Goal: Book appointment/travel/reservation

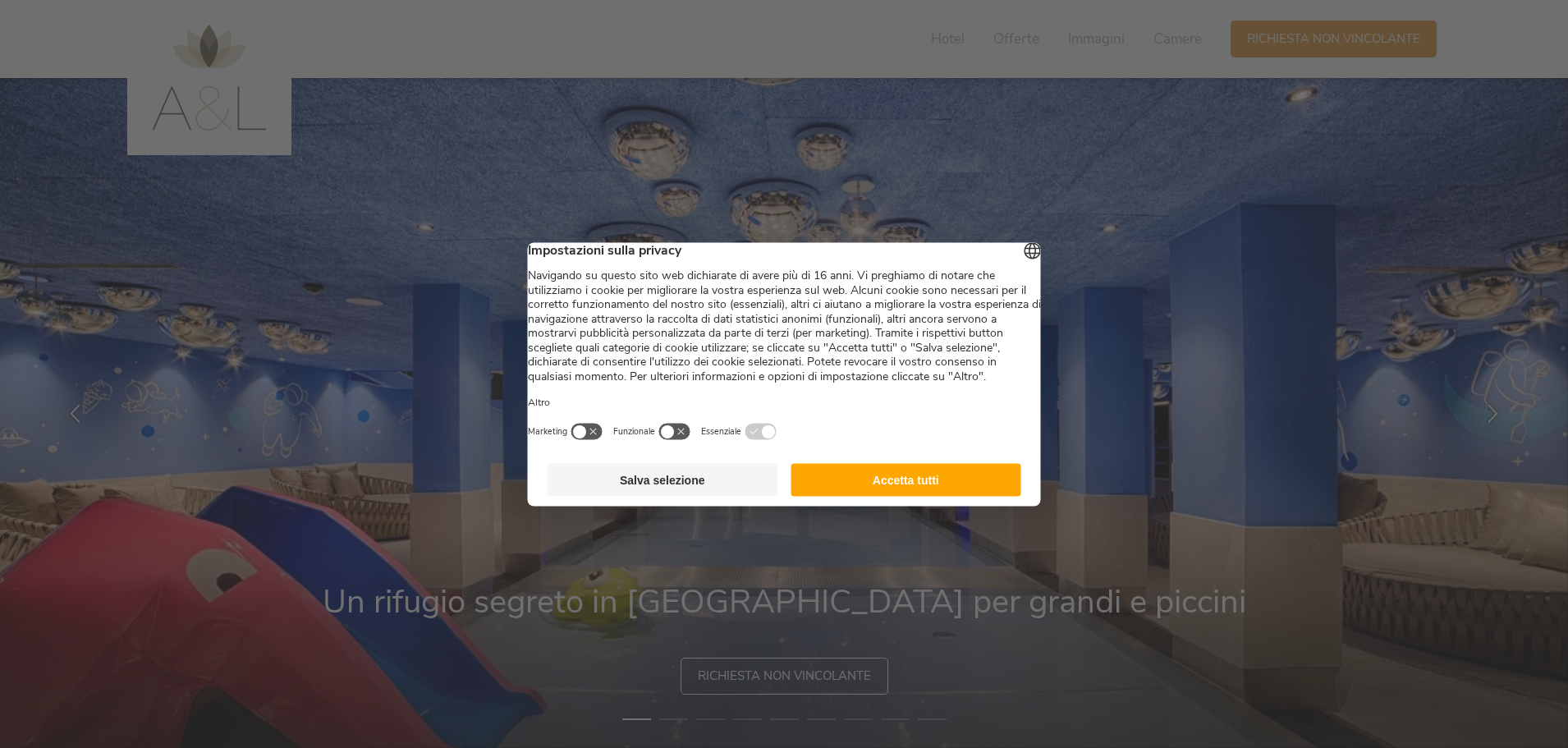
click at [923, 496] on button "Accetta tutti" at bounding box center [906, 480] width 231 height 33
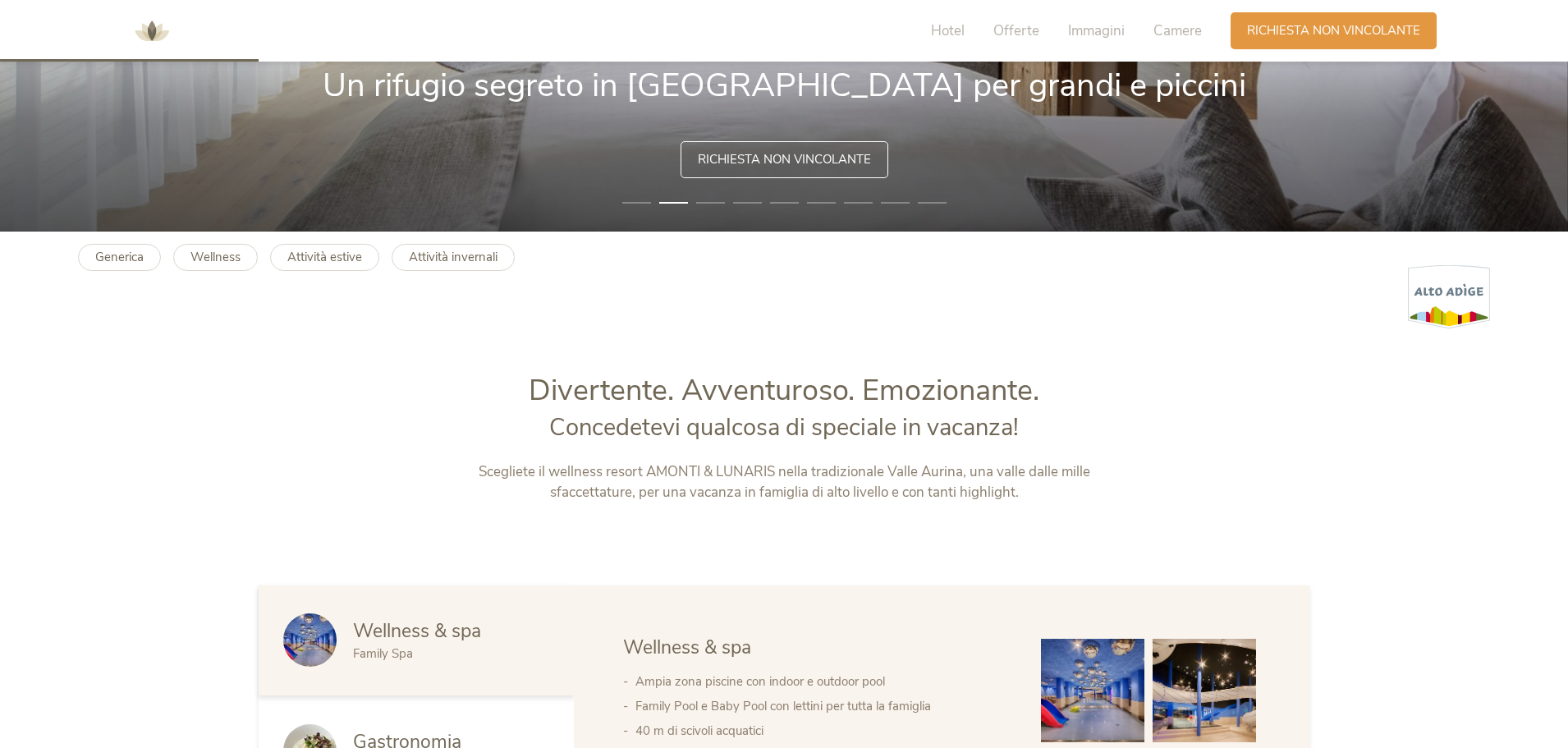
scroll to position [821, 0]
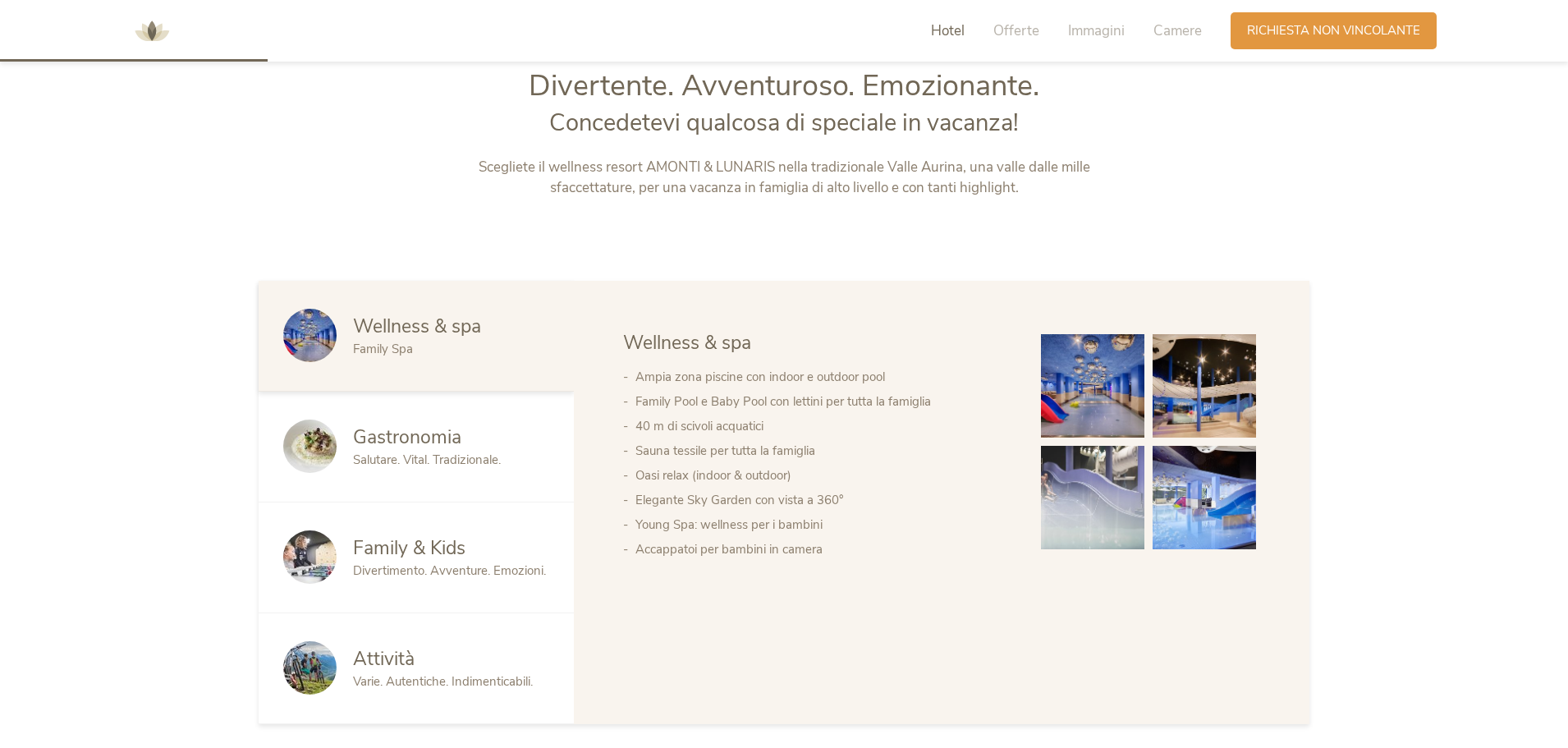
click at [443, 450] on span "Gastronomia" at bounding box center [408, 437] width 108 height 25
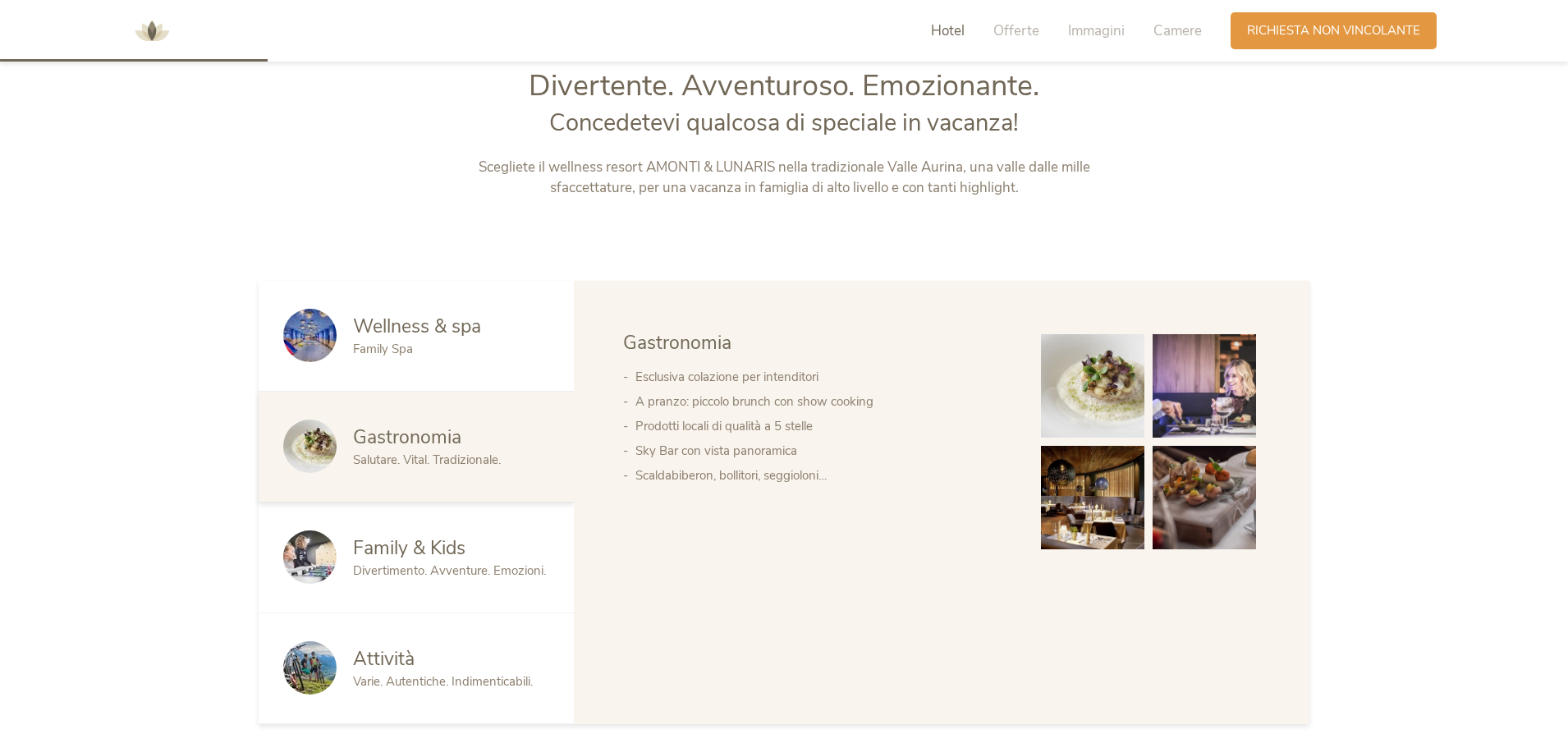
click at [437, 542] on span "Family & Kids" at bounding box center [409, 548] width 113 height 25
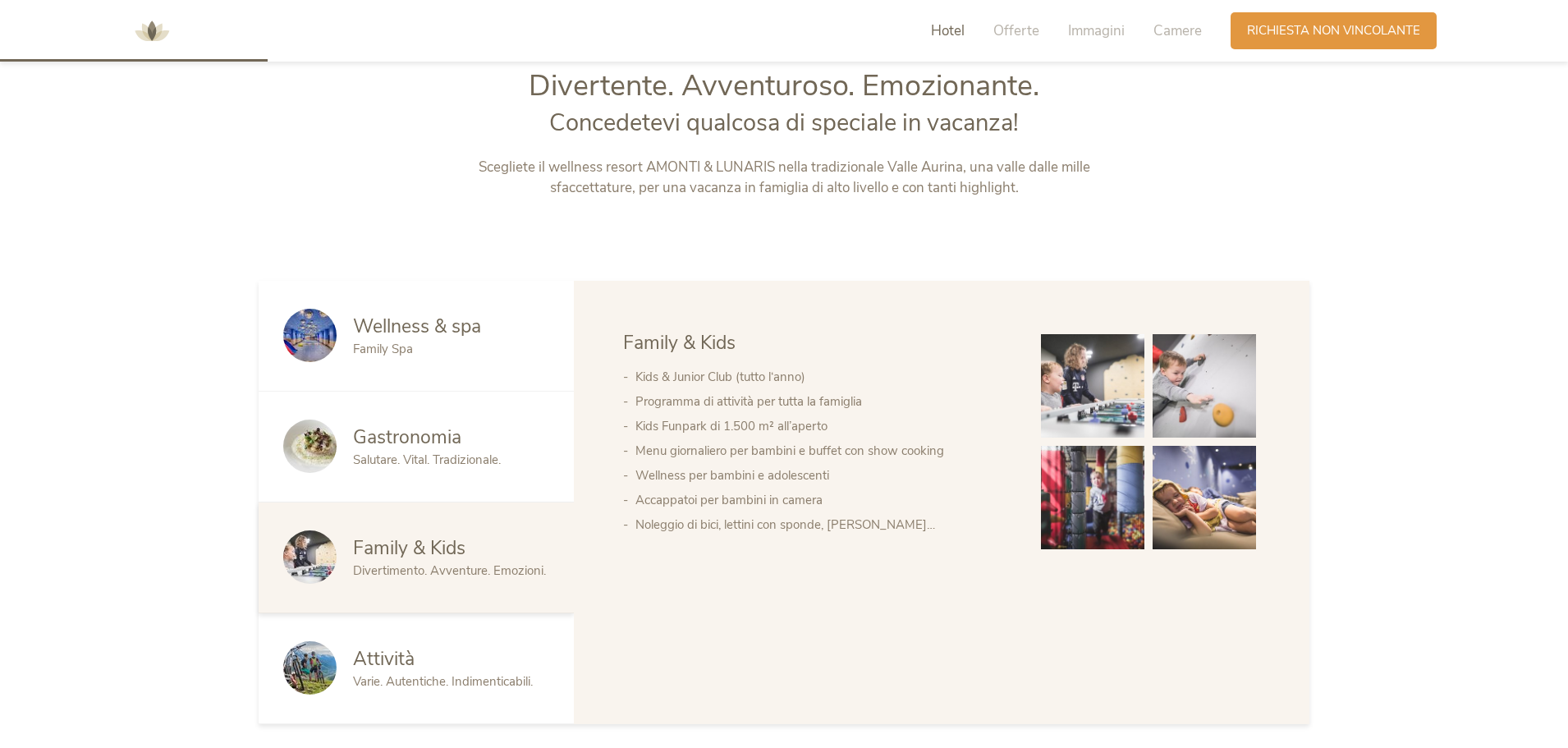
click at [438, 654] on div "Attività" at bounding box center [451, 660] width 196 height 26
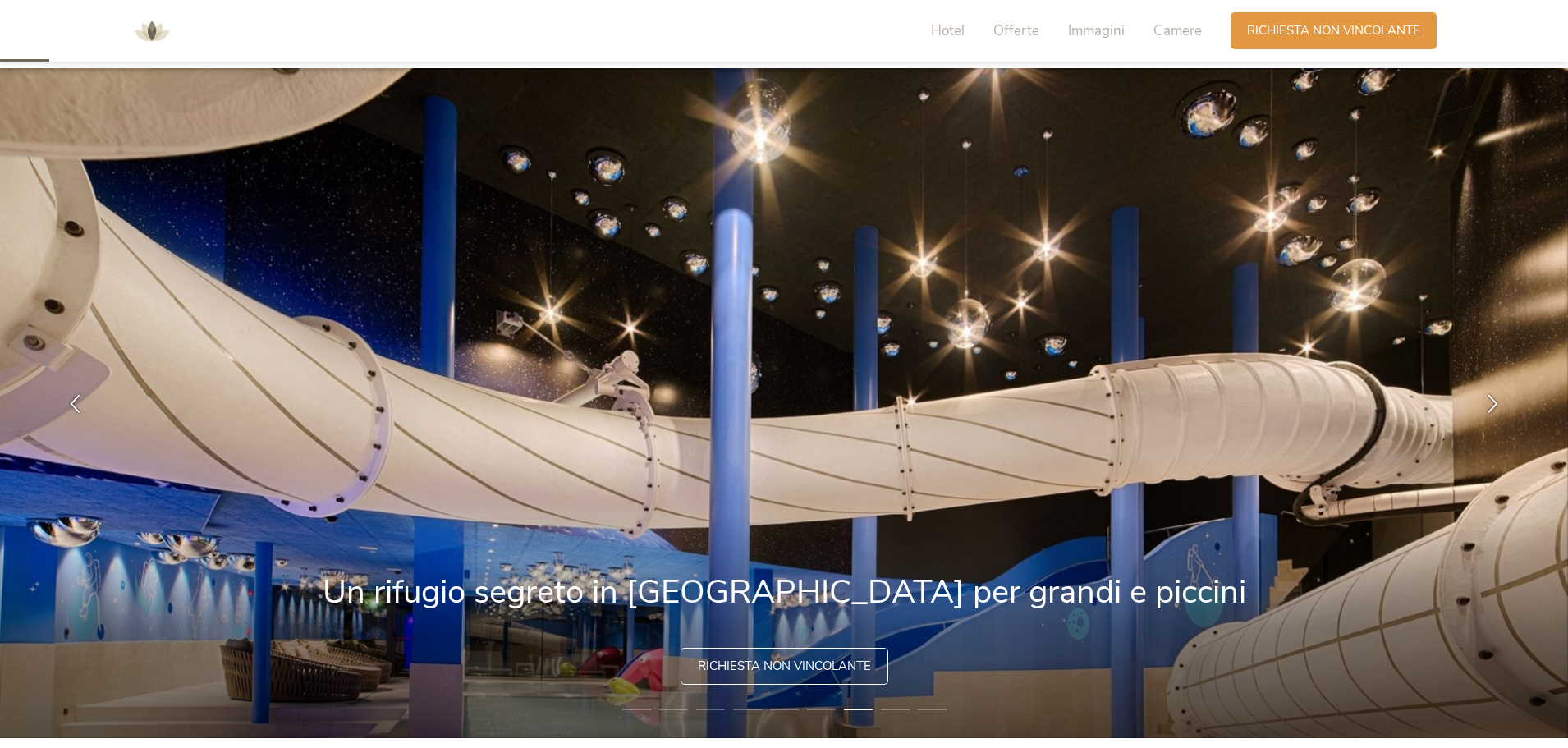
scroll to position [0, 0]
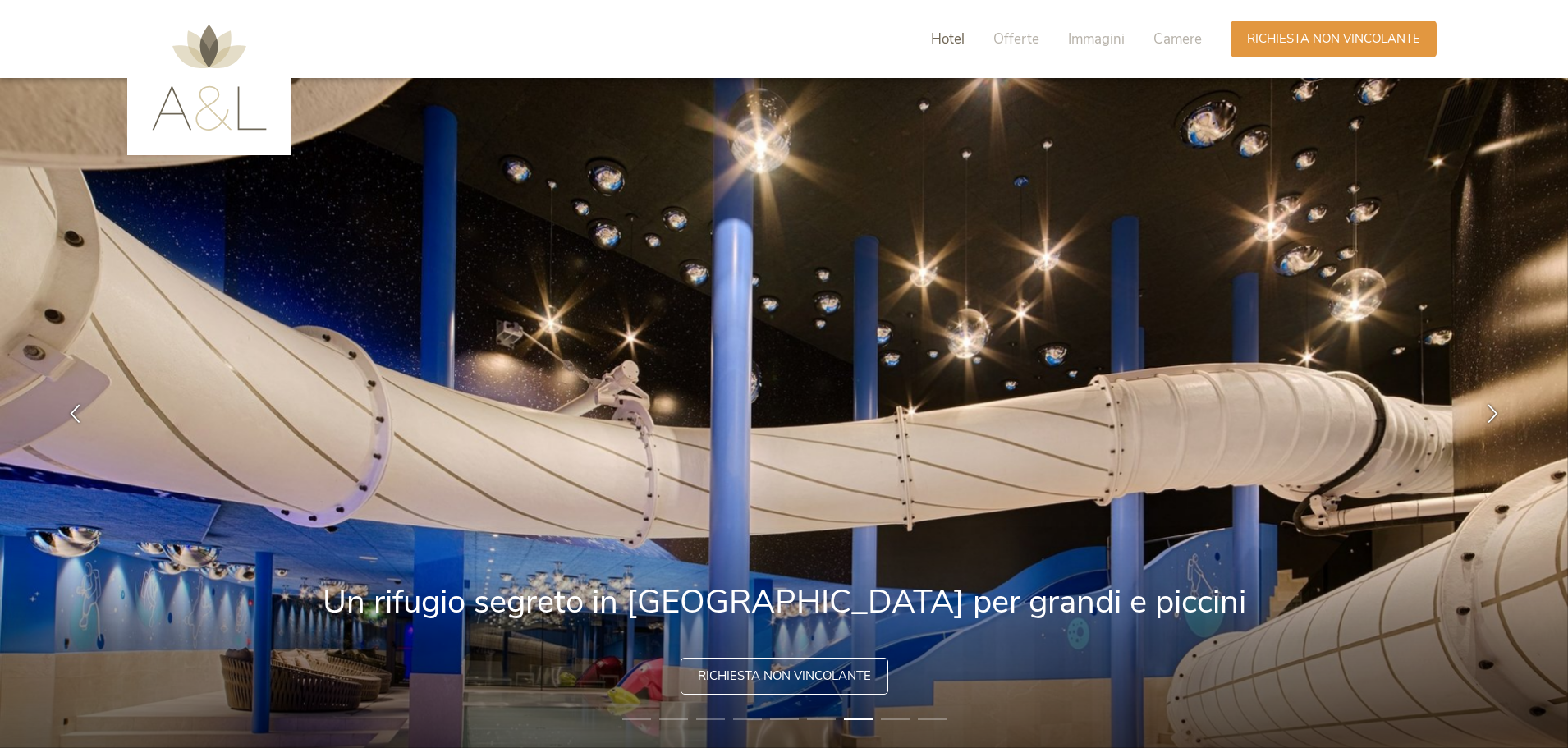
click at [965, 41] on span "Hotel" at bounding box center [948, 39] width 33 height 19
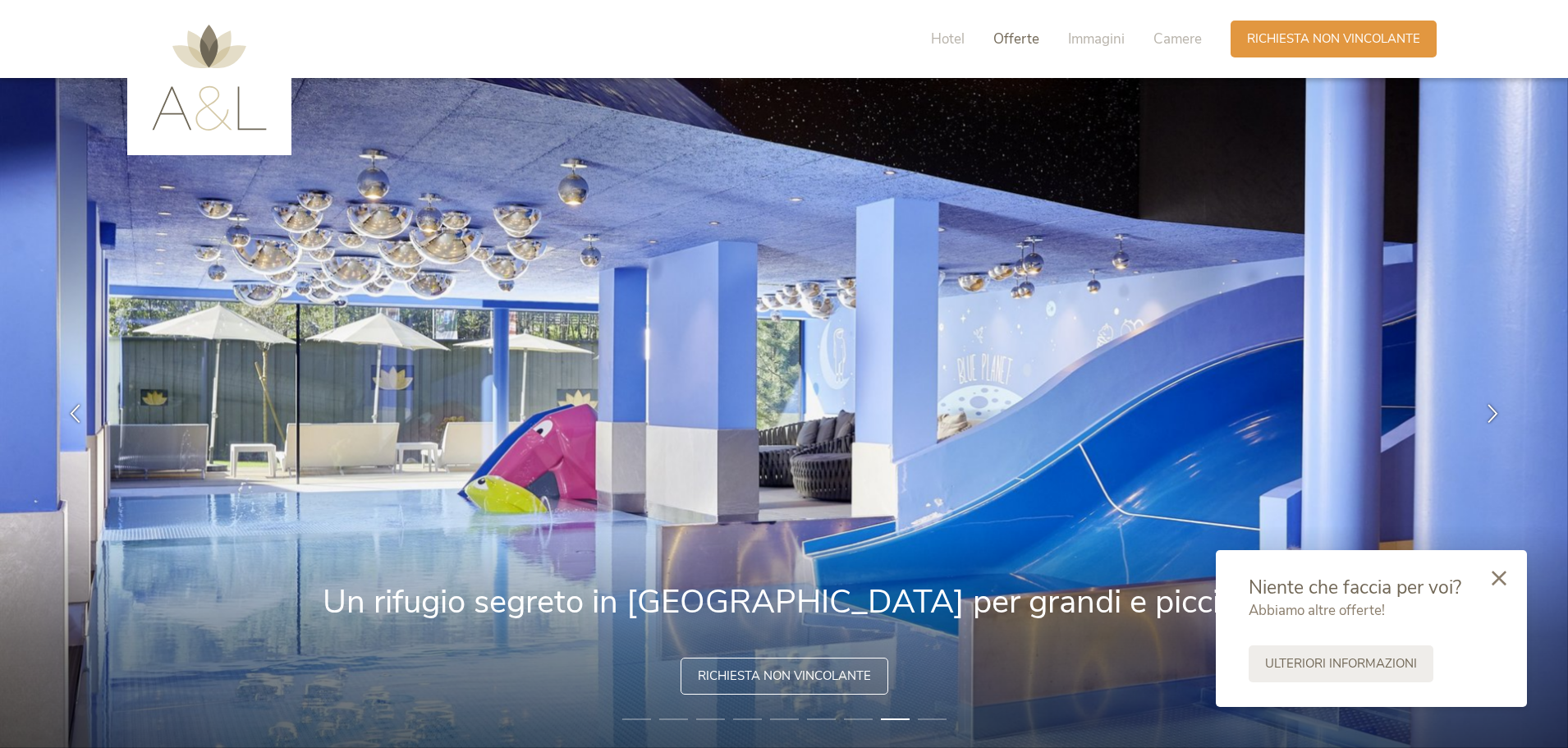
click at [1015, 39] on span "Offerte" at bounding box center [1016, 39] width 46 height 19
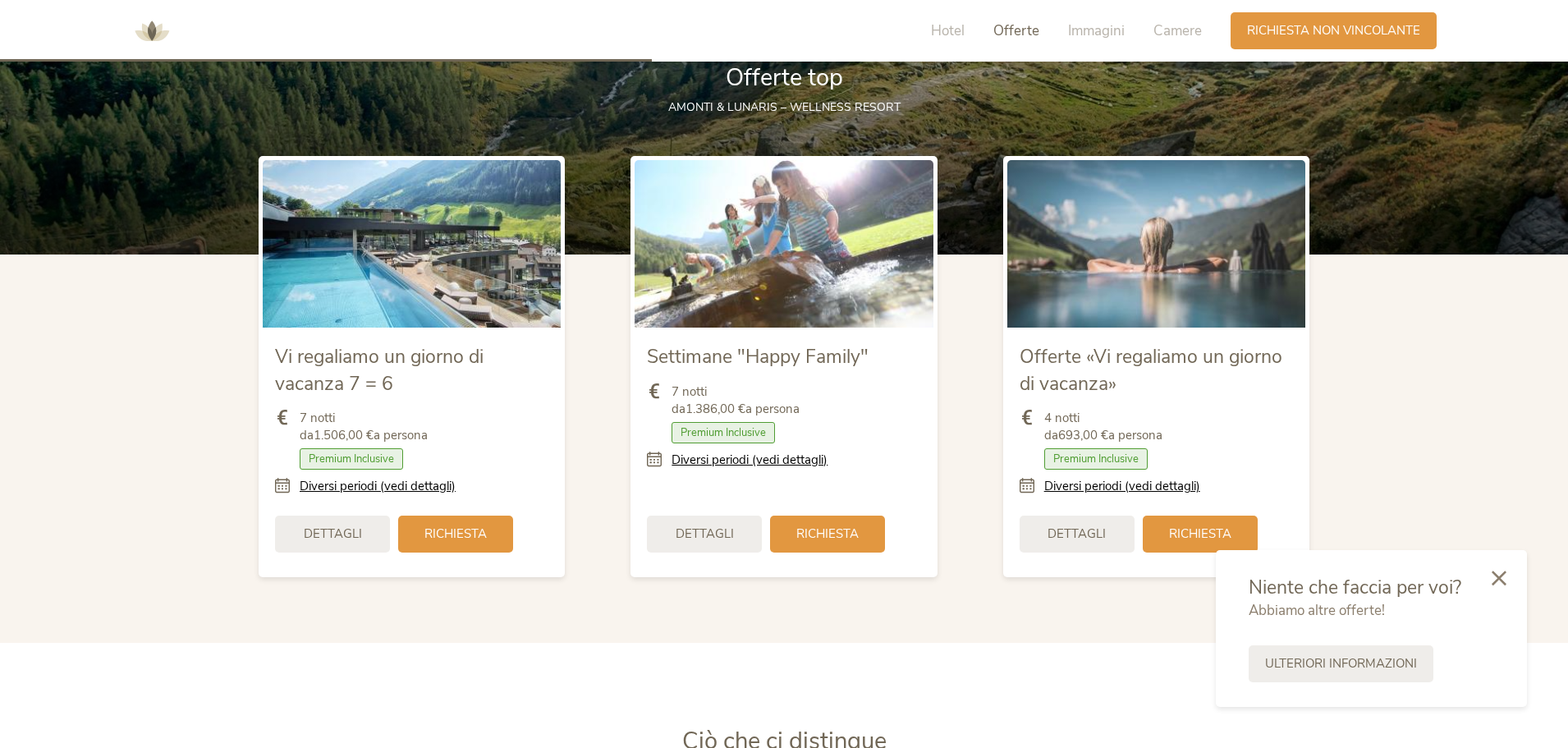
scroll to position [2027, 0]
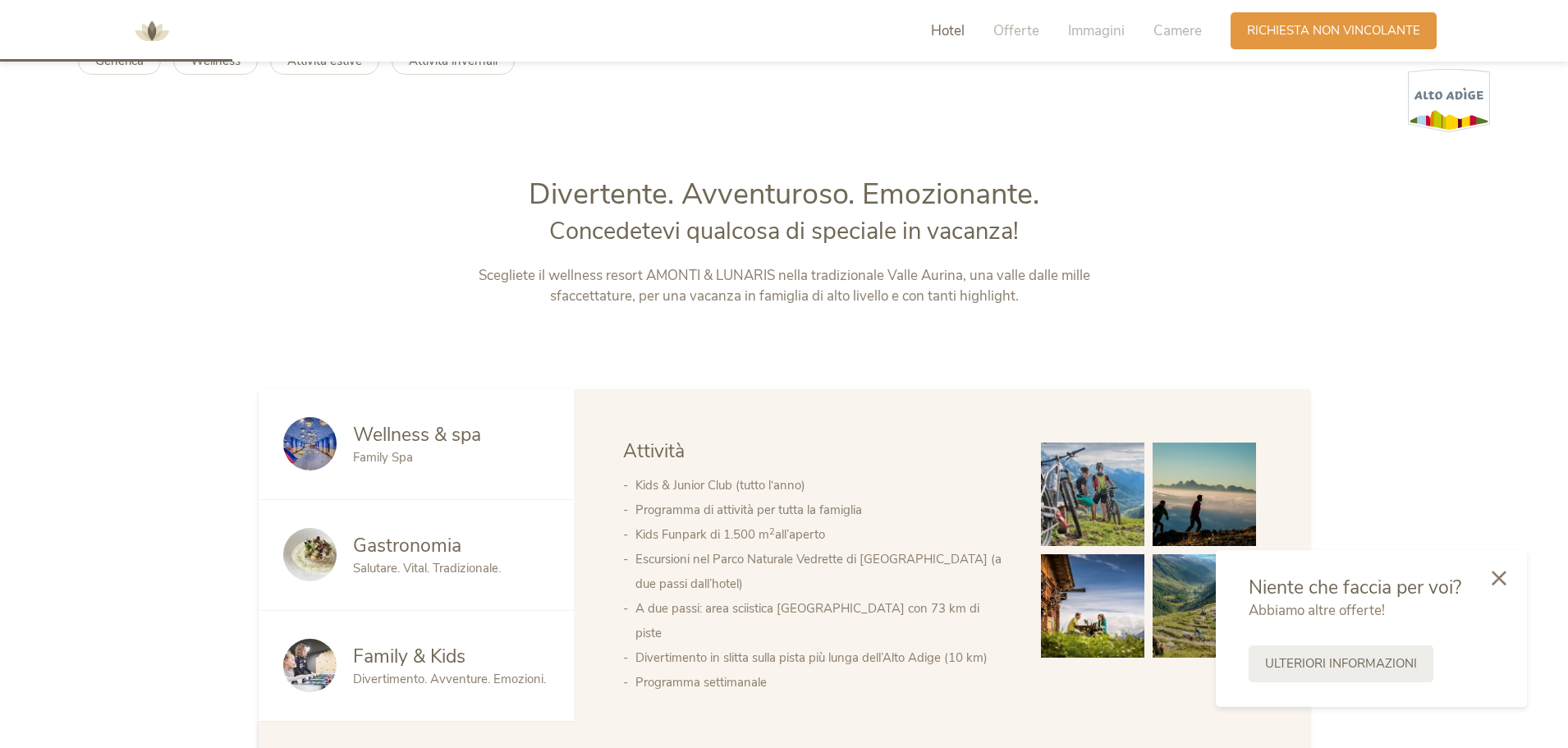
click at [946, 21] on span "Hotel" at bounding box center [948, 31] width 33 height 19
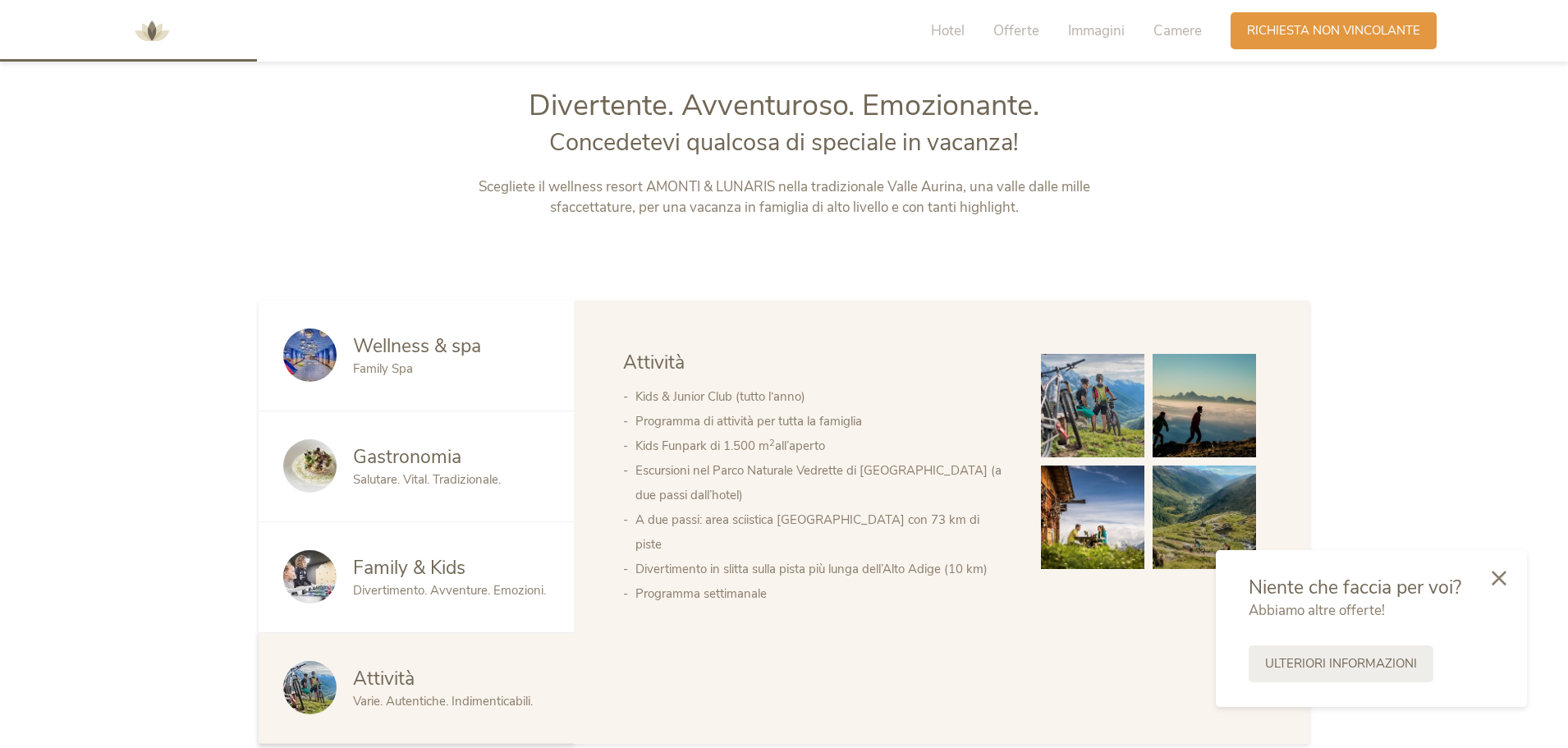
scroll to position [805, 0]
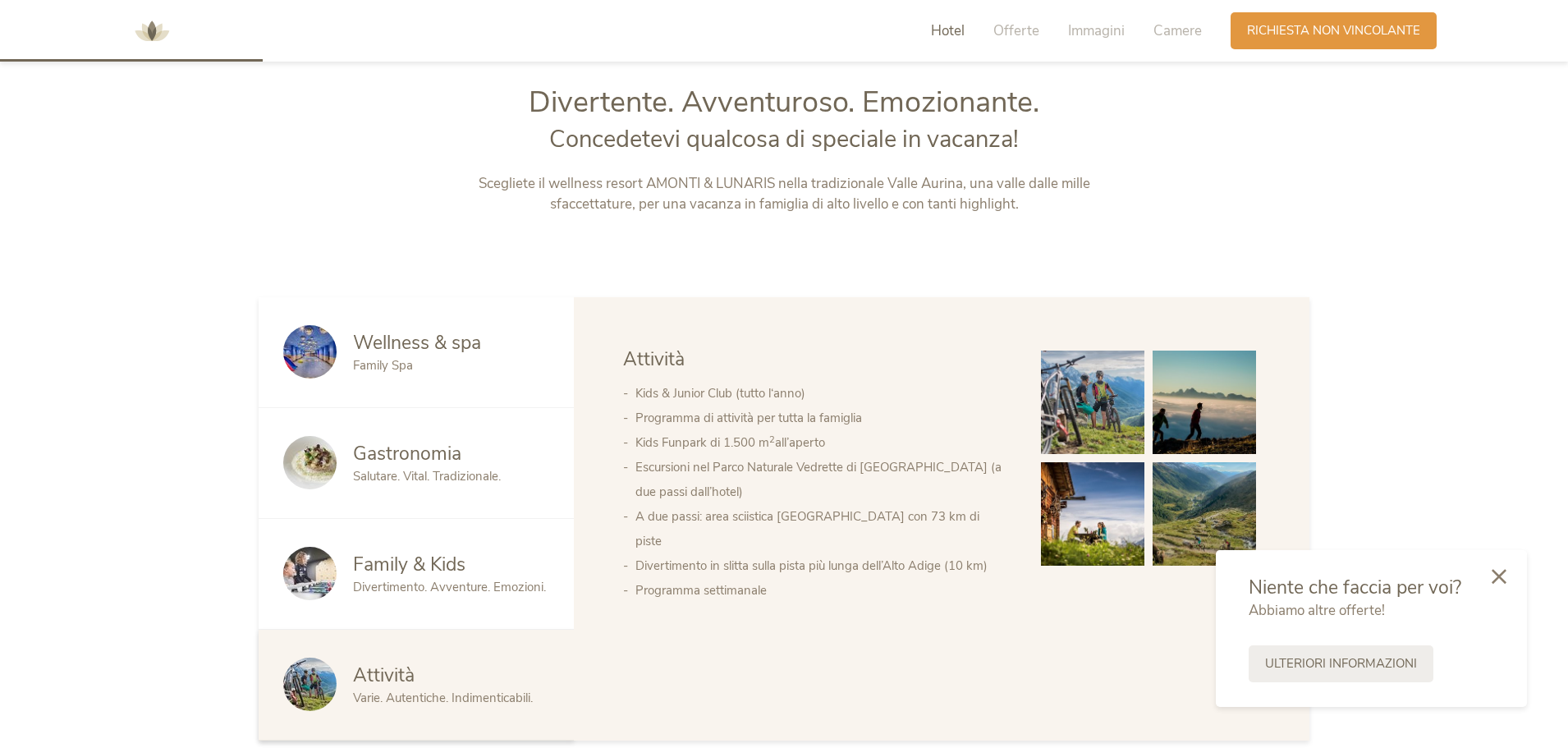
click at [1508, 582] on div at bounding box center [1499, 577] width 56 height 59
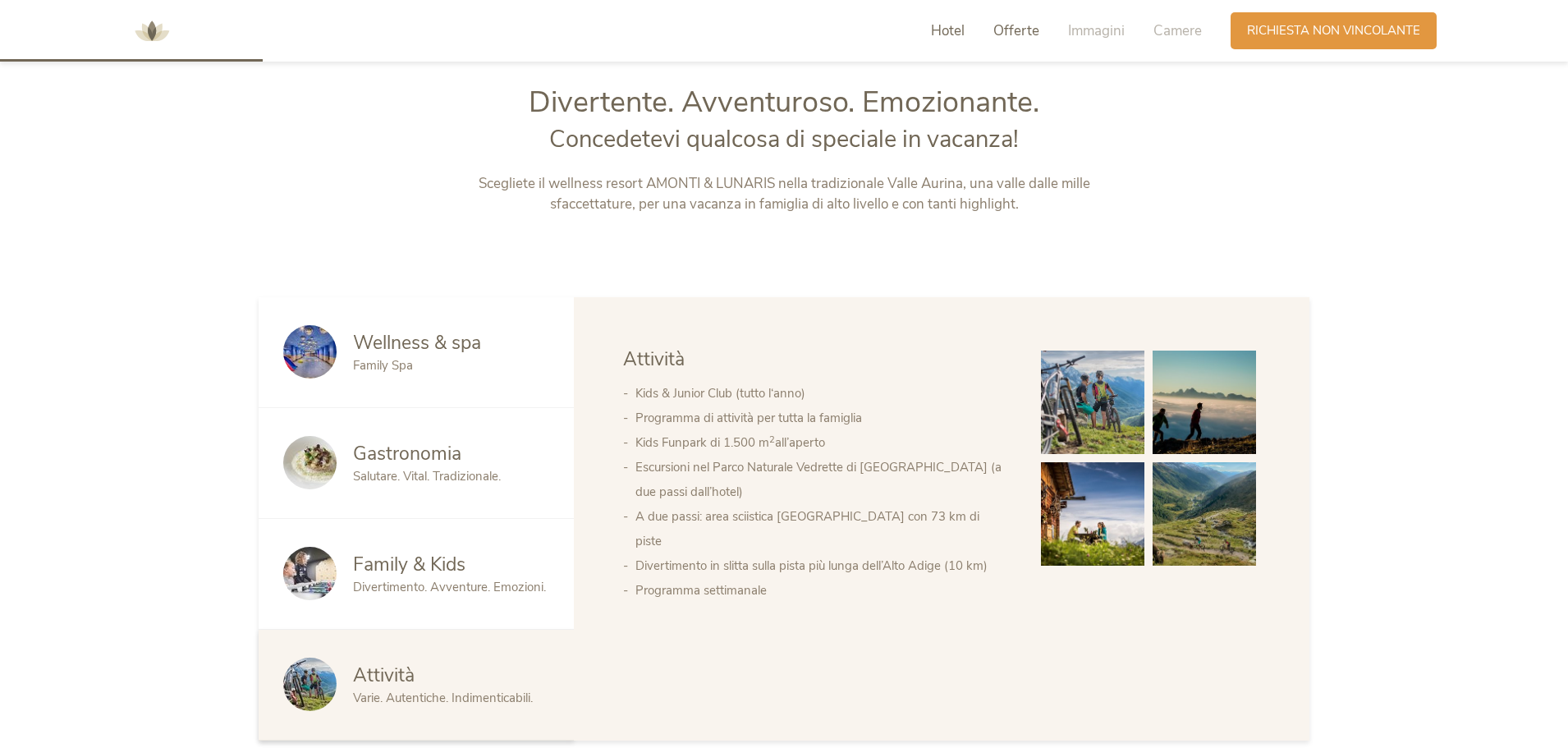
click at [1017, 30] on span "Offerte" at bounding box center [1016, 31] width 46 height 19
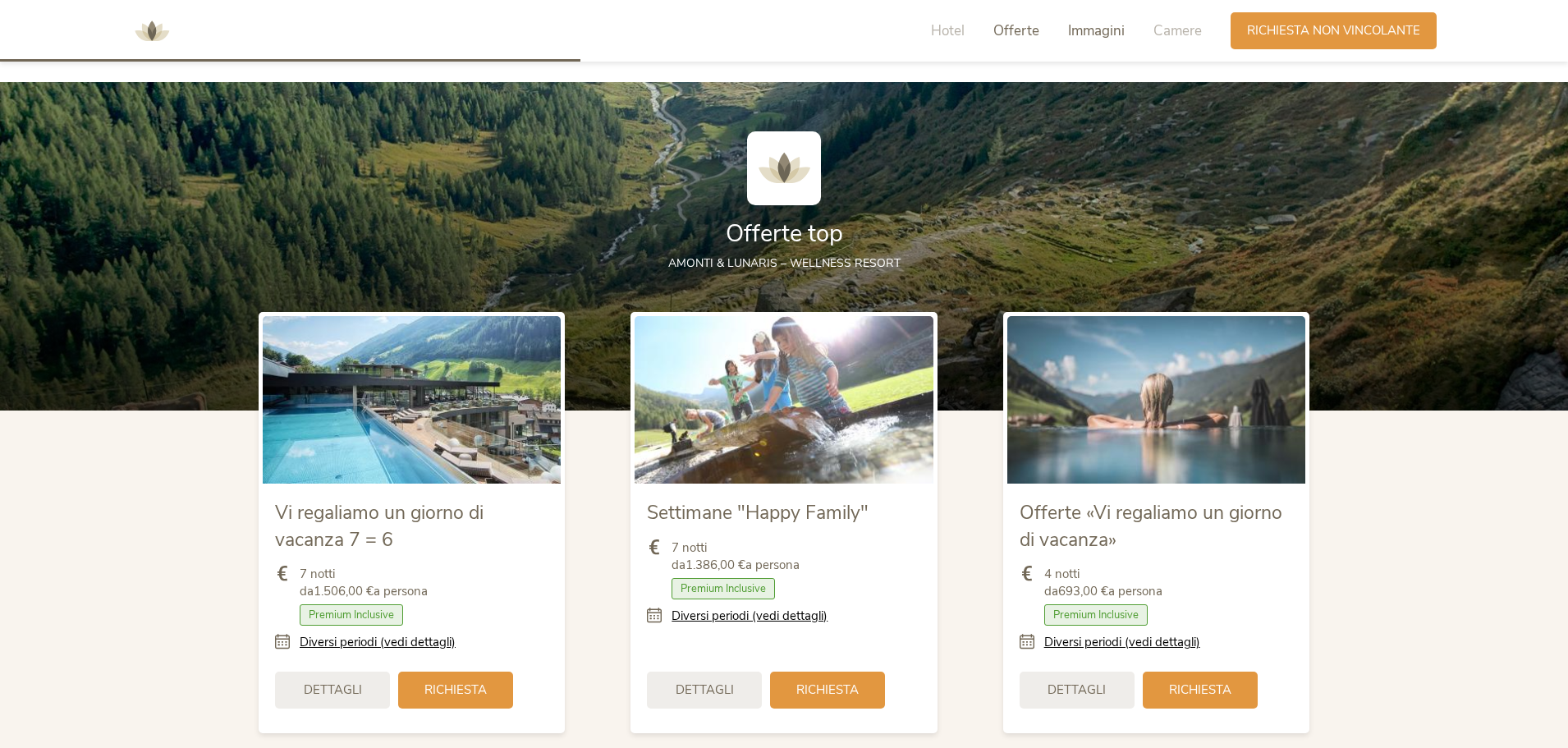
click at [1083, 33] on span "Immagini" at bounding box center [1096, 31] width 57 height 19
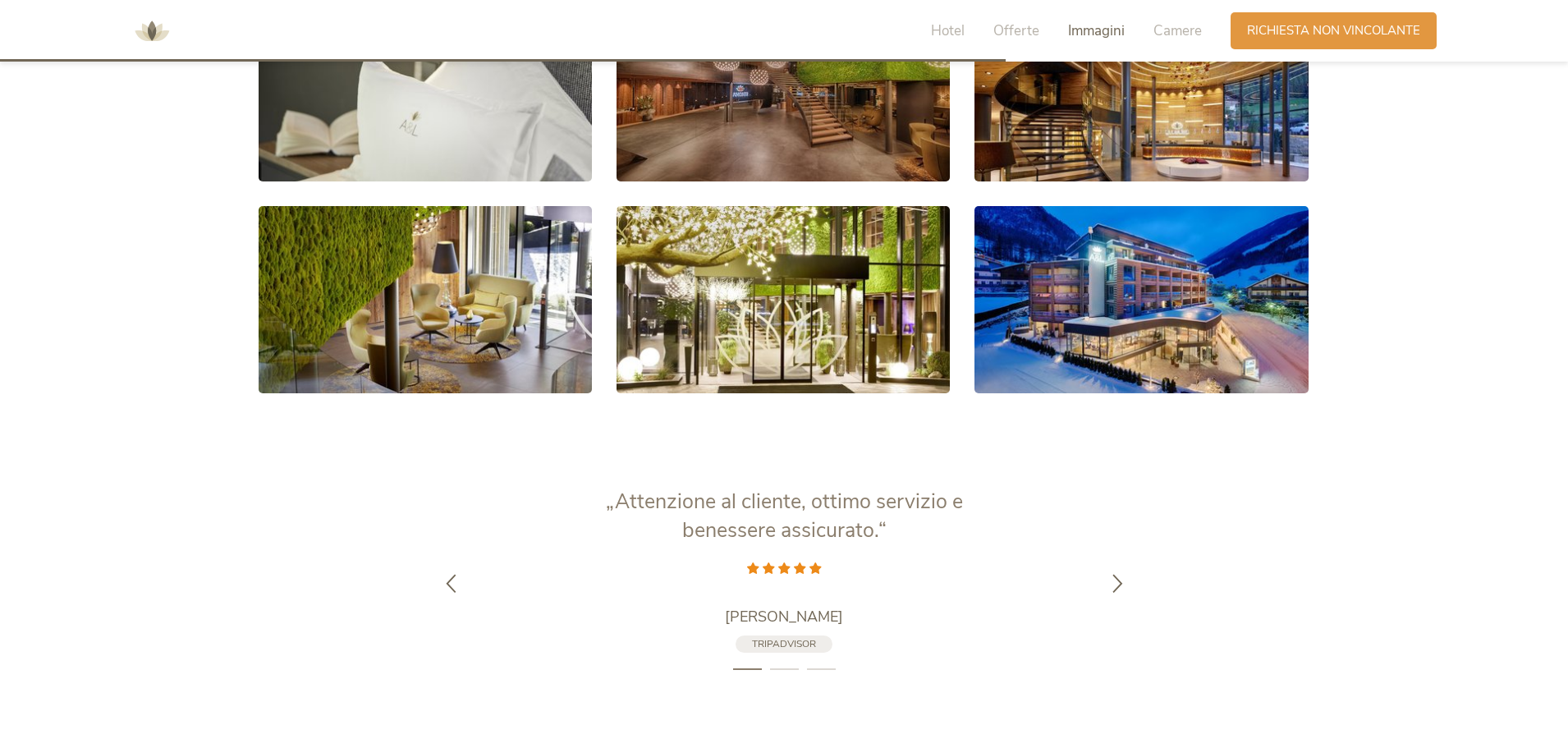
scroll to position [3085, 0]
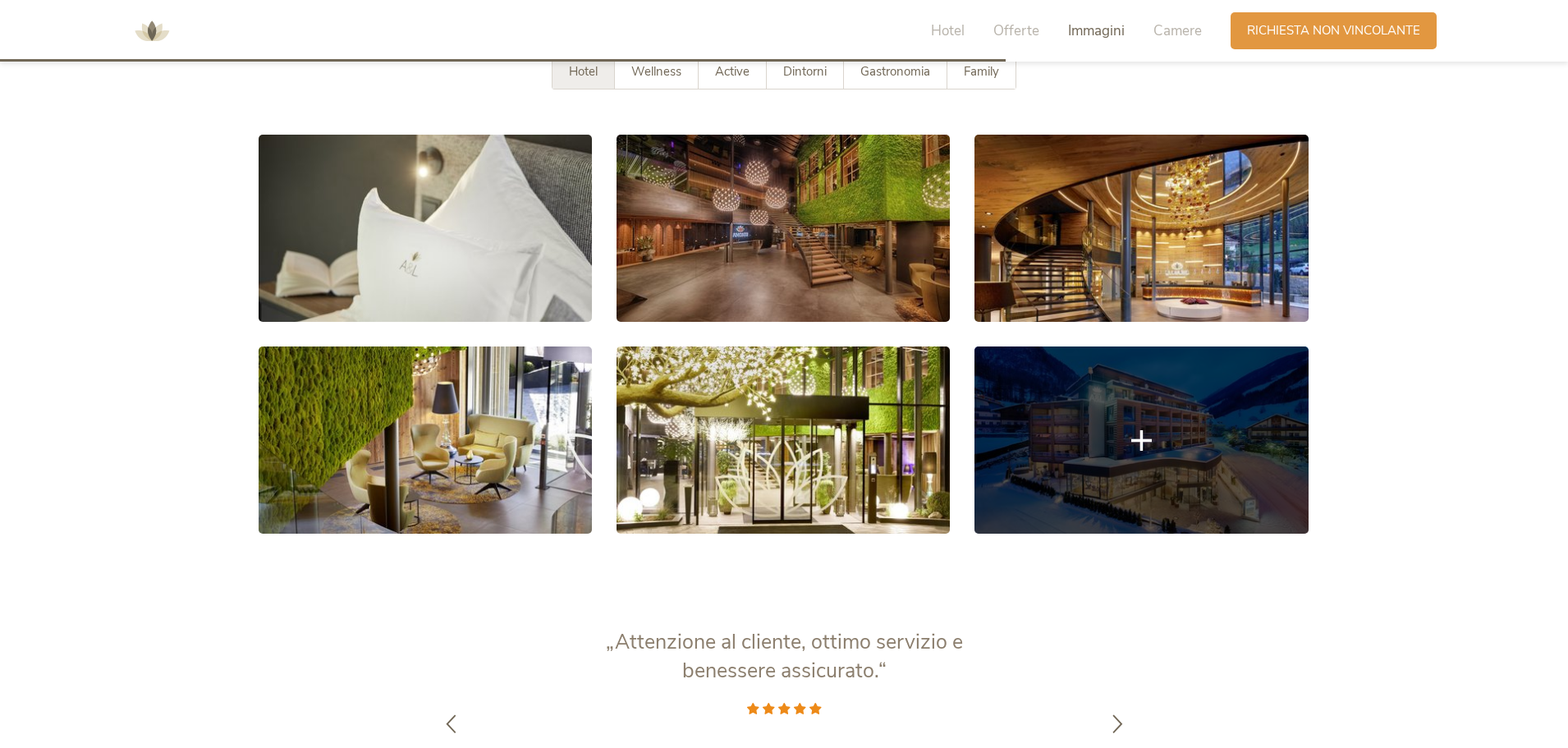
click at [1141, 399] on link at bounding box center [1140, 440] width 333 height 187
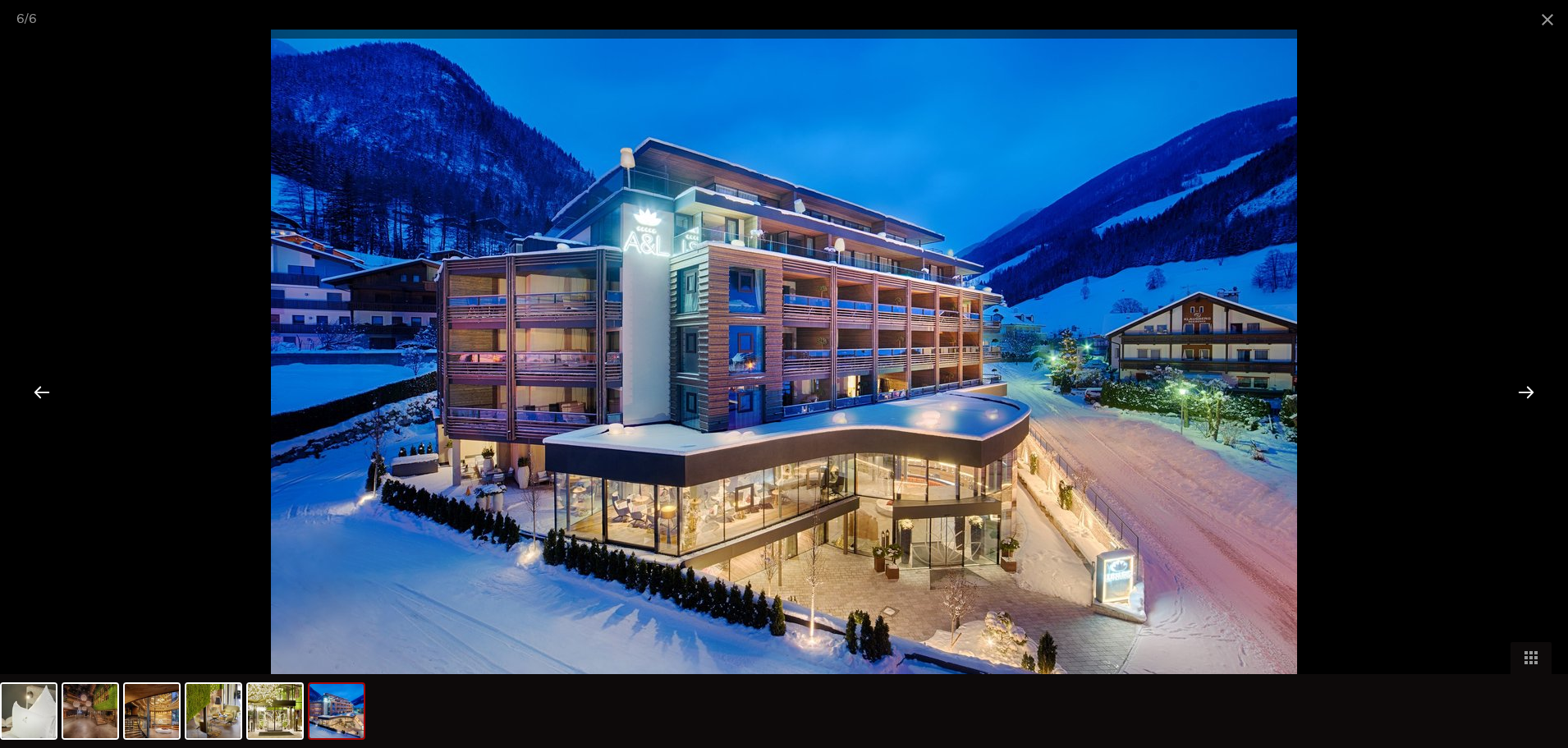
click at [1521, 397] on div at bounding box center [1526, 392] width 51 height 51
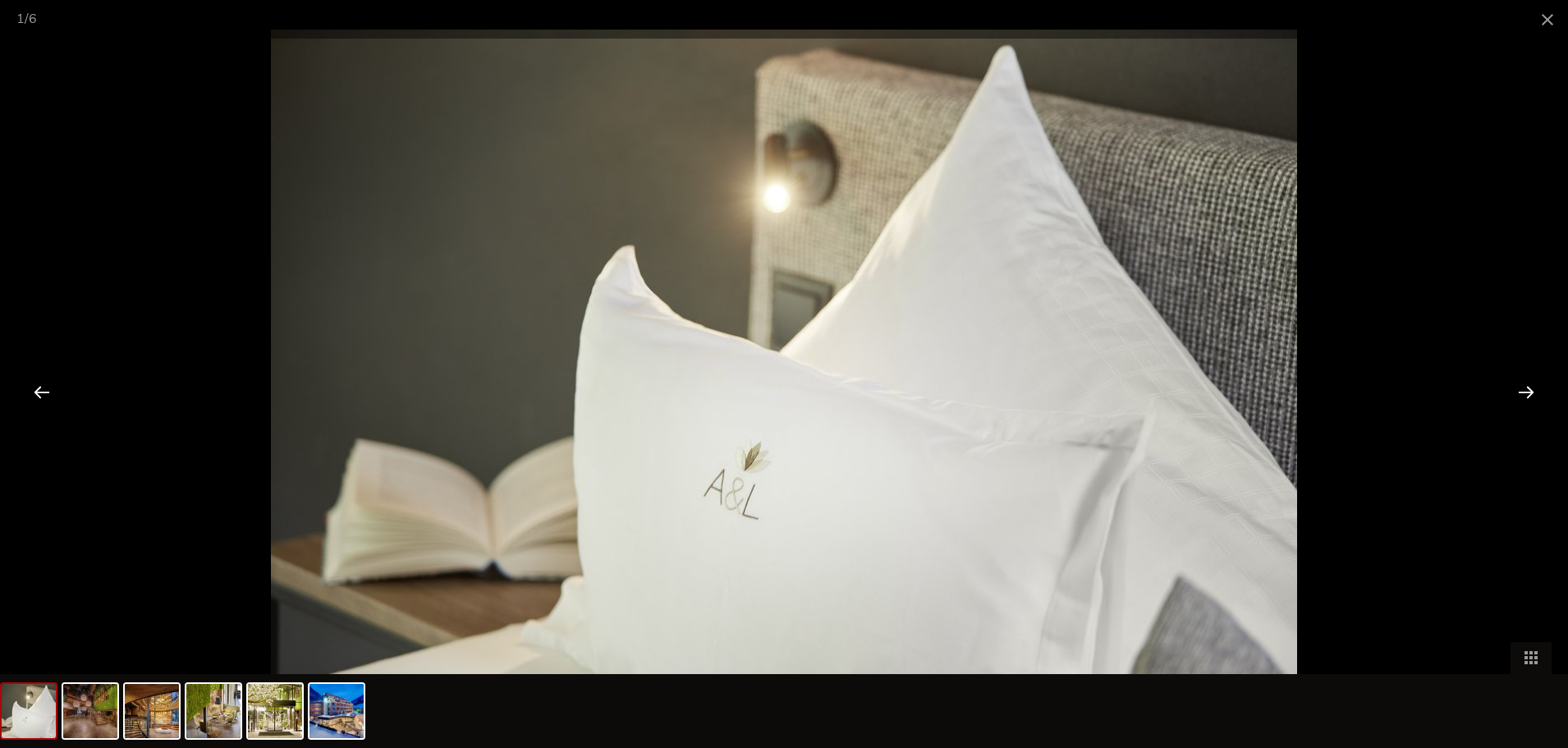
click at [1521, 397] on div at bounding box center [1526, 392] width 51 height 51
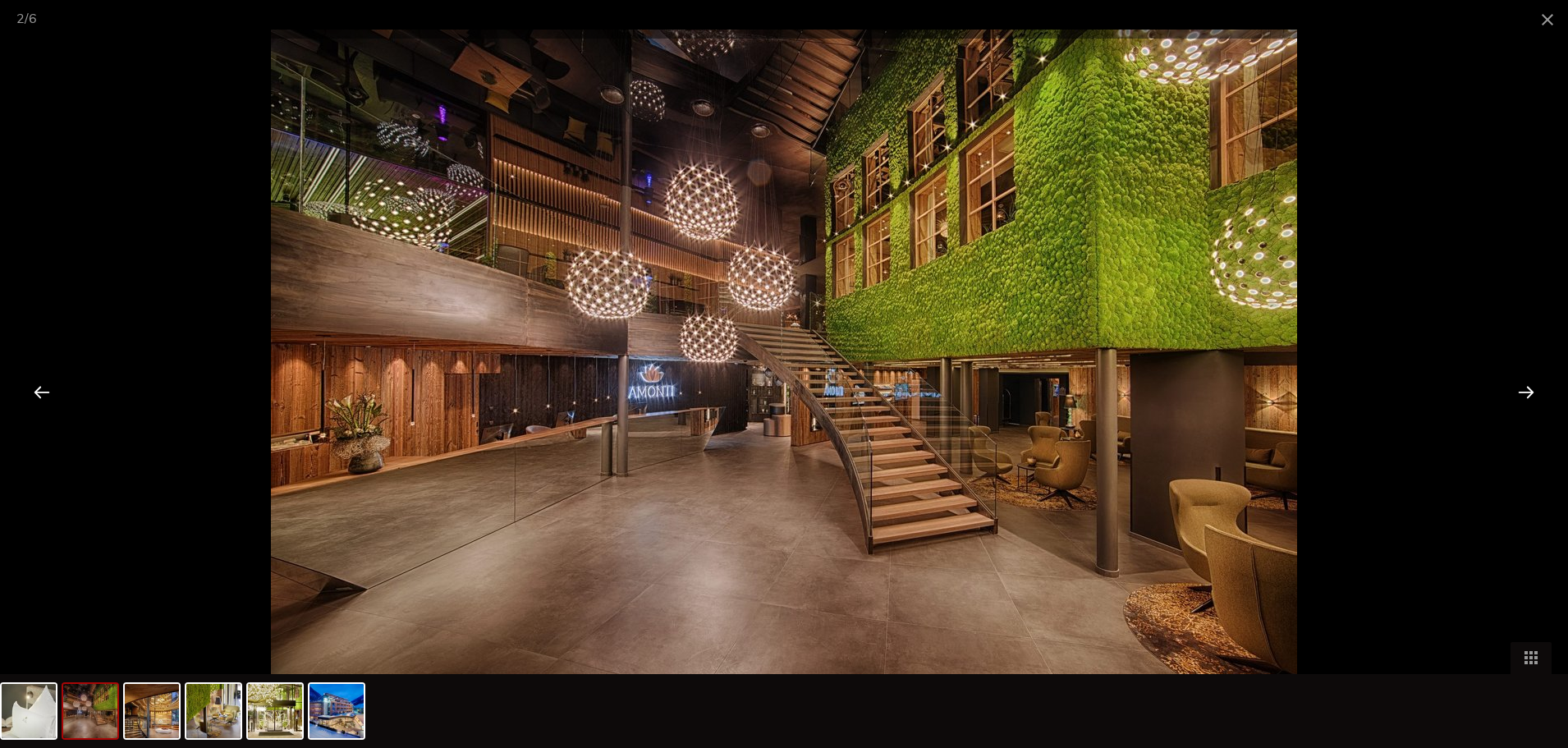
click at [1521, 397] on div at bounding box center [1526, 392] width 51 height 51
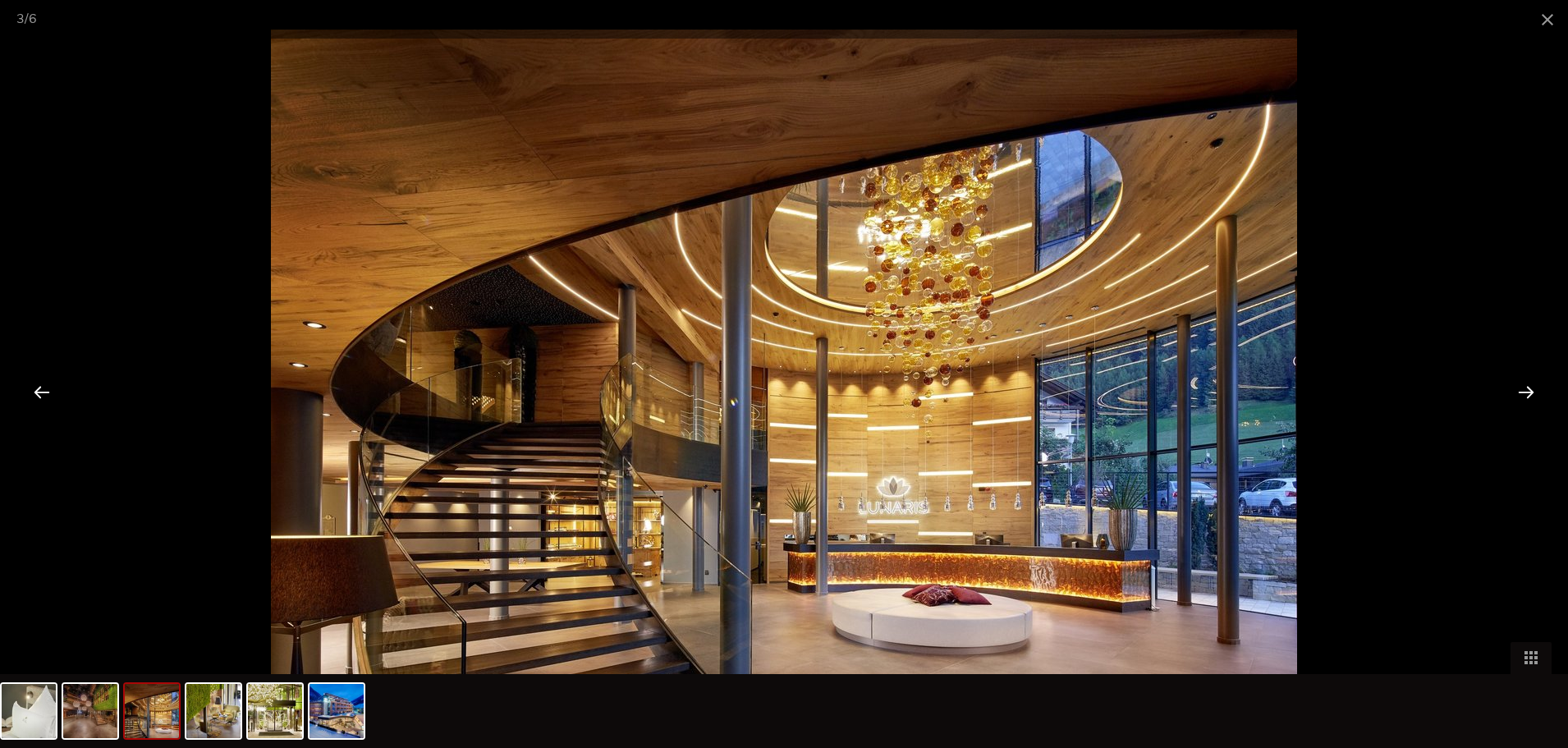
click at [1521, 397] on div at bounding box center [1526, 392] width 51 height 51
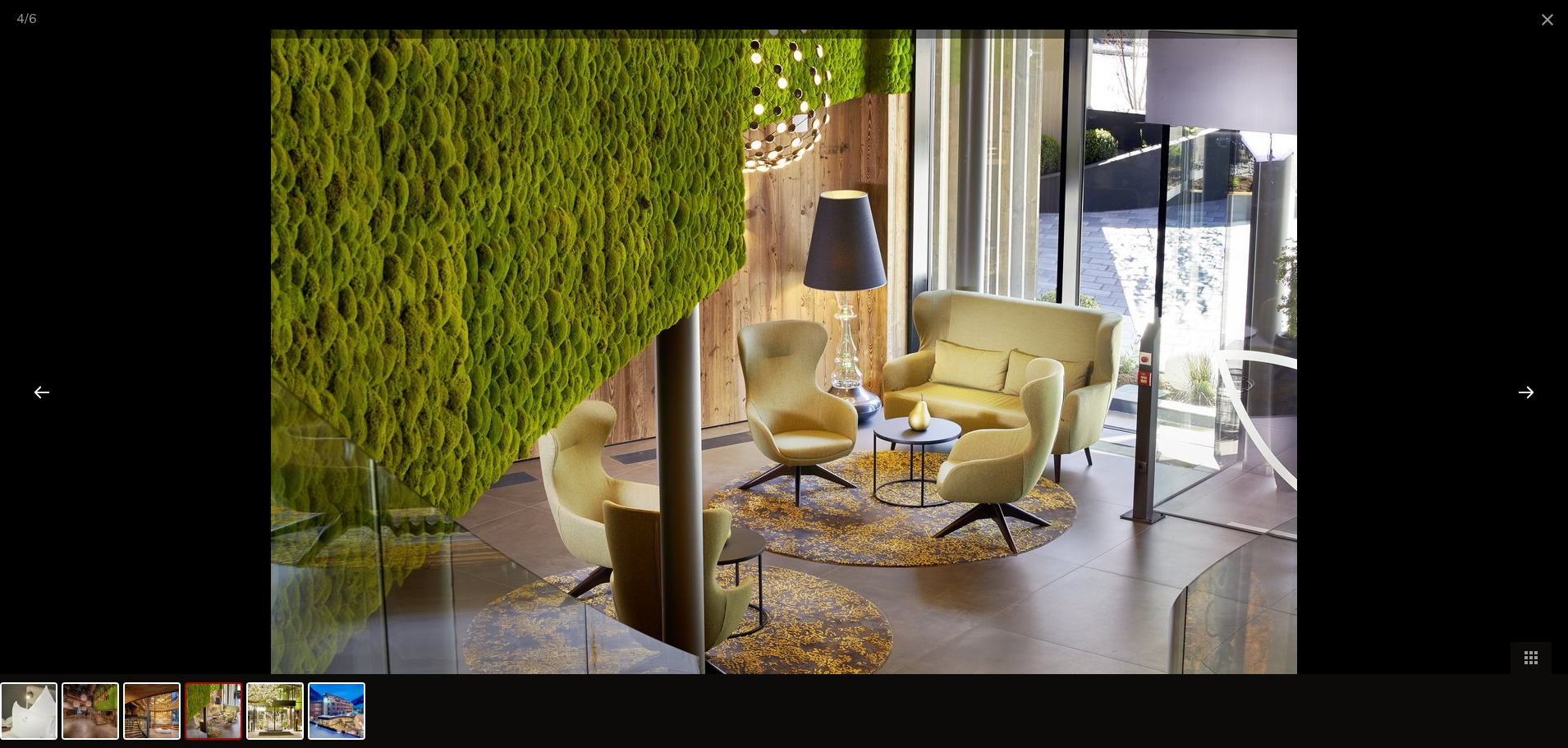
click at [1521, 397] on div at bounding box center [1526, 392] width 51 height 51
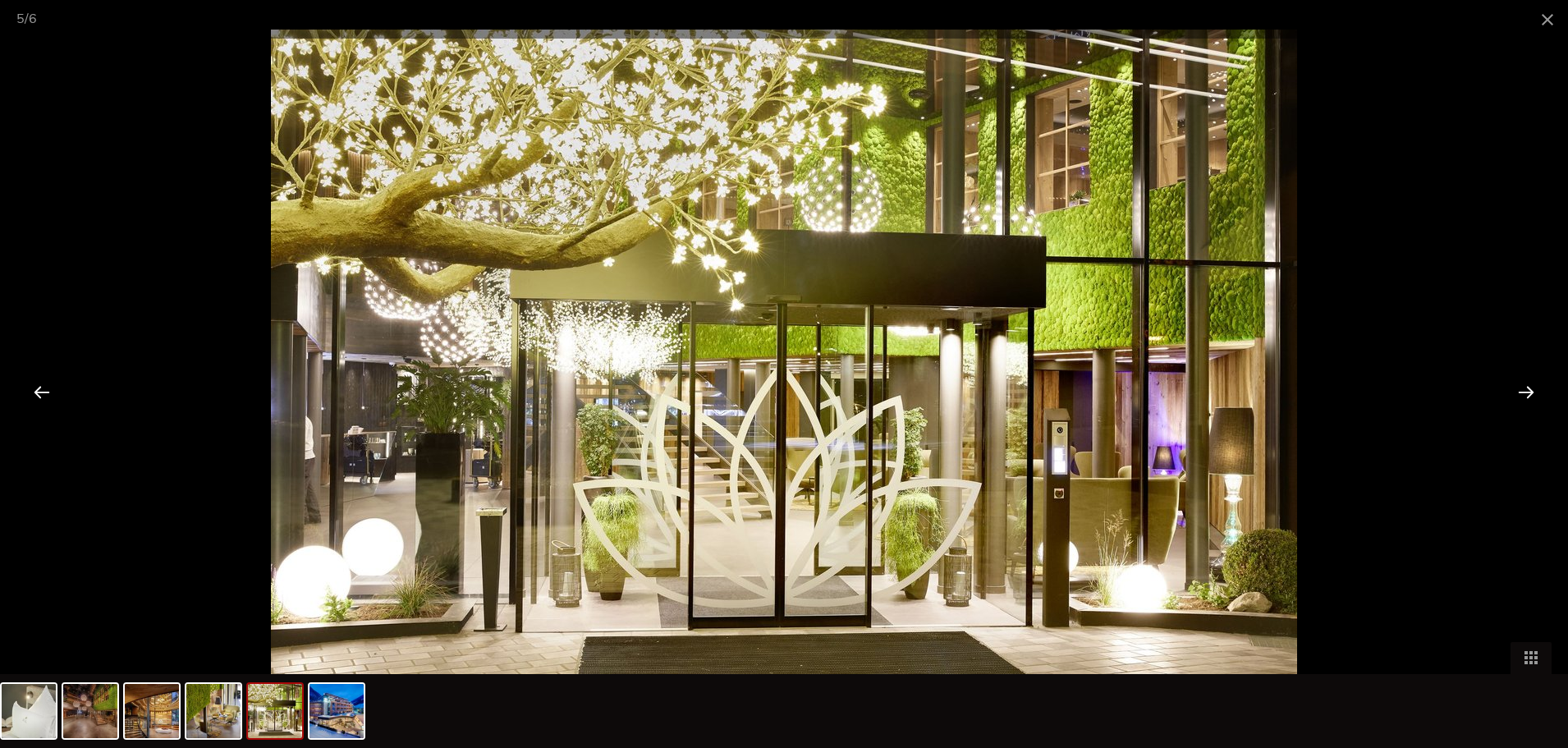
click at [1521, 397] on div at bounding box center [1526, 392] width 51 height 51
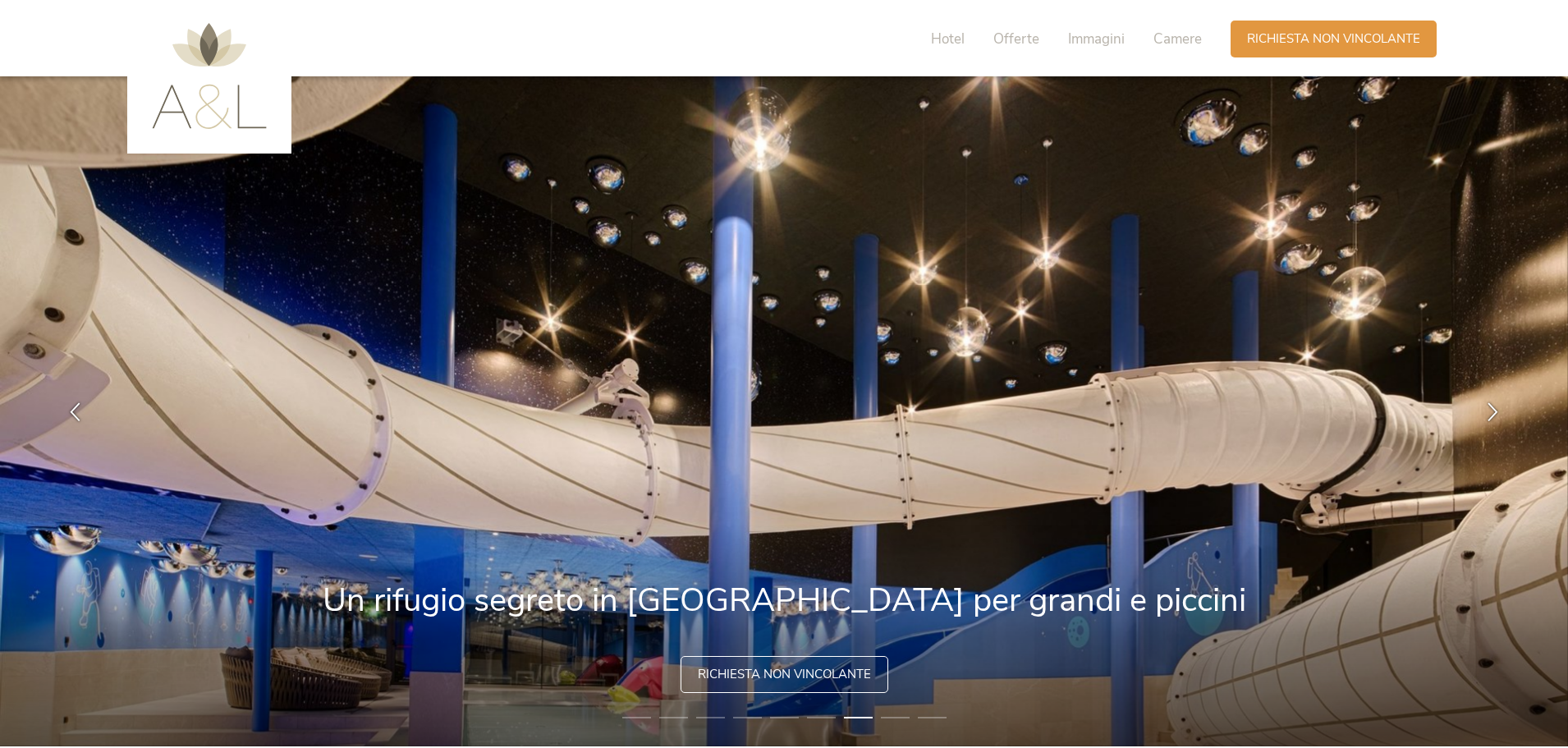
scroll to position [0, 0]
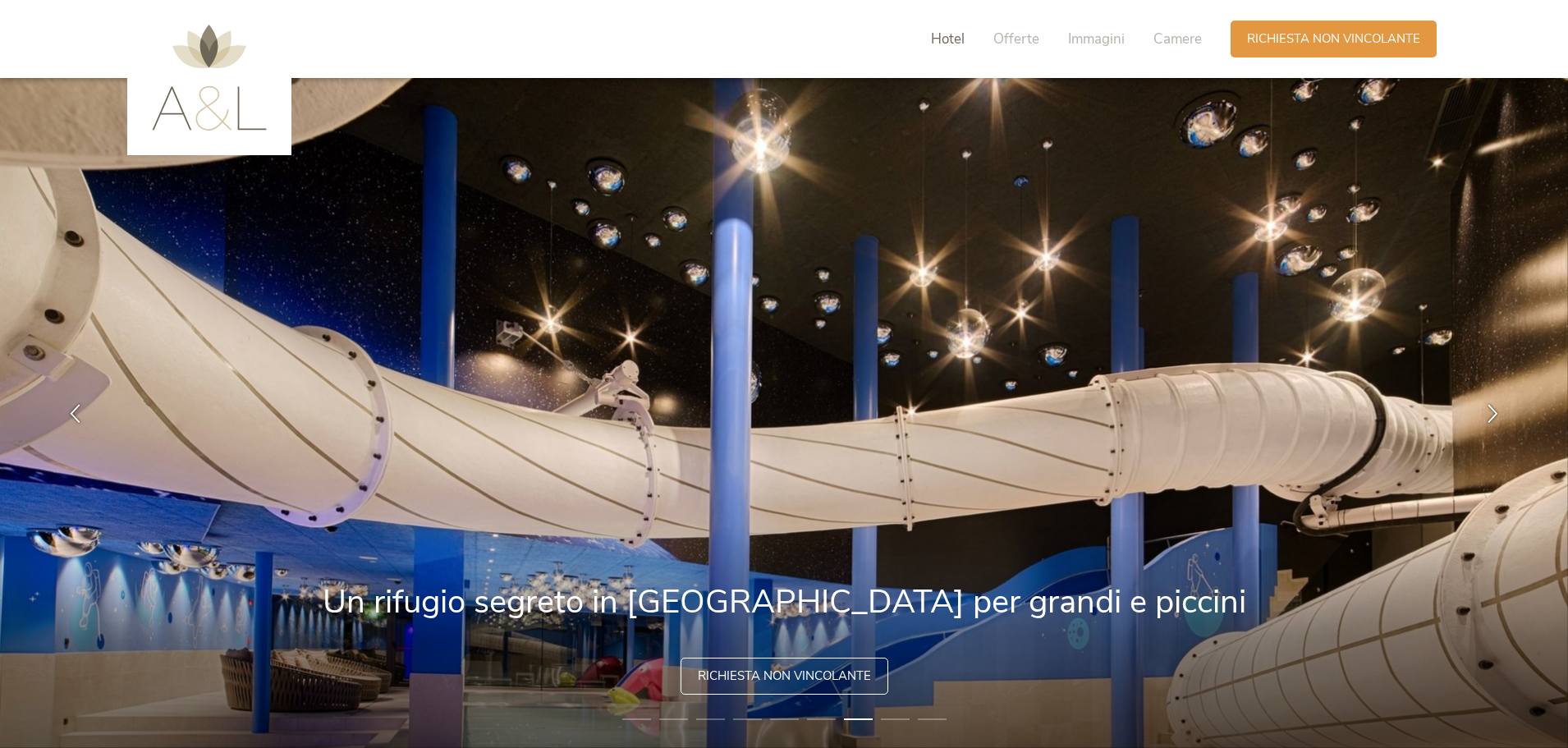
click at [945, 45] on span "Hotel" at bounding box center [948, 39] width 33 height 19
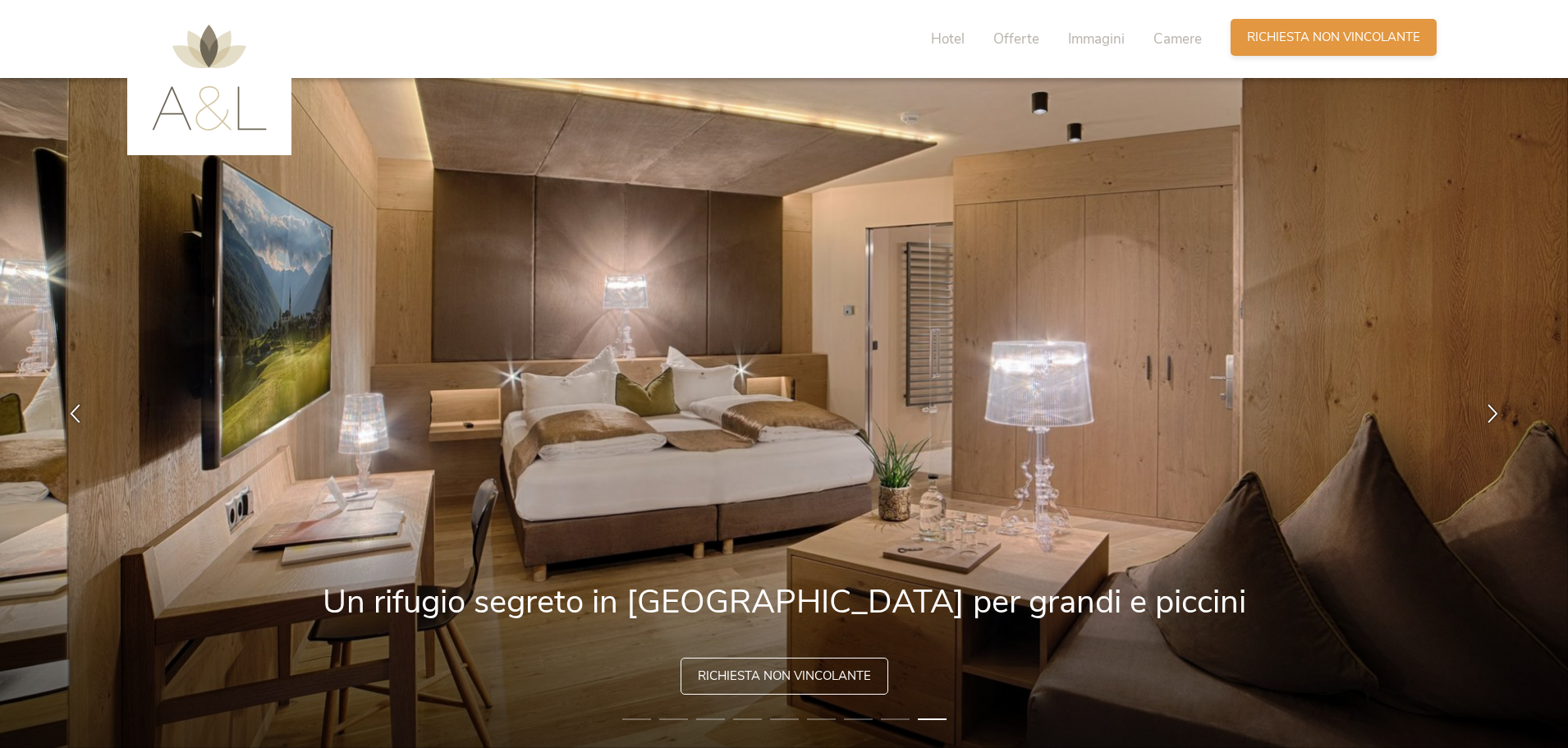
click at [1332, 53] on div "Richiesta Richiesta non vincolante" at bounding box center [1334, 38] width 206 height 37
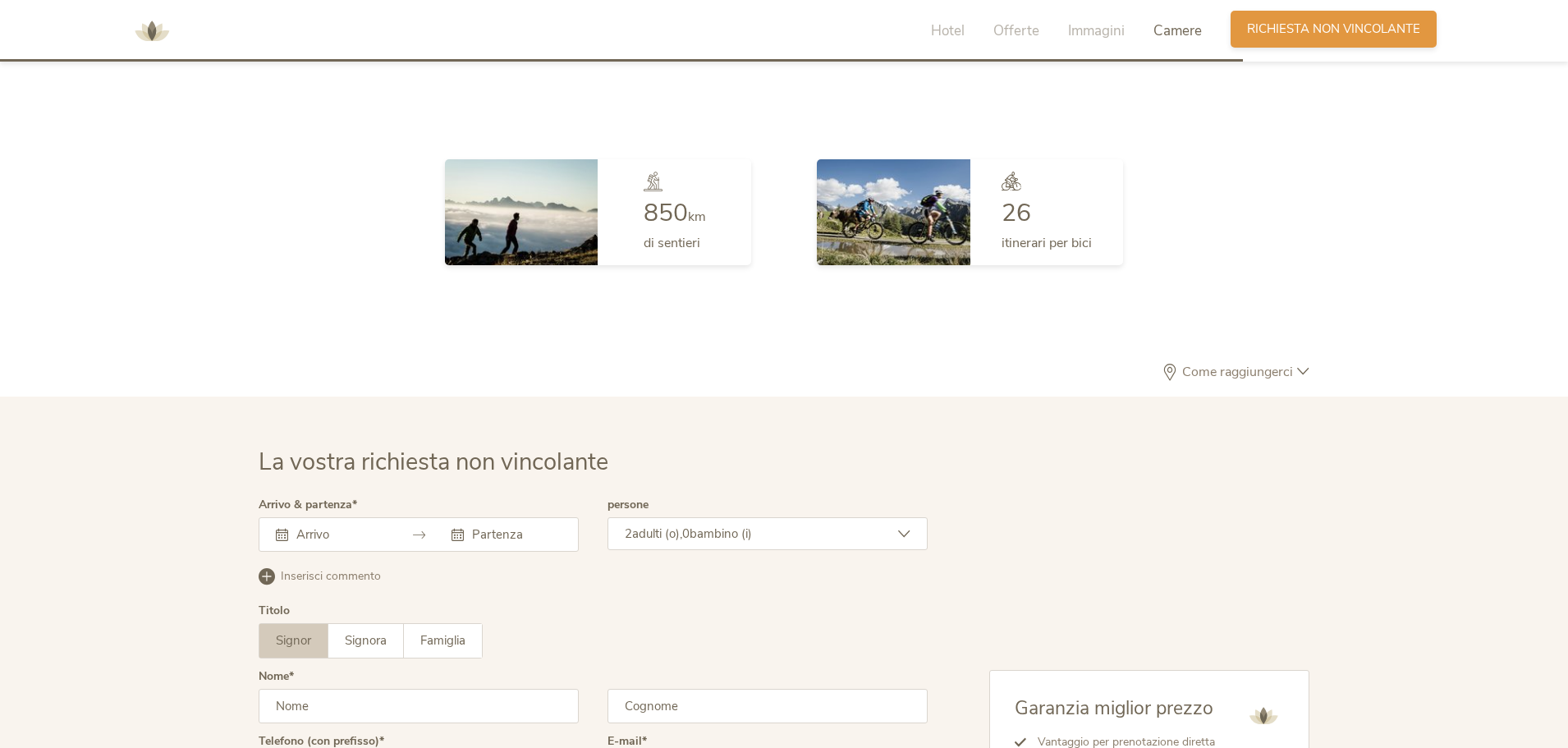
scroll to position [4811, 0]
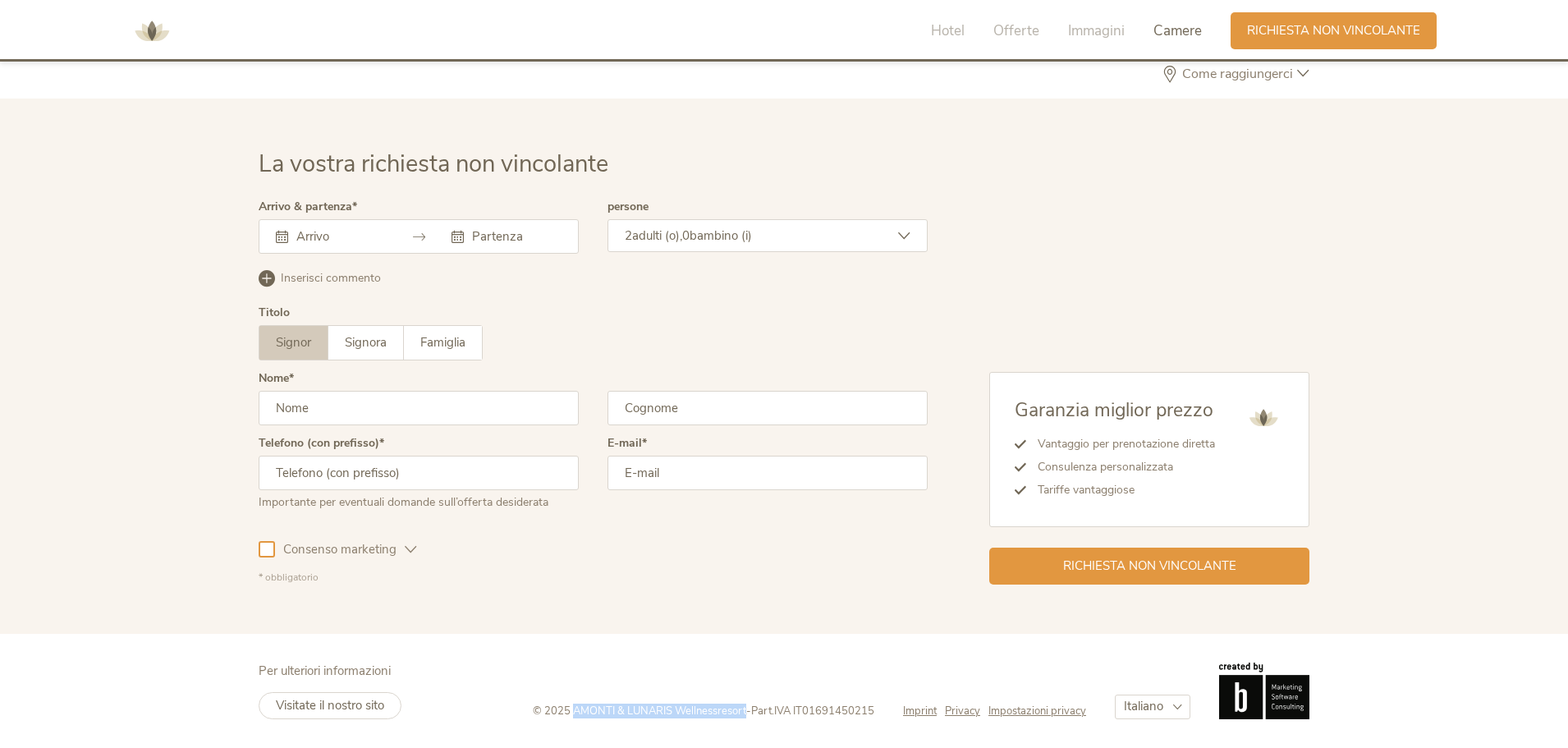
drag, startPoint x: 570, startPoint y: 707, endPoint x: 742, endPoint y: 706, distance: 172.0
click at [742, 706] on div "© 2025 AMONTI & LUNARIS Wellnessresort - Part.IVA IT01691450215" at bounding box center [717, 711] width 370 height 15
copy span "AMONTI & LUNARIS Wellnessresort"
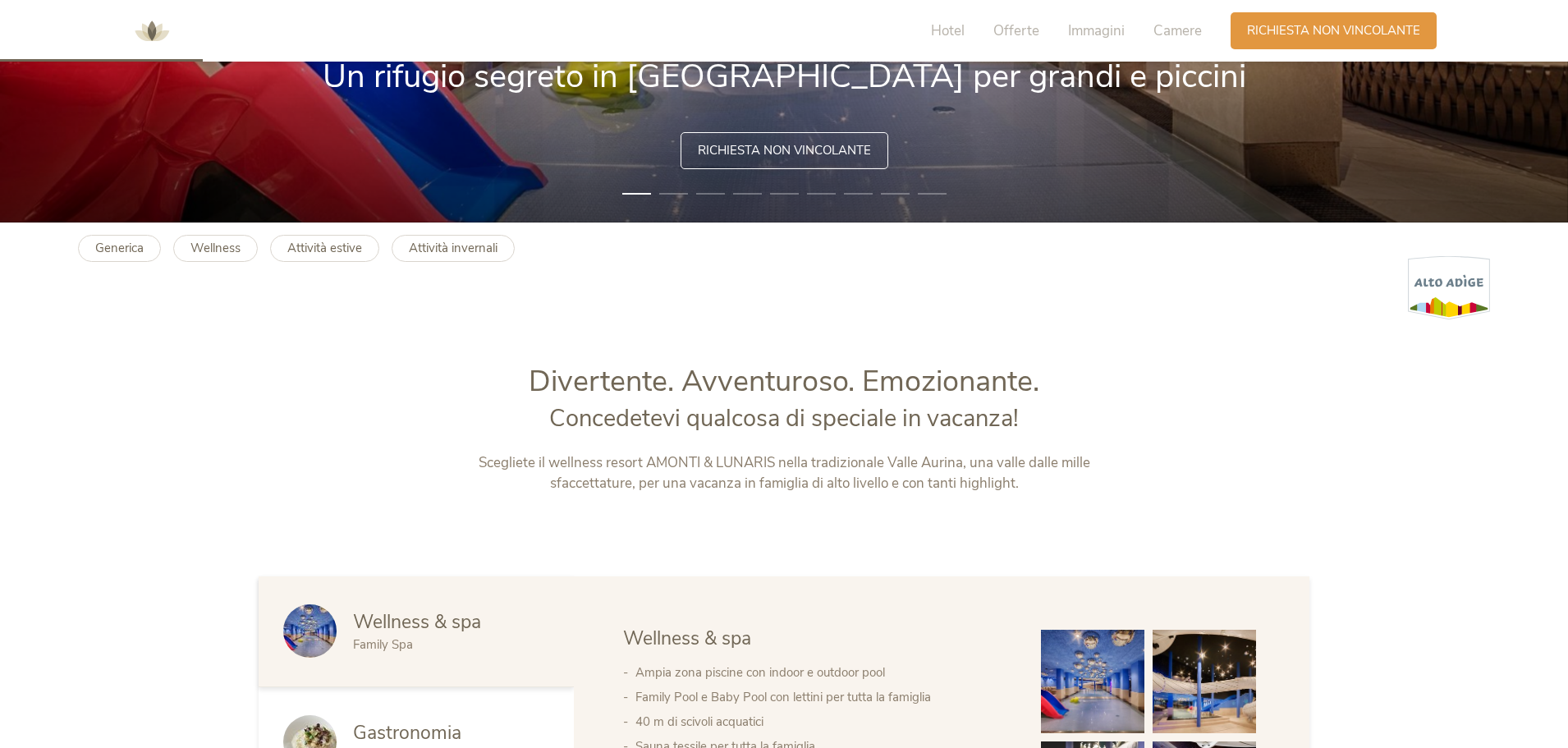
scroll to position [657, 0]
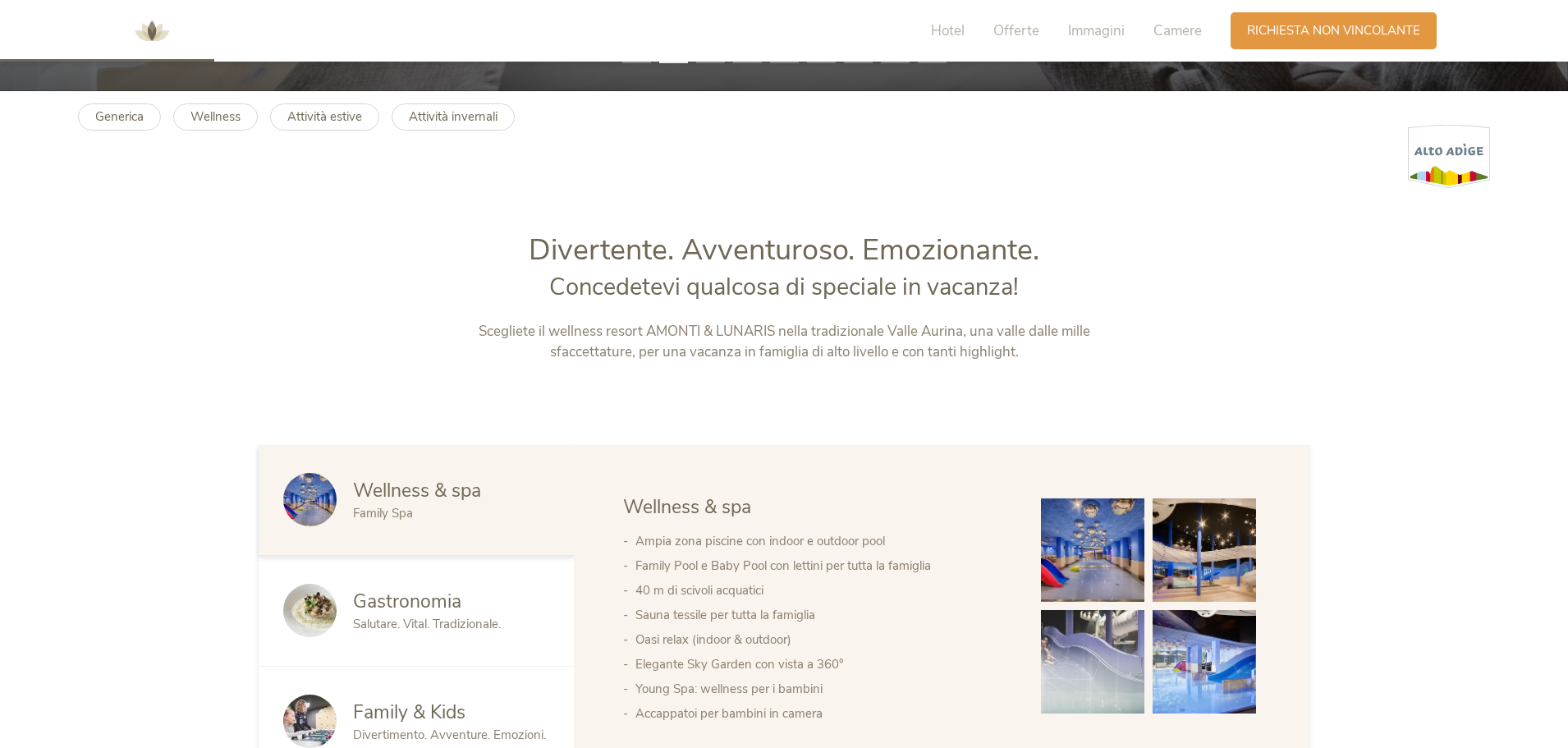
click at [411, 493] on span "Wellness & spa" at bounding box center [417, 490] width 128 height 25
click at [1092, 555] on img at bounding box center [1092, 550] width 103 height 103
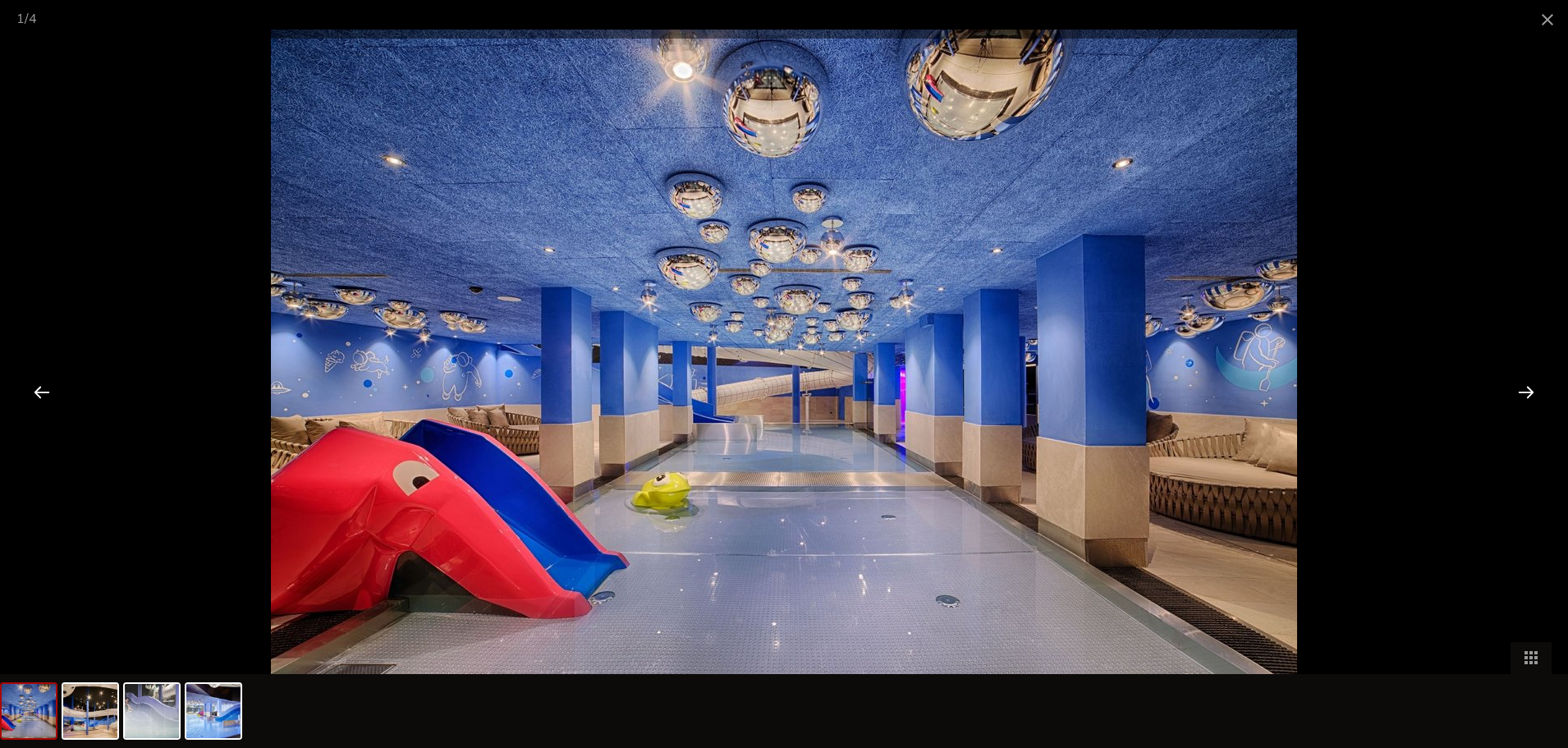
click at [1528, 392] on div at bounding box center [1526, 392] width 51 height 51
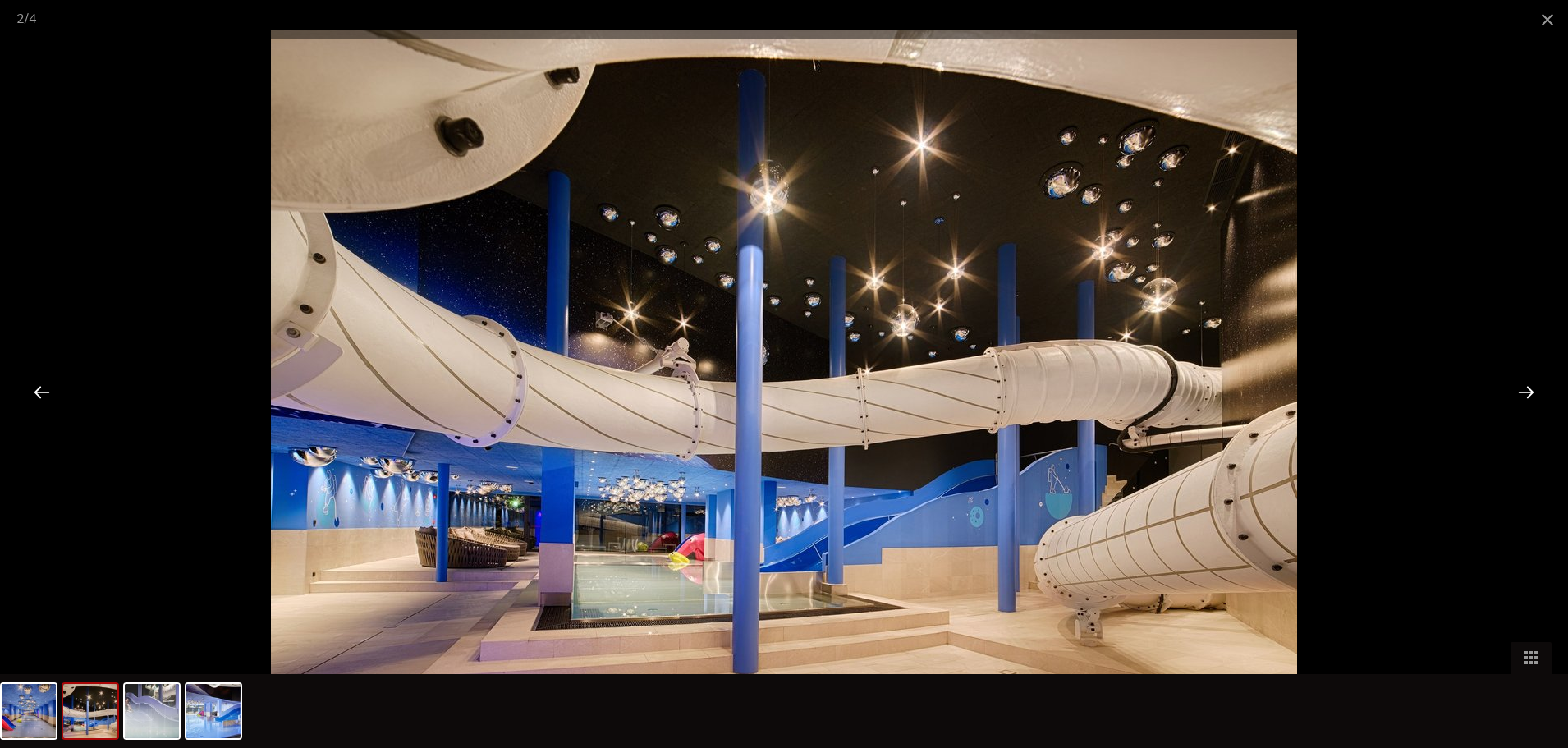
click at [1528, 392] on div at bounding box center [1526, 392] width 51 height 51
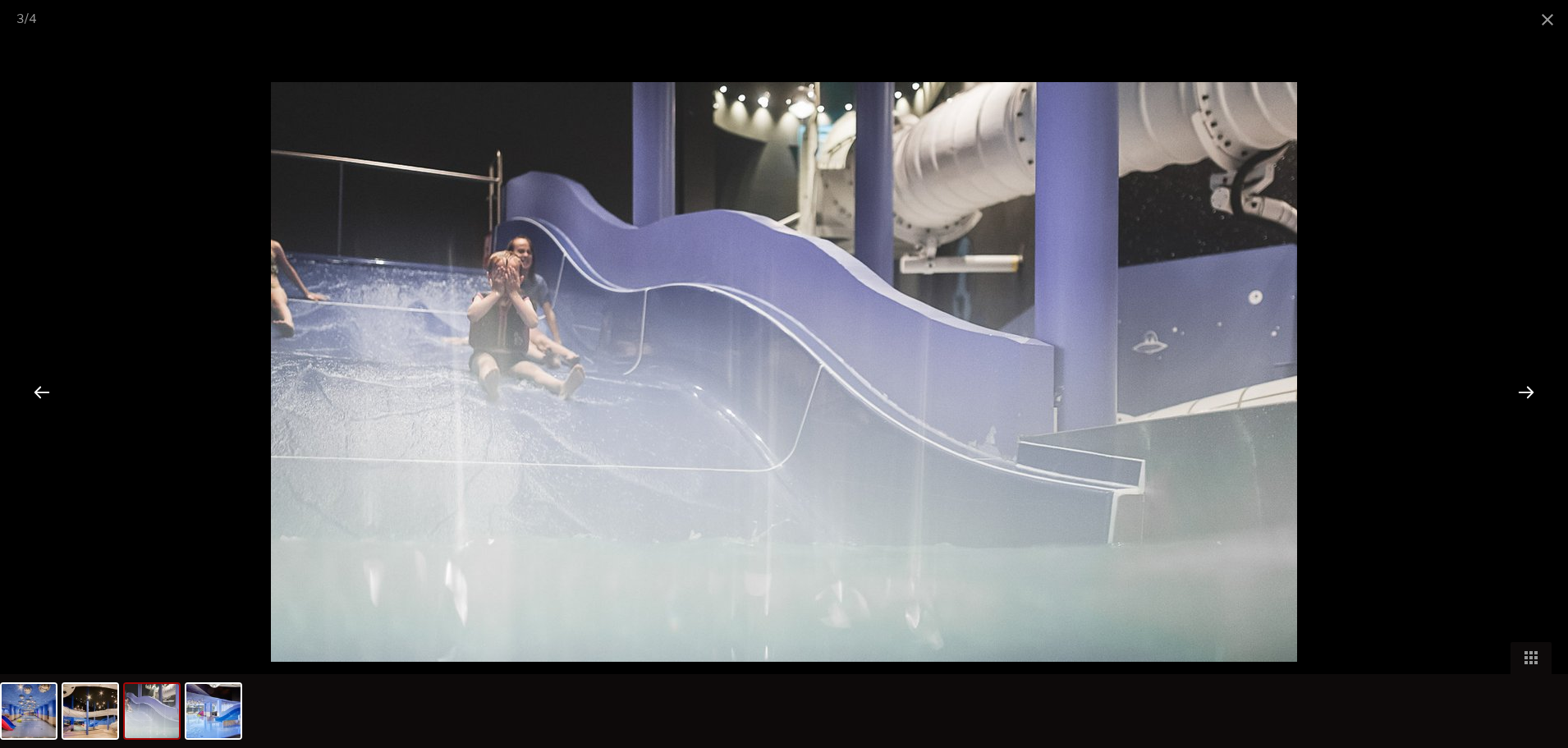
click at [1528, 392] on div at bounding box center [1526, 392] width 51 height 51
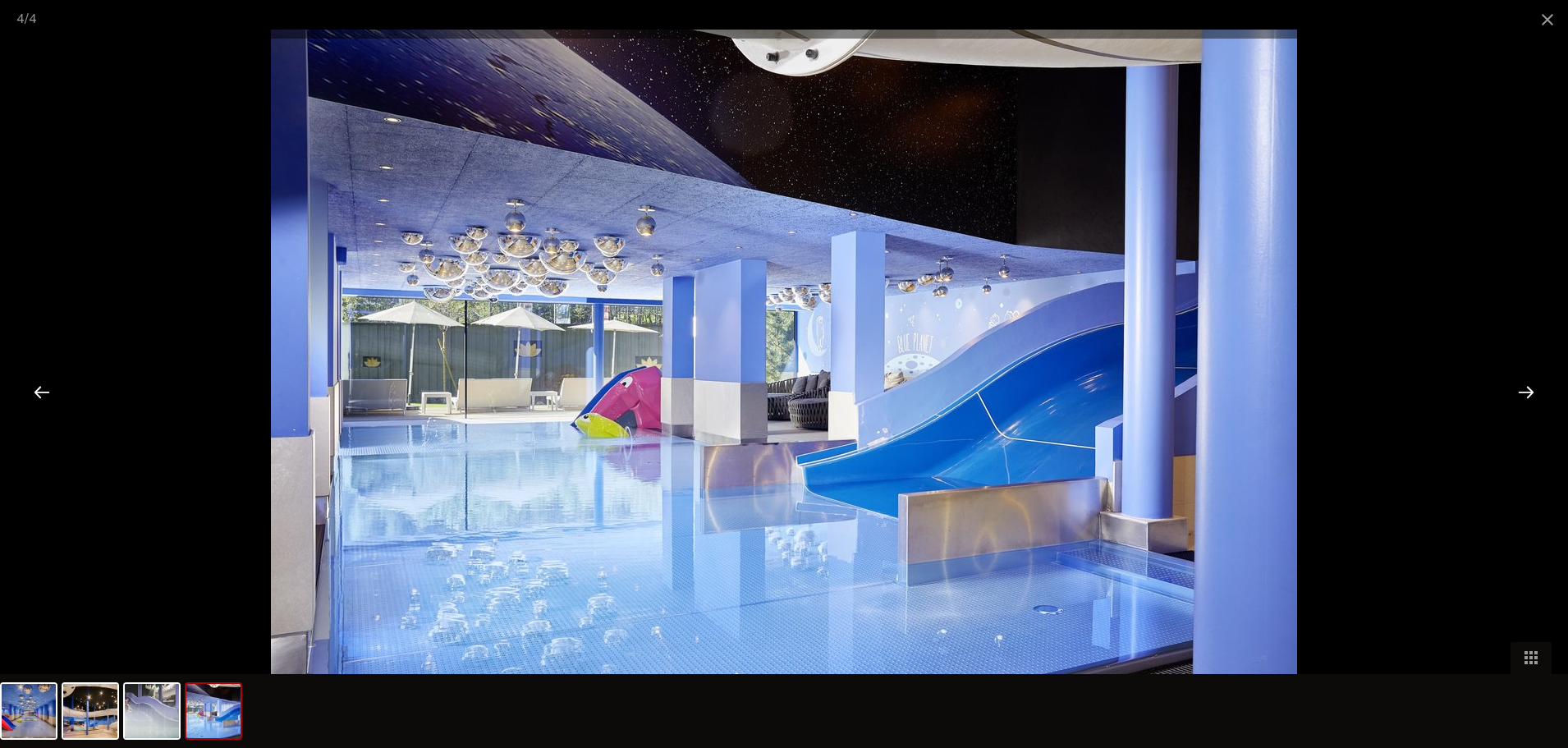
click at [1528, 392] on div at bounding box center [1526, 392] width 51 height 51
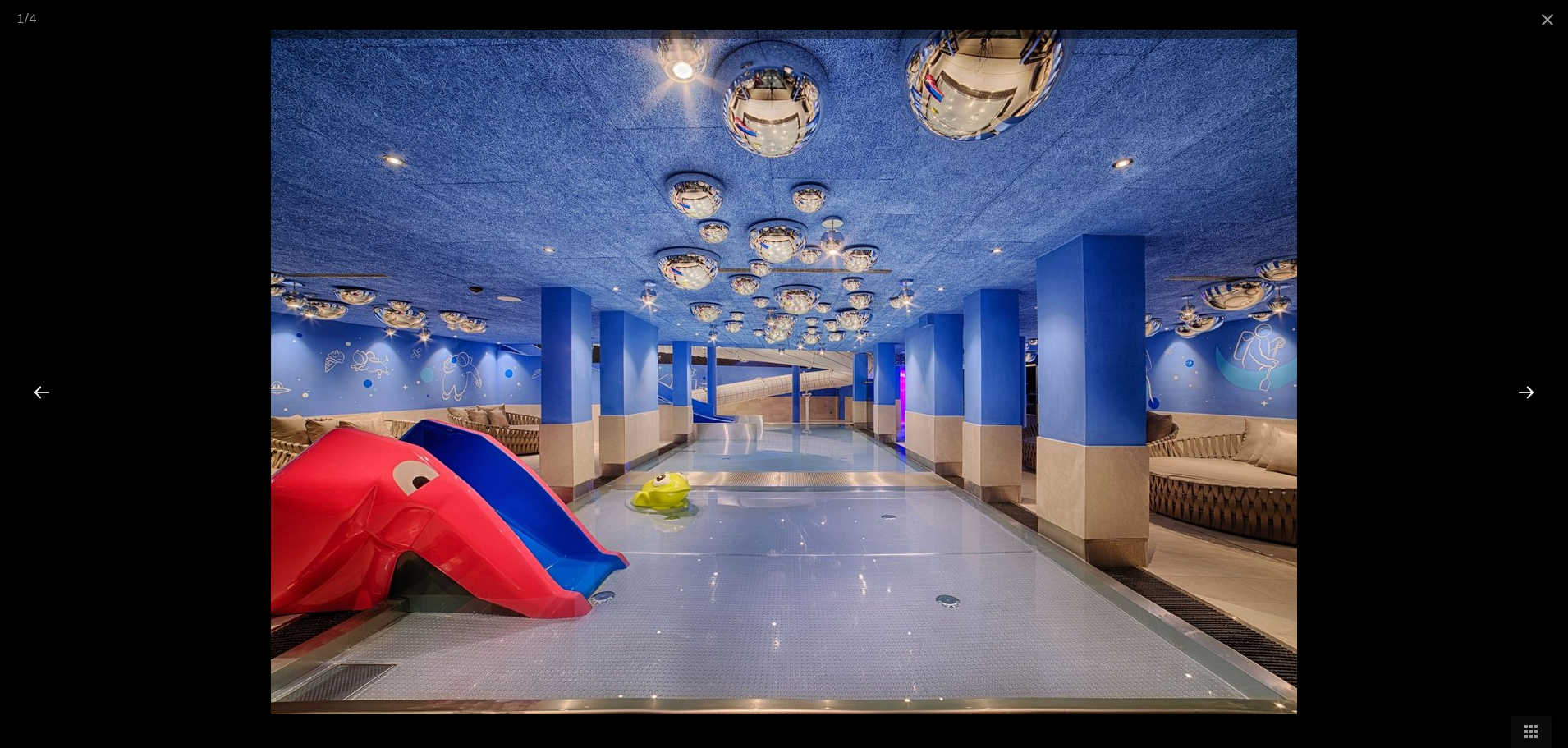
click at [1527, 388] on div at bounding box center [1526, 392] width 51 height 51
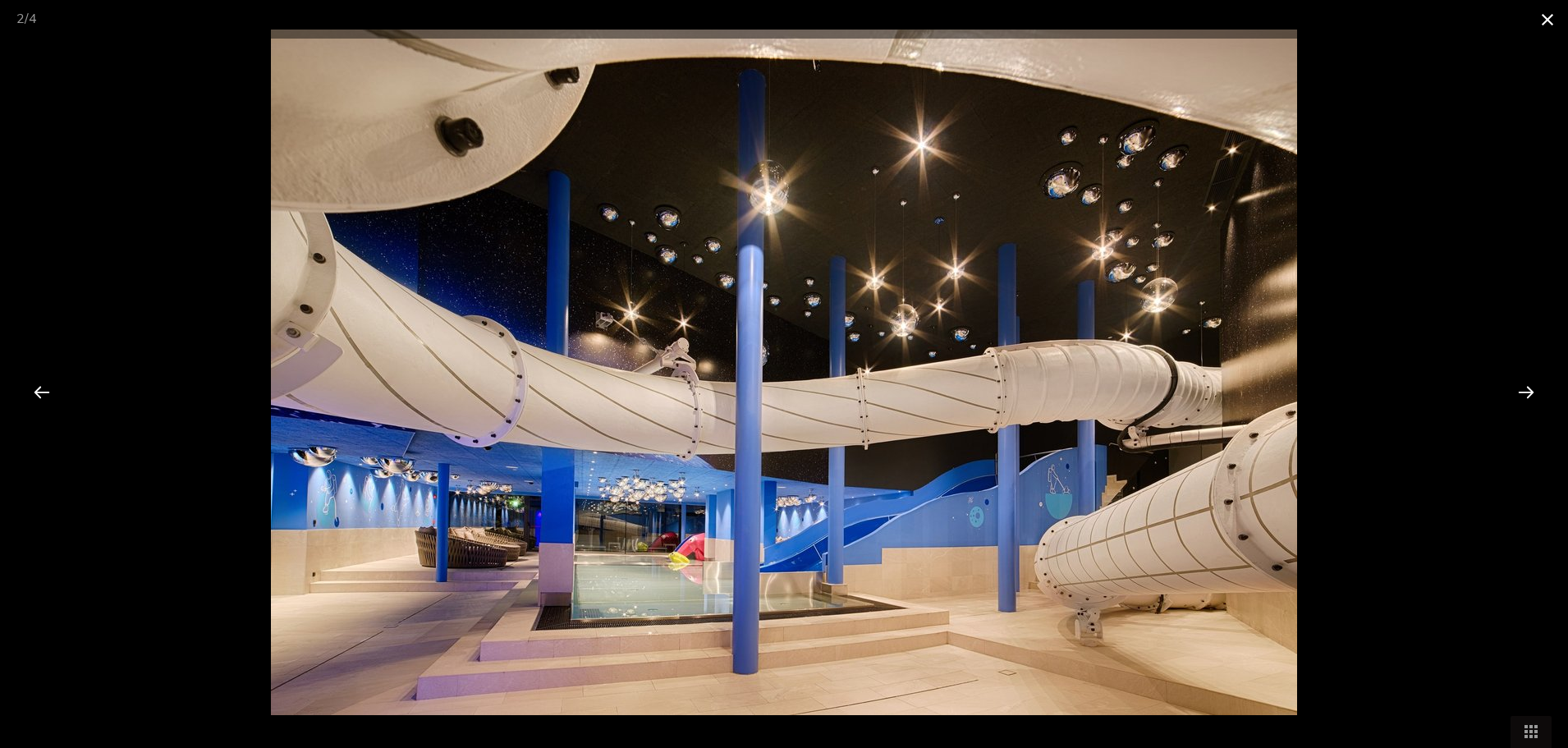
click at [1550, 36] on span at bounding box center [1547, 19] width 41 height 38
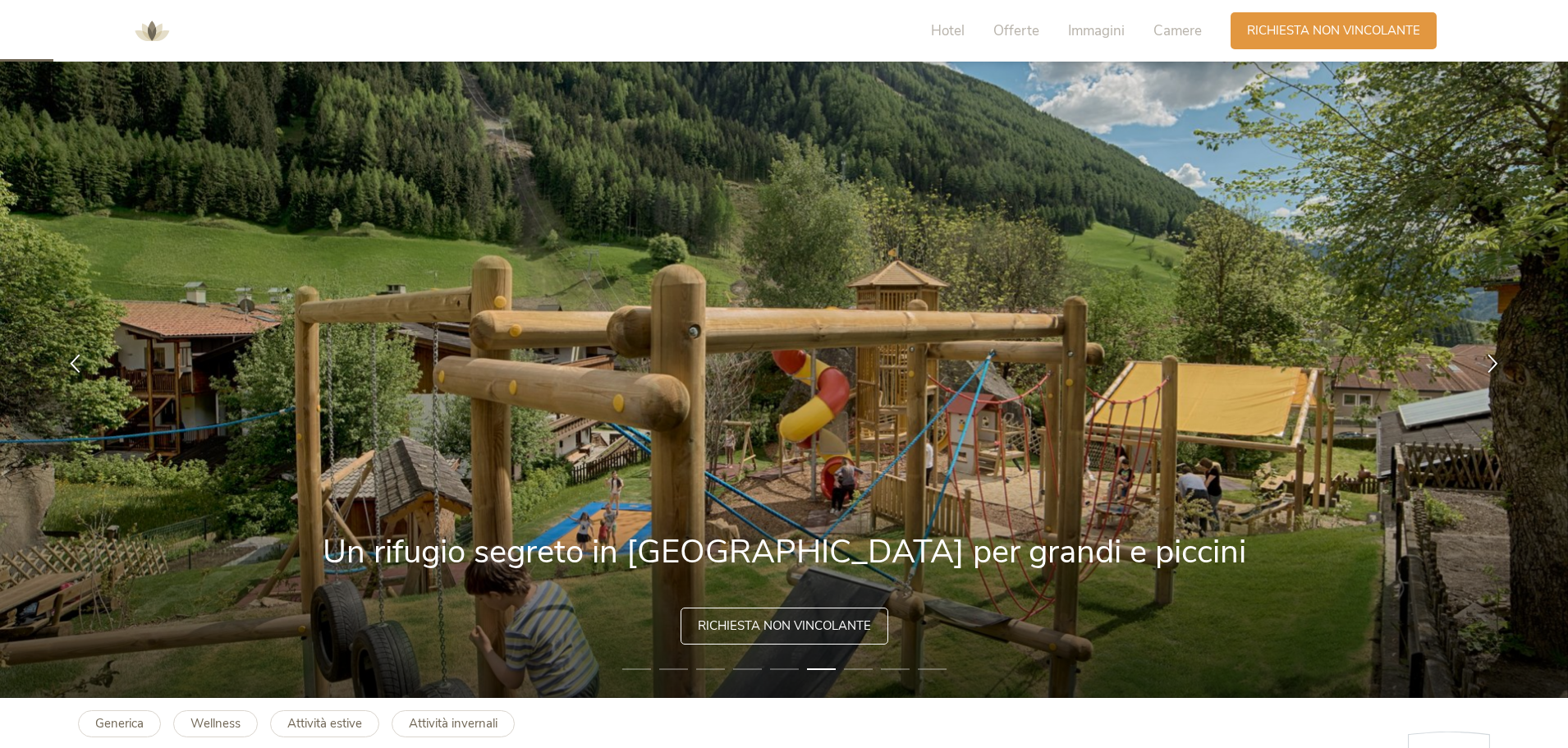
scroll to position [0, 0]
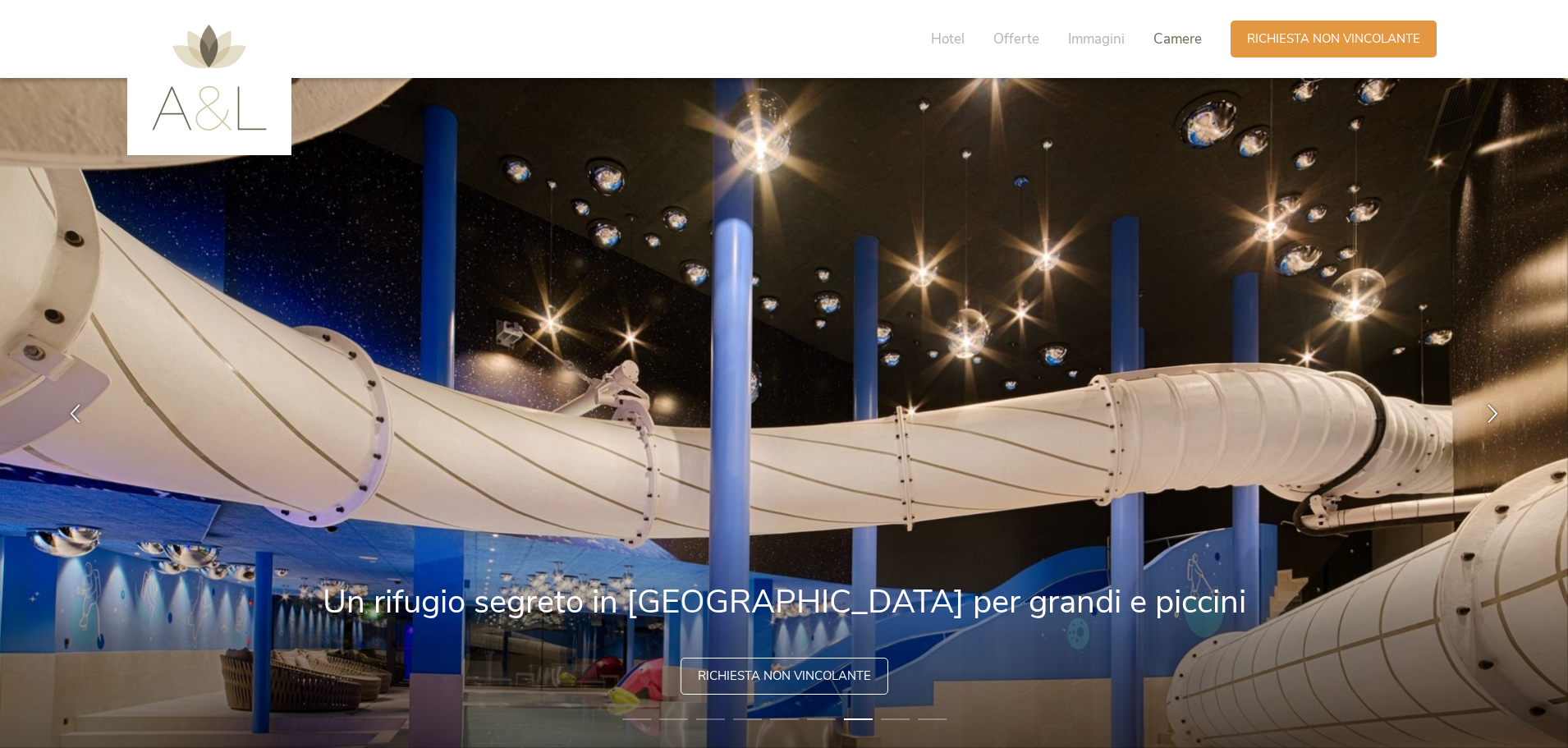
click at [1180, 38] on span "Camere" at bounding box center [1177, 39] width 48 height 19
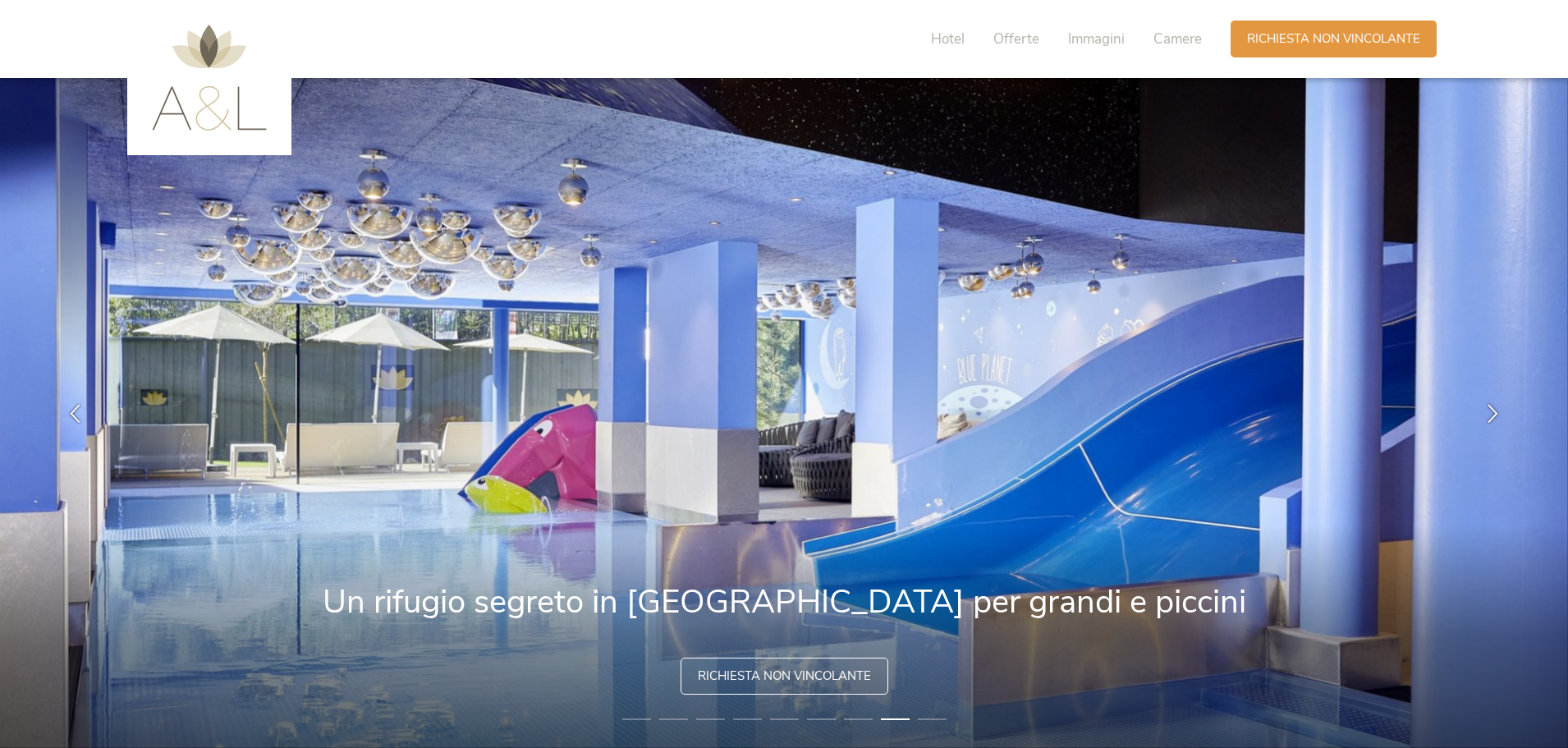
click at [944, 37] on span "Hotel" at bounding box center [948, 39] width 33 height 19
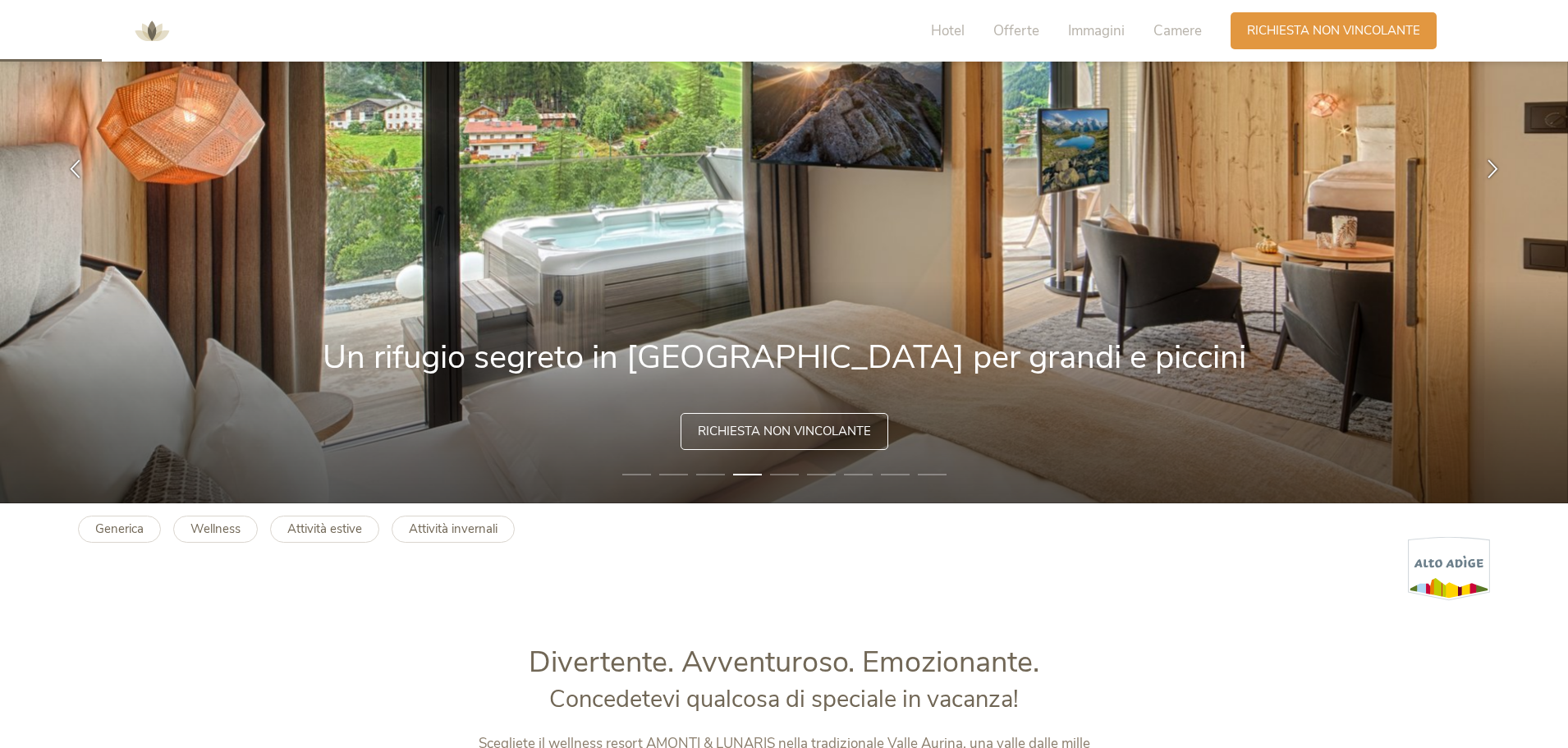
scroll to position [230, 0]
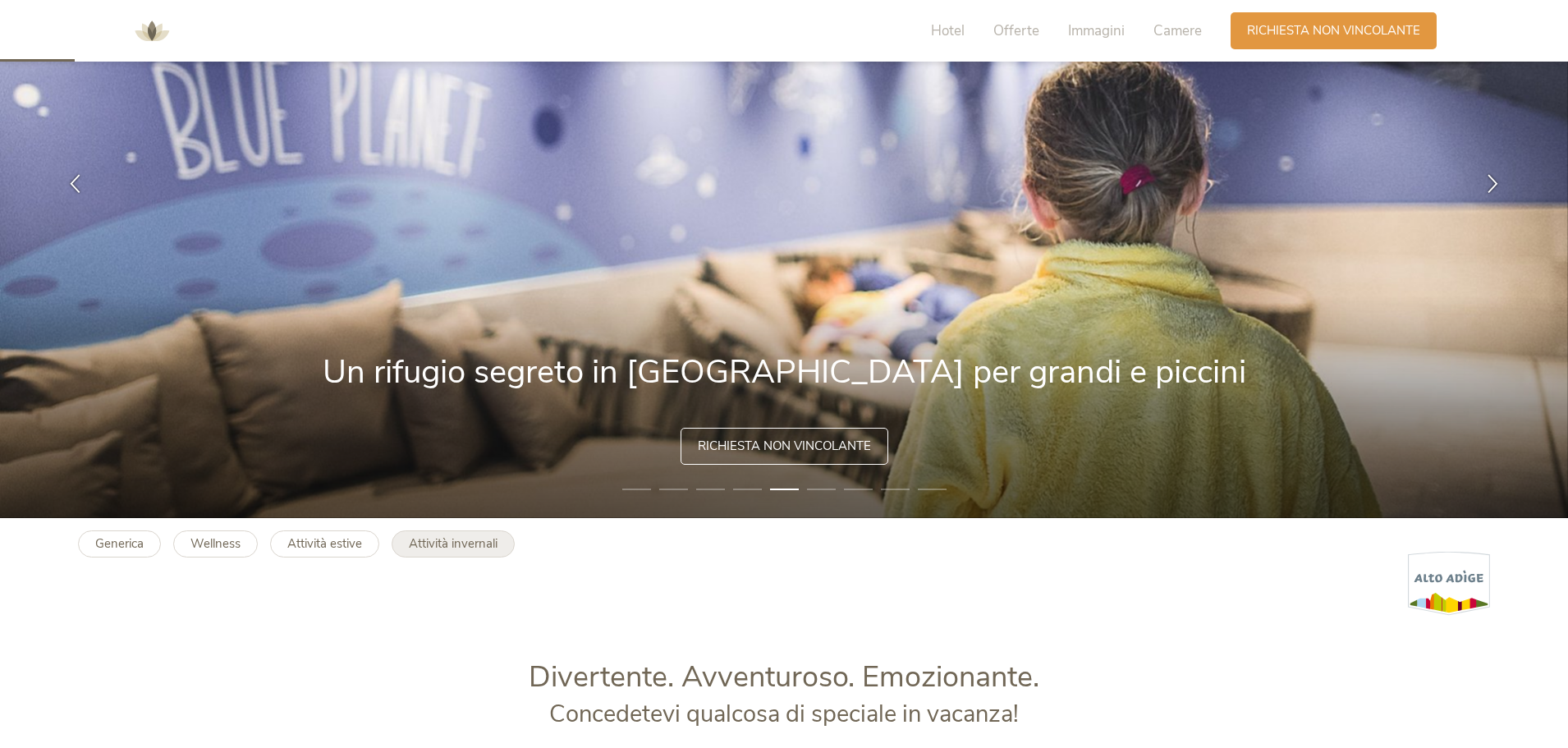
click at [440, 541] on b "Attività invernali" at bounding box center [453, 543] width 88 height 17
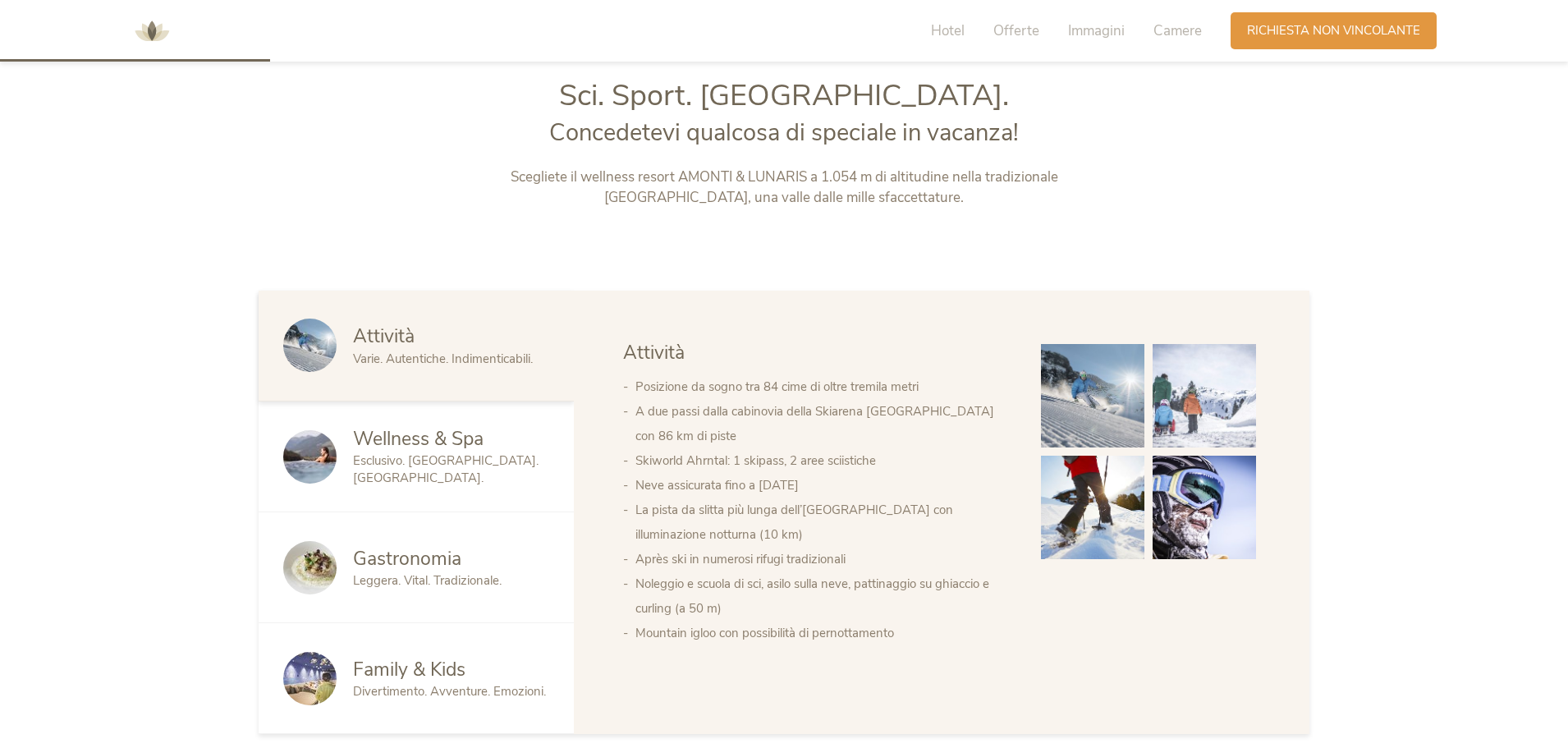
scroll to position [821, 0]
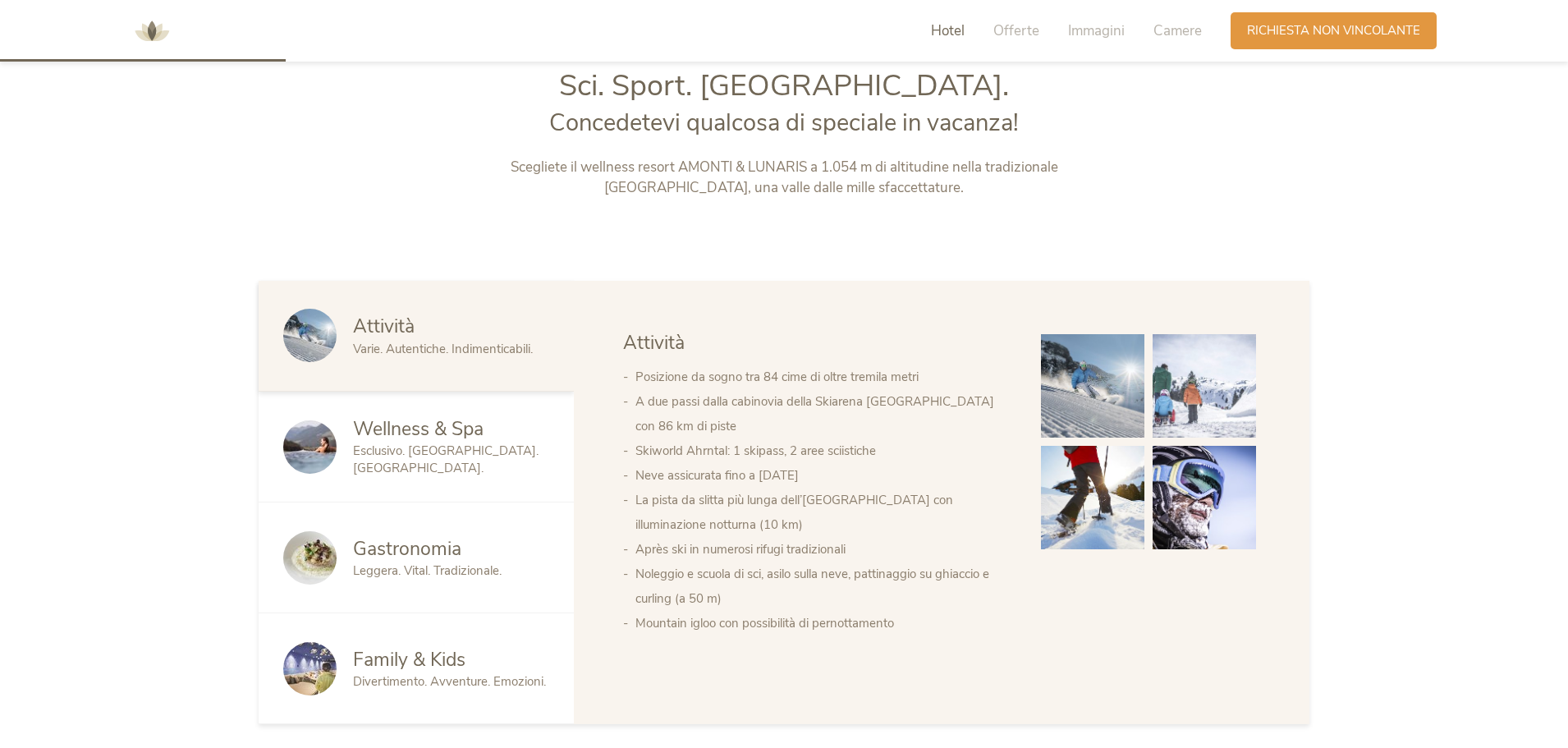
drag, startPoint x: 1169, startPoint y: 33, endPoint x: 1179, endPoint y: 69, distance: 37.4
click at [1169, 33] on span "Camere" at bounding box center [1177, 31] width 48 height 19
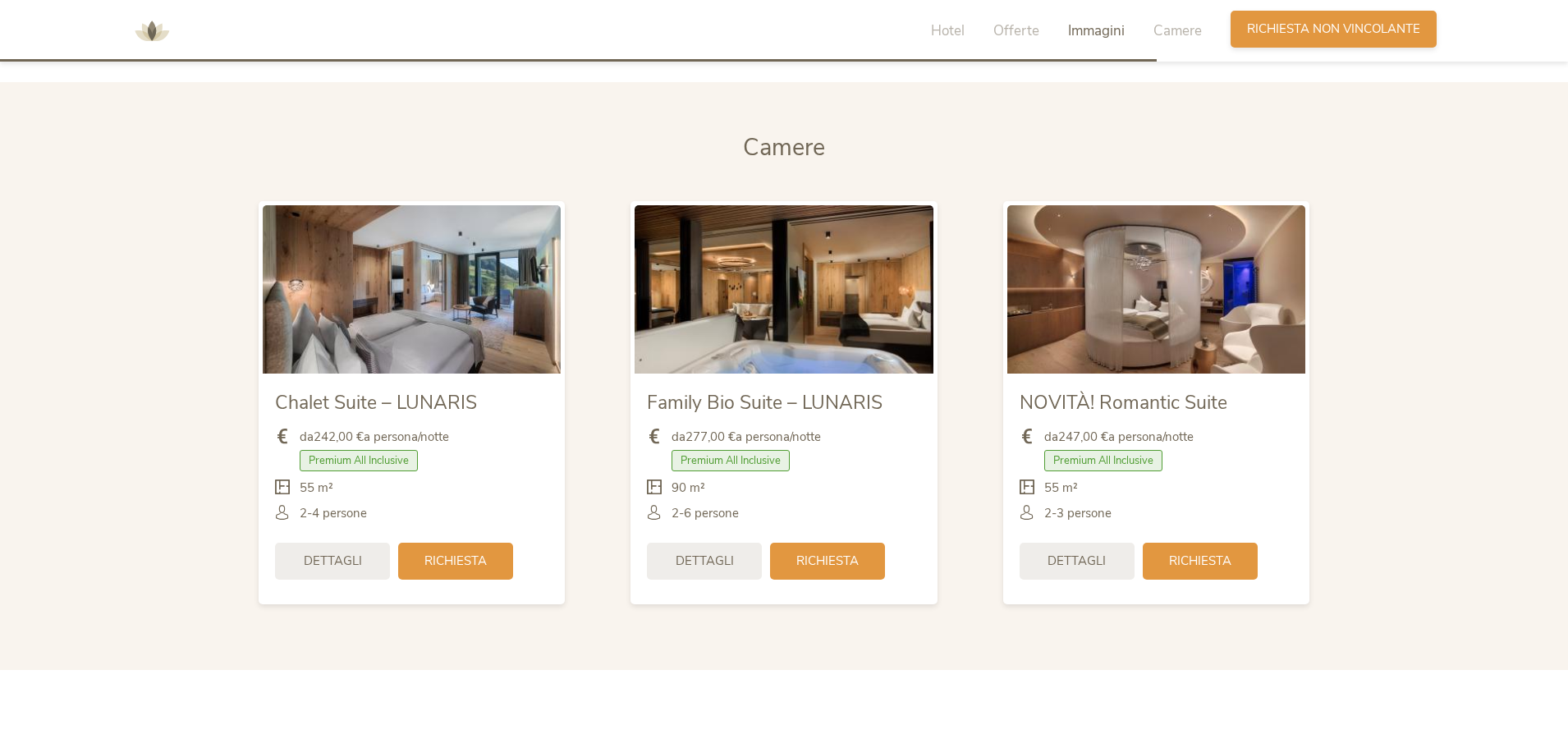
click at [1359, 44] on div "Richiesta Richiesta non vincolante" at bounding box center [1334, 29] width 206 height 37
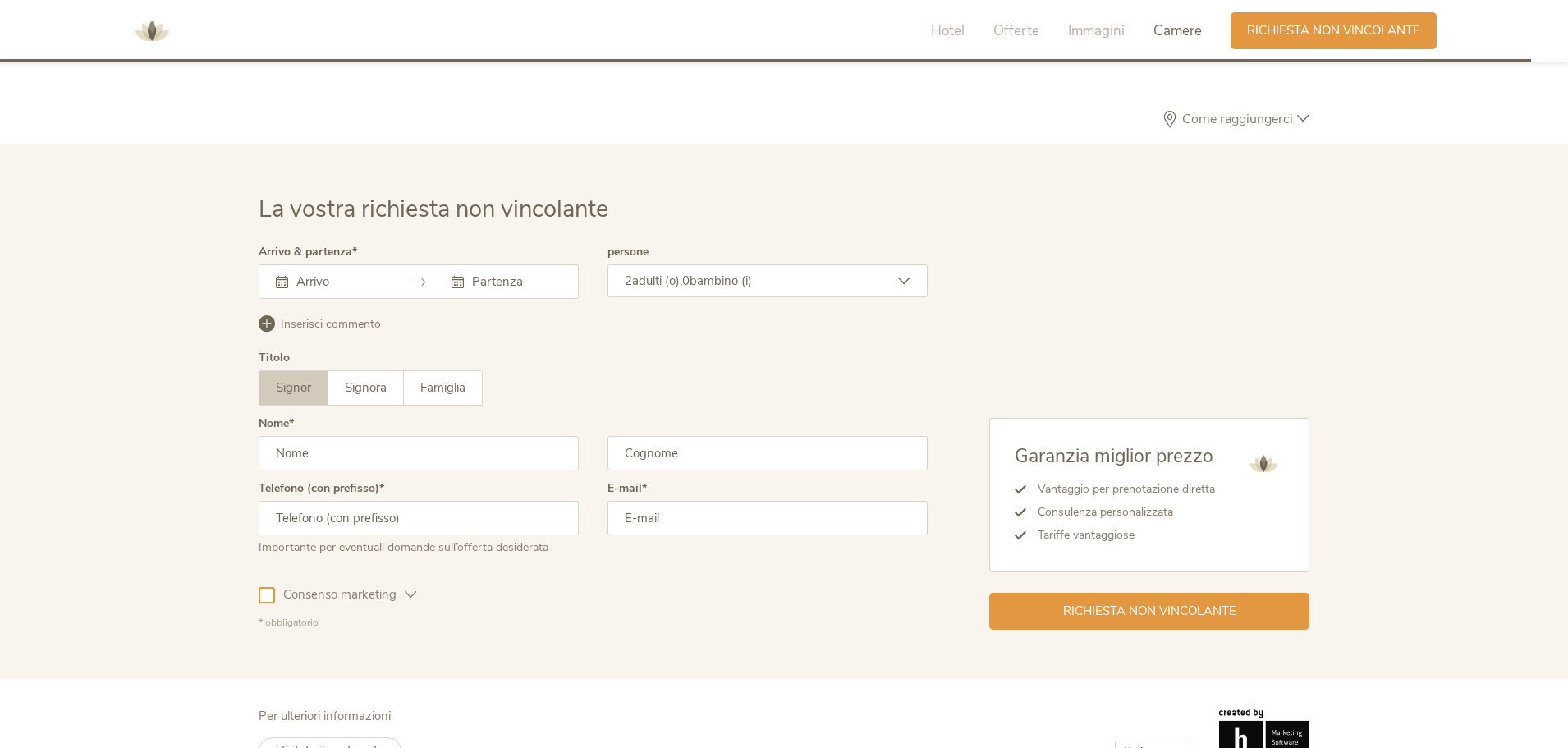
scroll to position [4513, 0]
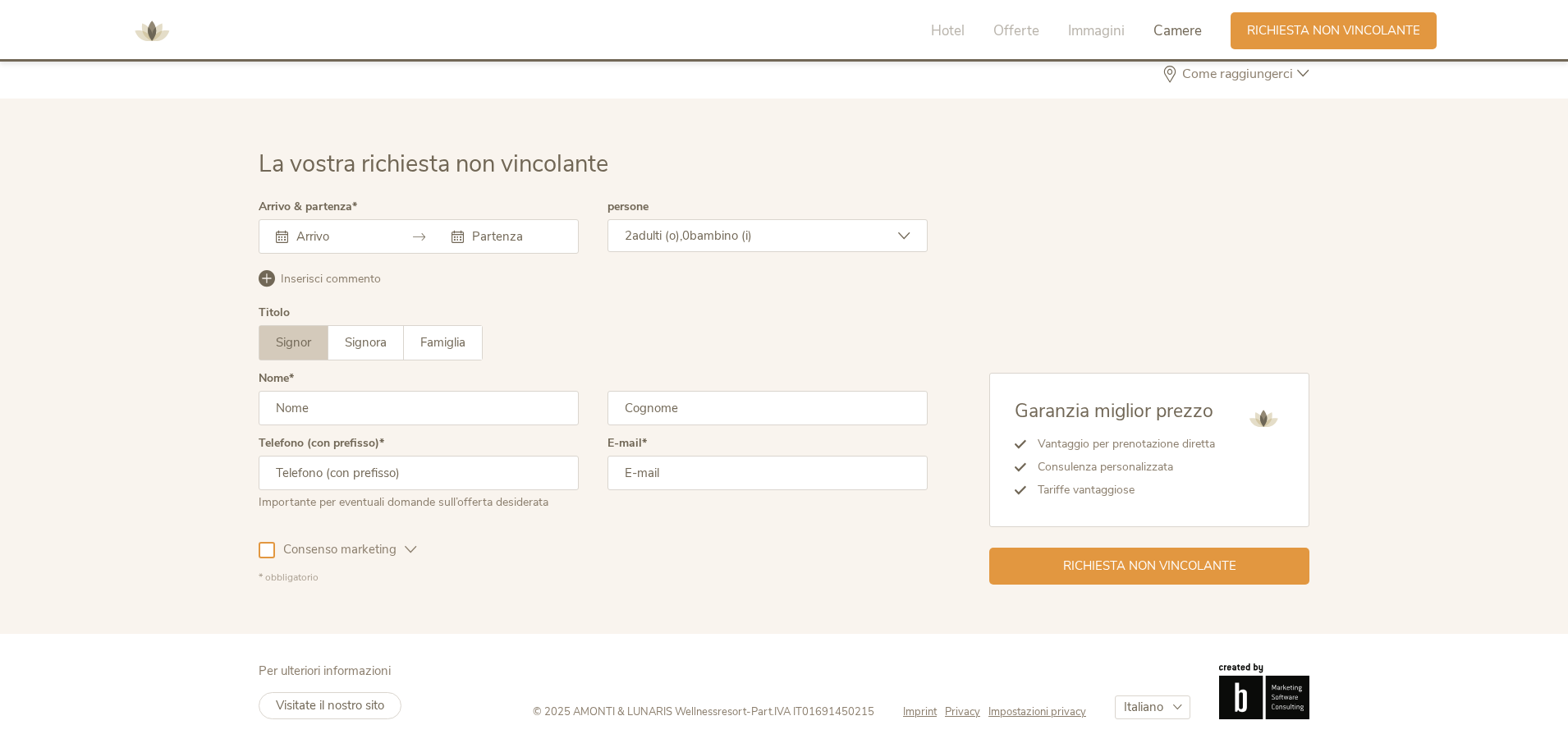
click at [366, 238] on input "text" at bounding box center [338, 236] width 94 height 17
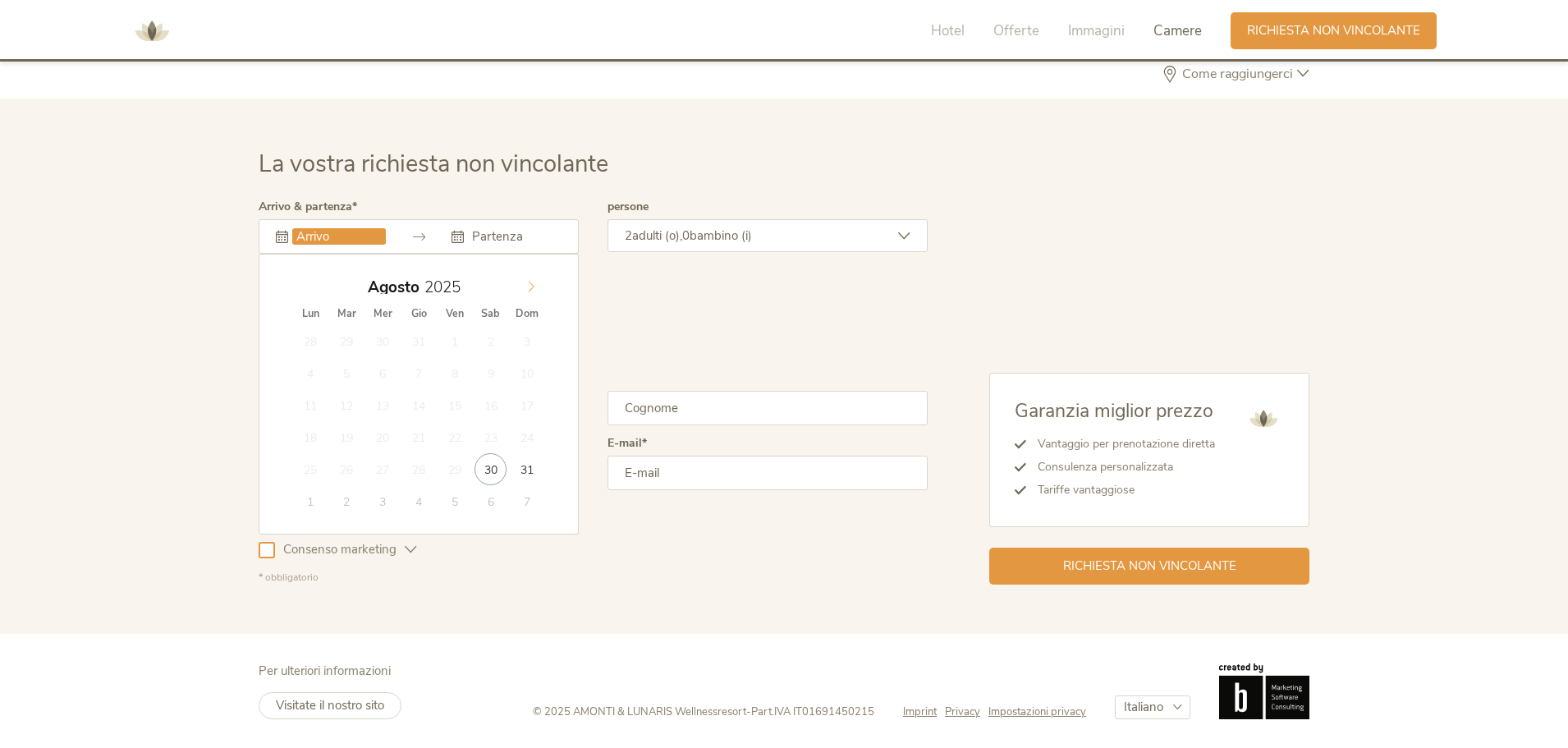
click at [533, 281] on icon at bounding box center [531, 286] width 11 height 11
click at [533, 283] on icon at bounding box center [531, 286] width 11 height 11
click at [342, 477] on span "30" at bounding box center [346, 469] width 32 height 32
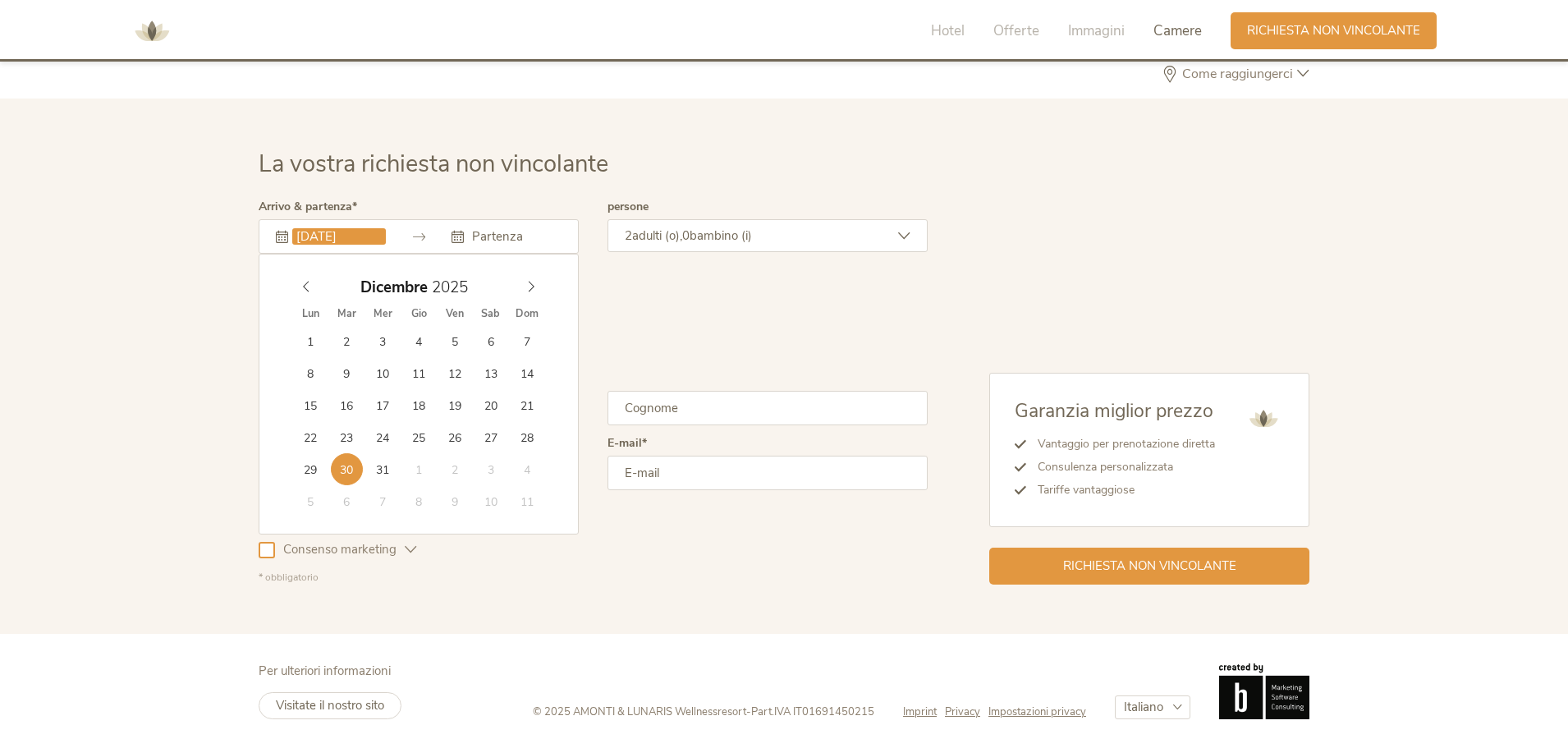
click at [342, 234] on input "30.12.2025" at bounding box center [338, 236] width 94 height 17
type input "29.12.2025"
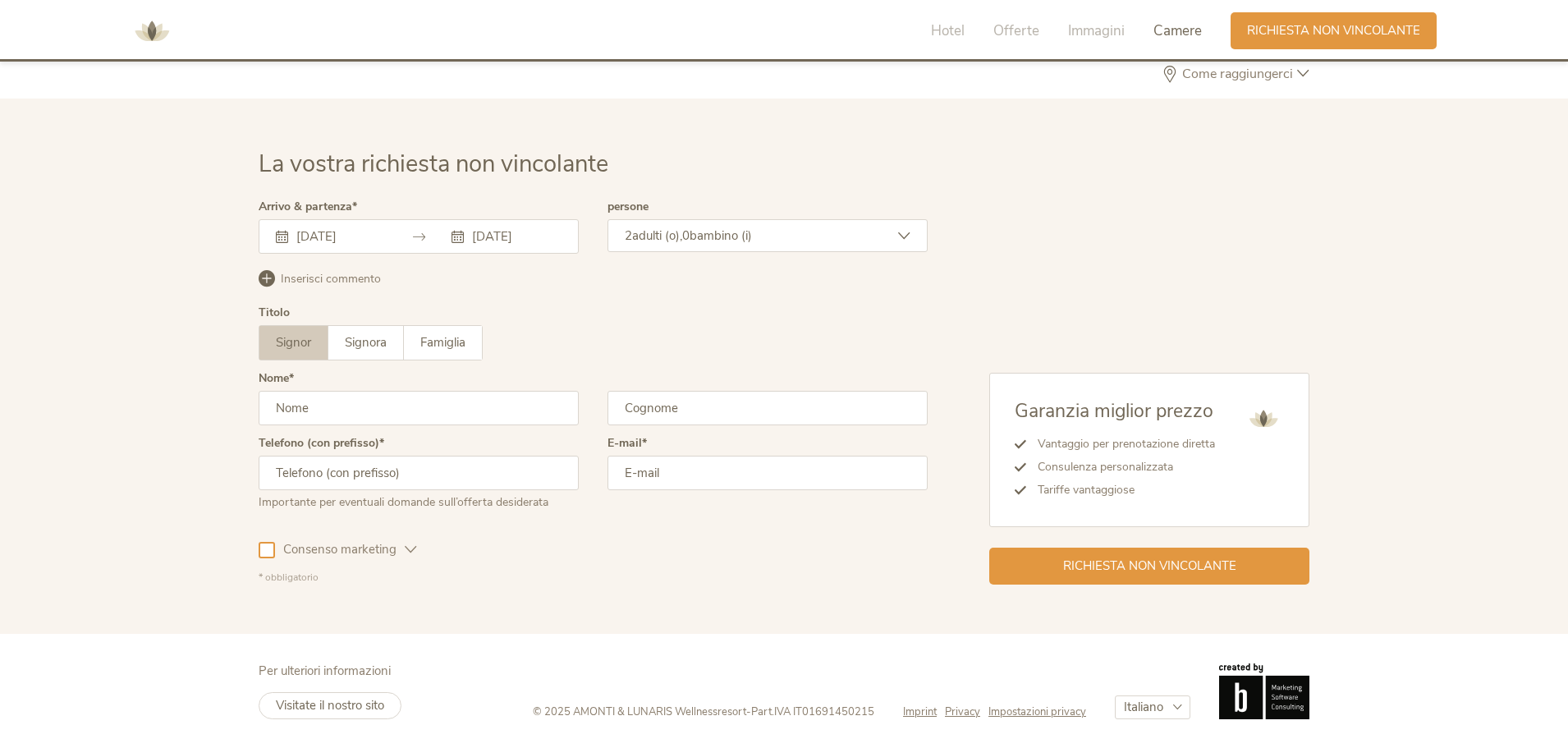
click at [521, 238] on input "04.01.2026" at bounding box center [514, 236] width 94 height 17
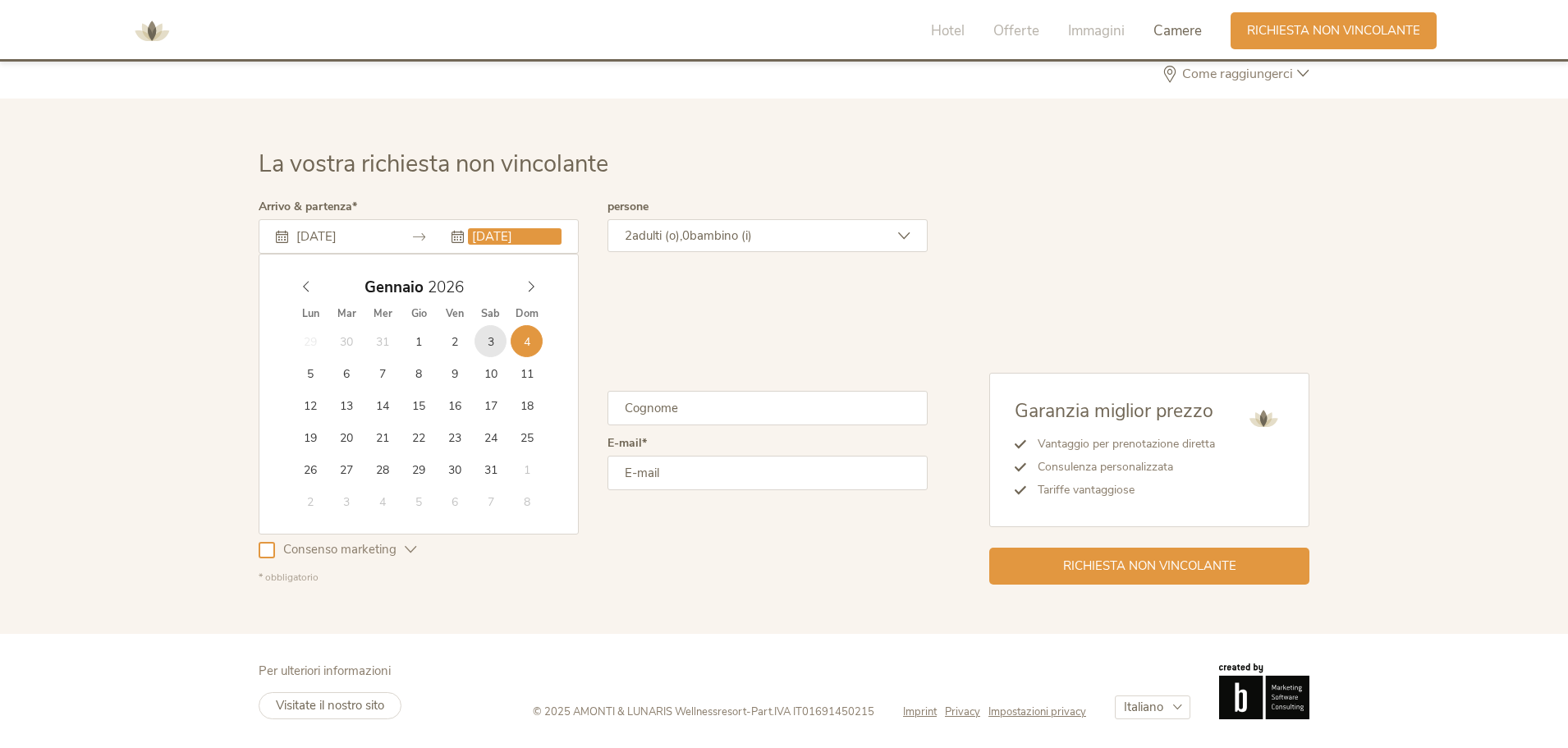
type input "03.01.2026"
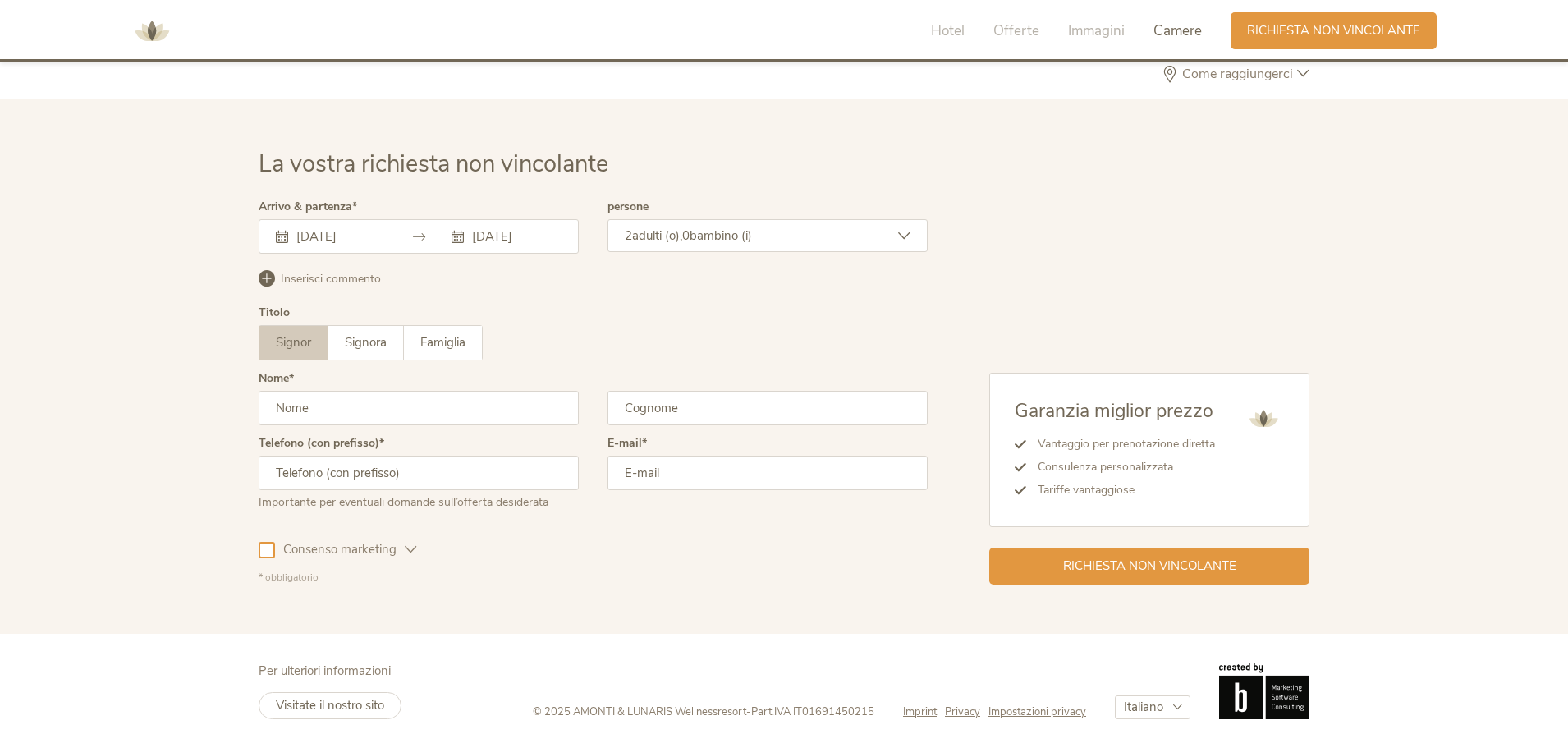
click at [692, 245] on div "2 adulti (o), 0 bambino (i)" at bounding box center [768, 236] width 320 height 33
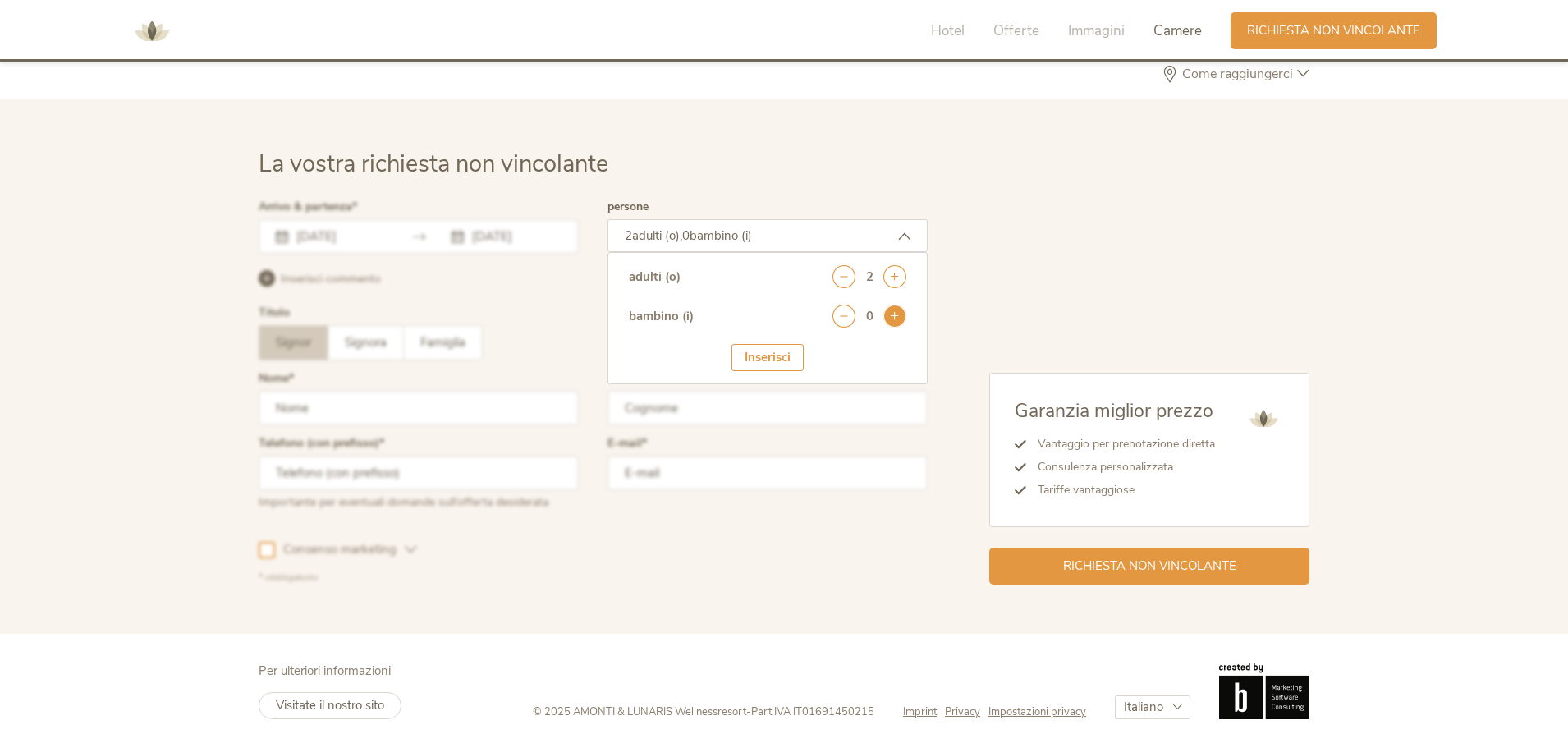
click at [895, 316] on icon at bounding box center [895, 316] width 23 height 23
click at [861, 368] on select "seleziona 0 1 2 3 4 5 6 7 8 9 10 11 12 13 14 15 16 17" at bounding box center [866, 361] width 81 height 27
select select "10"
click at [826, 348] on select "seleziona 0 1 2 3 4 5 6 7 8 9 10 11 12 13 14 15 16 17" at bounding box center [866, 361] width 81 height 27
click at [761, 409] on div "Inserisci" at bounding box center [768, 409] width 73 height 27
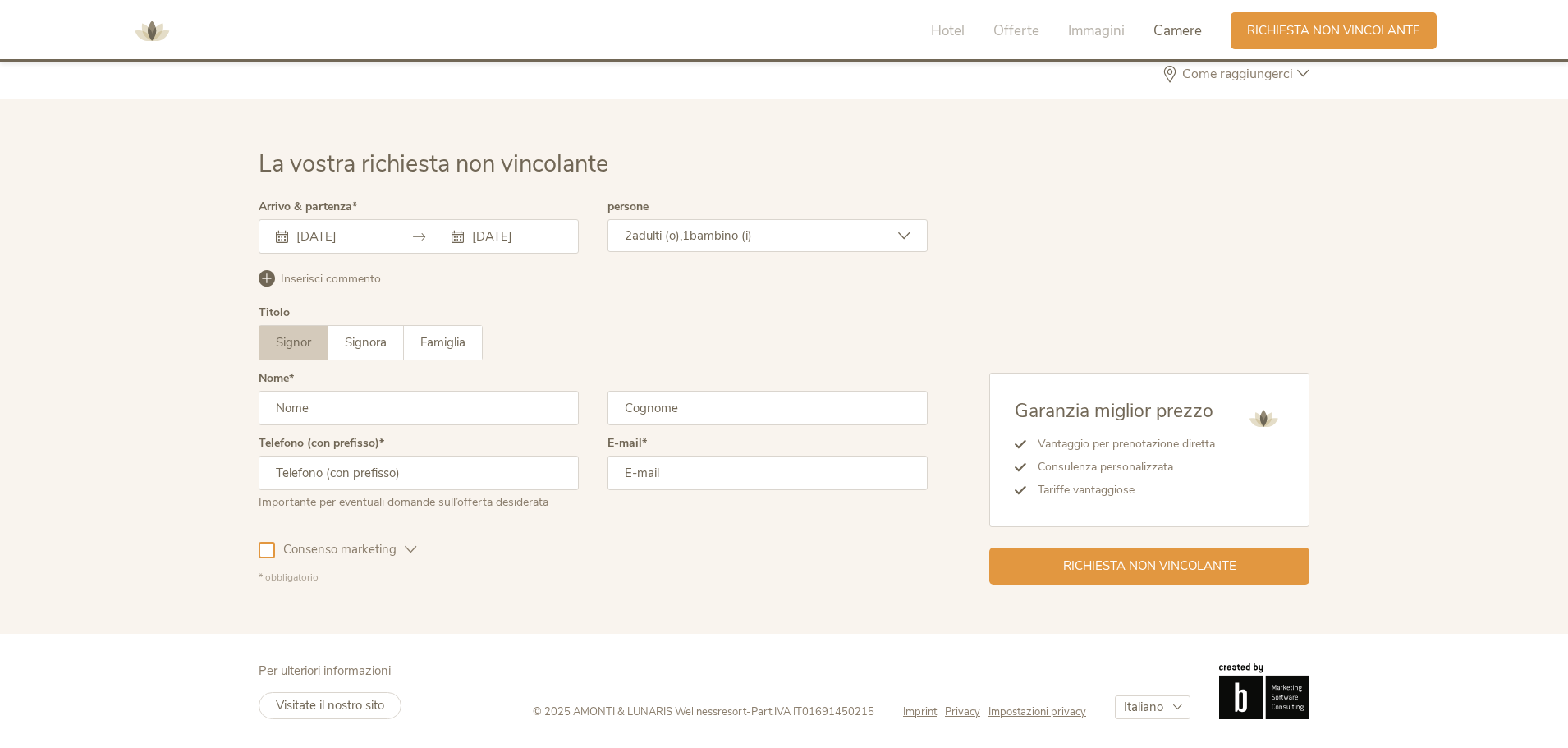
click at [414, 409] on input "text" at bounding box center [419, 408] width 320 height 34
type input "Danilo"
click at [702, 412] on input "text" at bounding box center [768, 408] width 320 height 34
click at [398, 464] on input "text" at bounding box center [419, 472] width 320 height 34
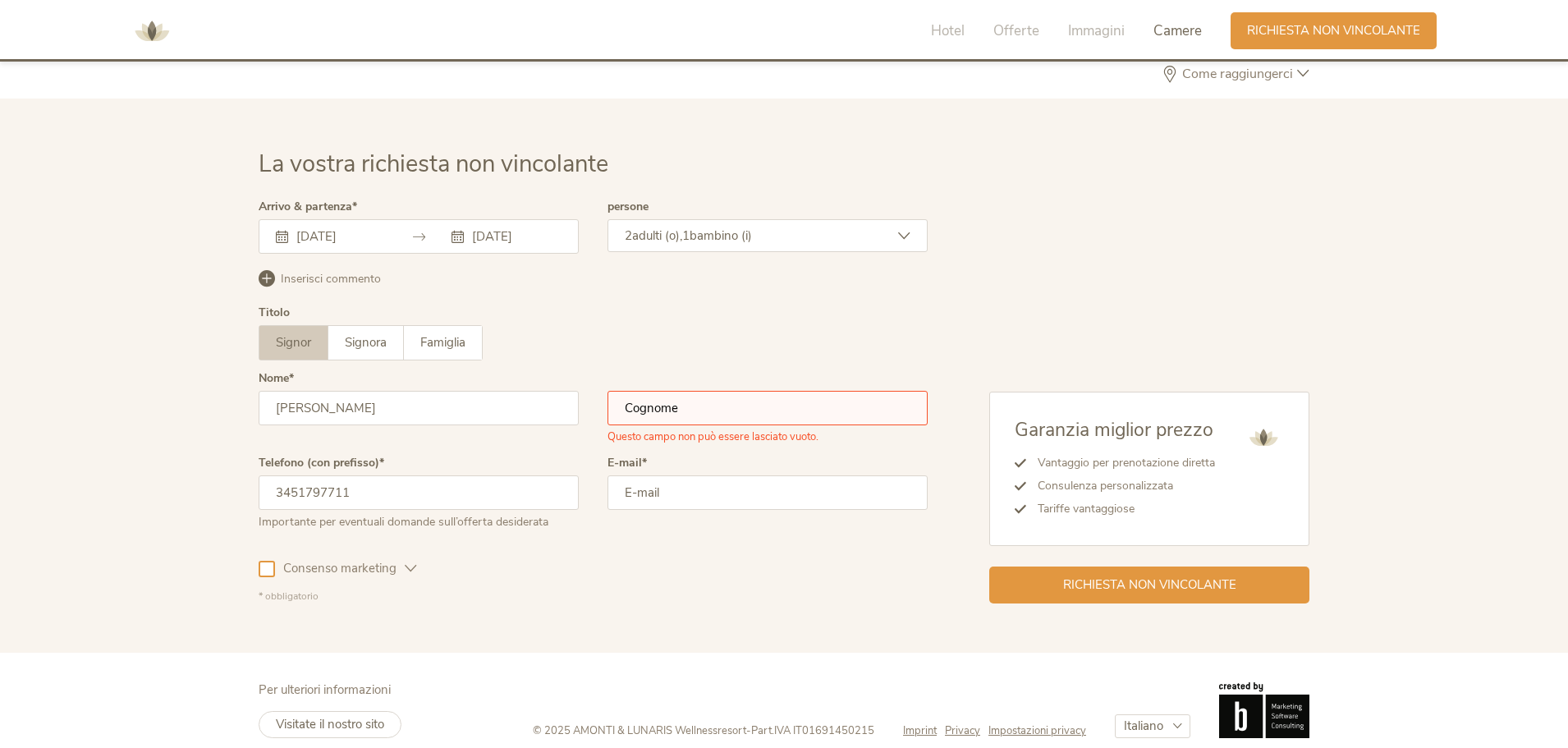
type input "3451797711"
click at [710, 493] on input "email" at bounding box center [768, 493] width 320 height 34
type input "danilorusso983@gmail.com"
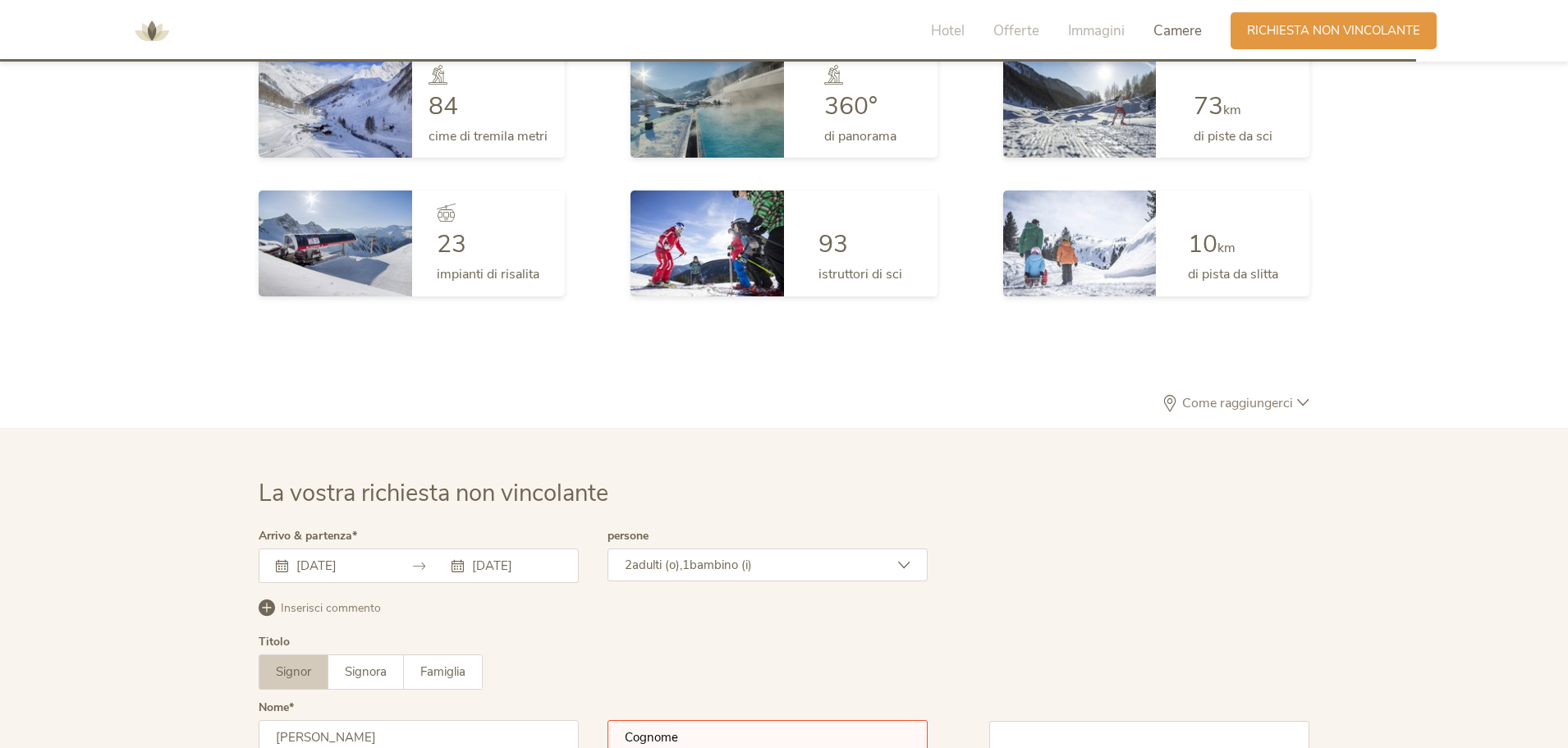
scroll to position [4450, 0]
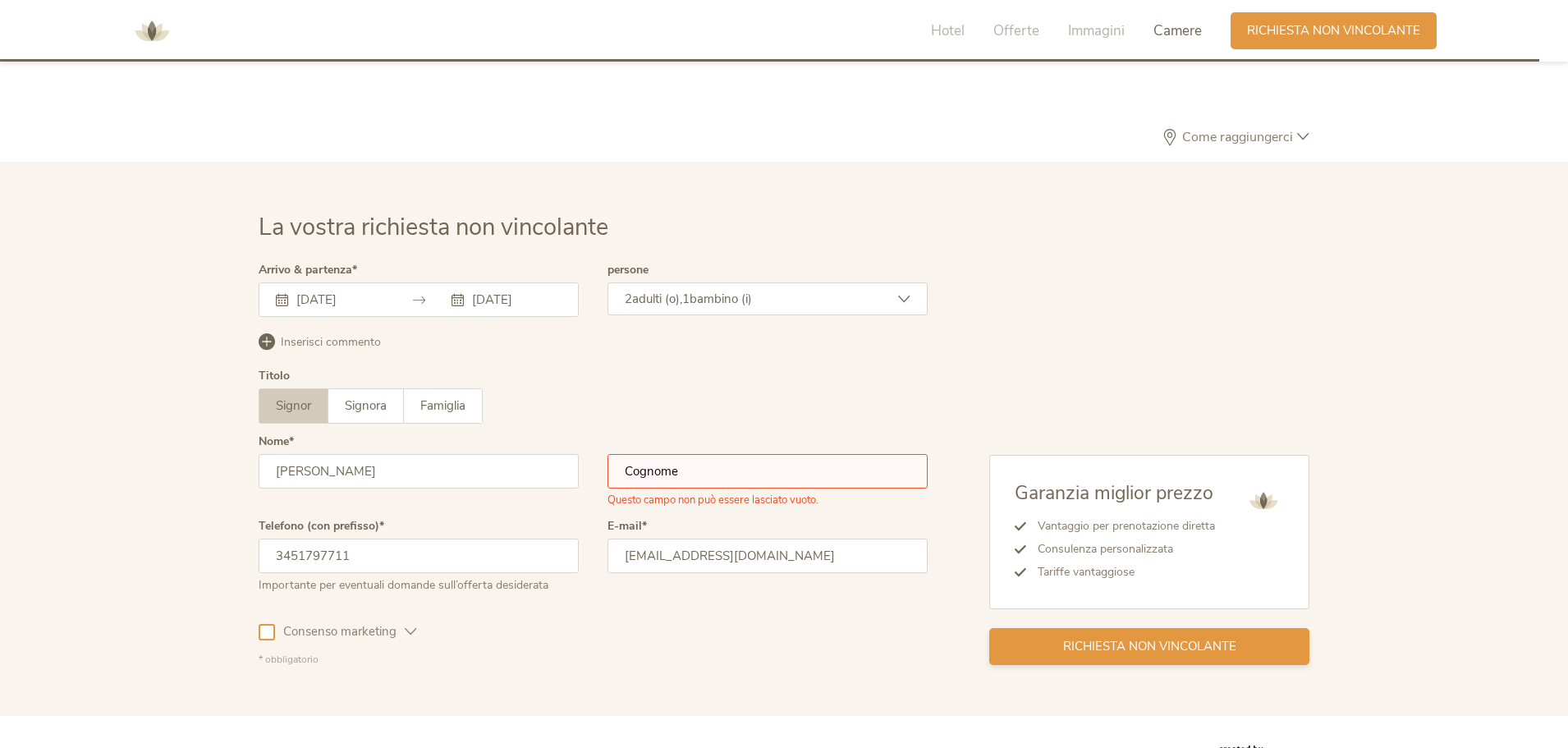
click at [1176, 641] on span "Richiesta non vincolante" at bounding box center [1150, 647] width 173 height 17
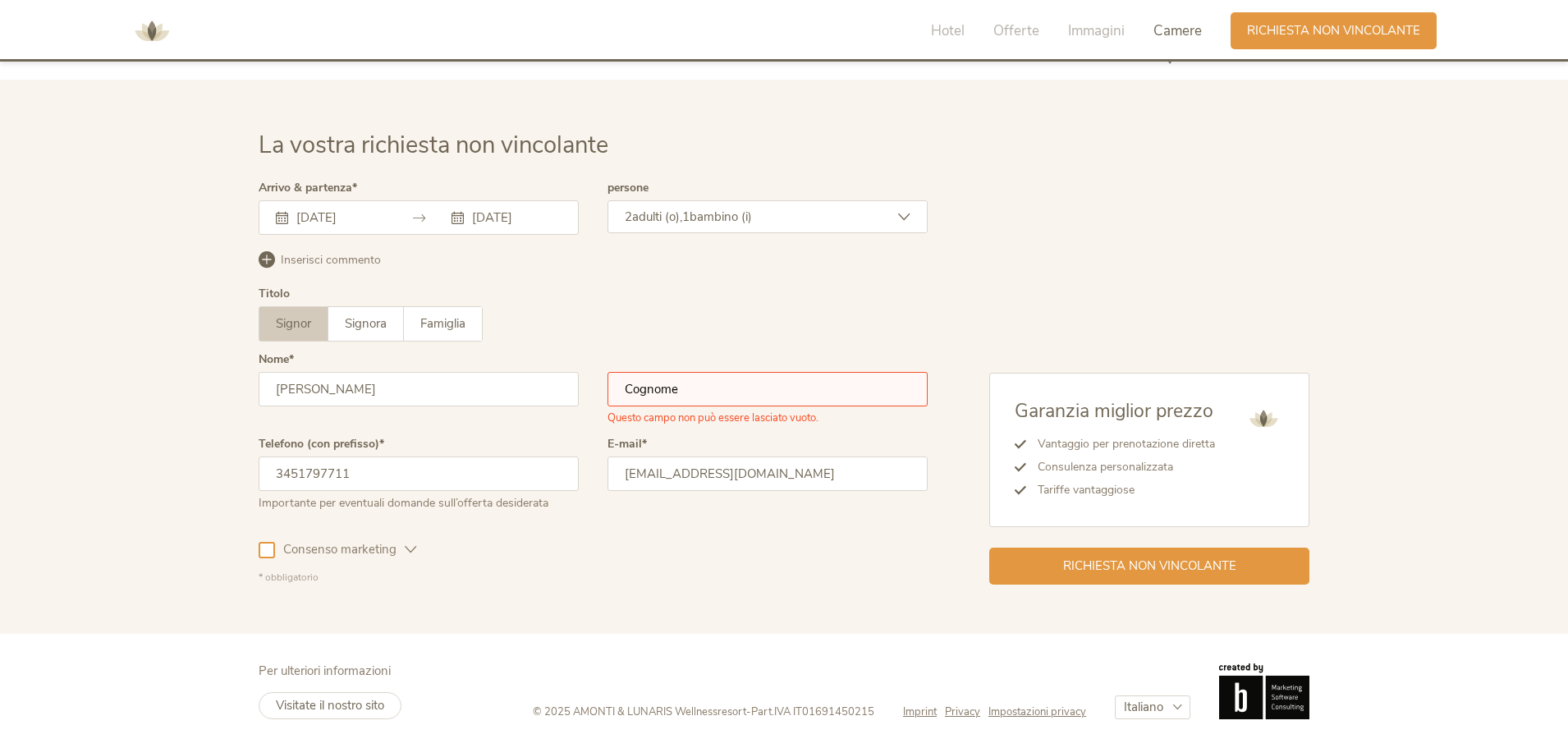
click at [267, 553] on div at bounding box center [267, 550] width 17 height 17
drag, startPoint x: 1160, startPoint y: 581, endPoint x: 1172, endPoint y: 577, distance: 12.6
click at [1161, 580] on div "Richiesta non vincolante" at bounding box center [1149, 564] width 320 height 37
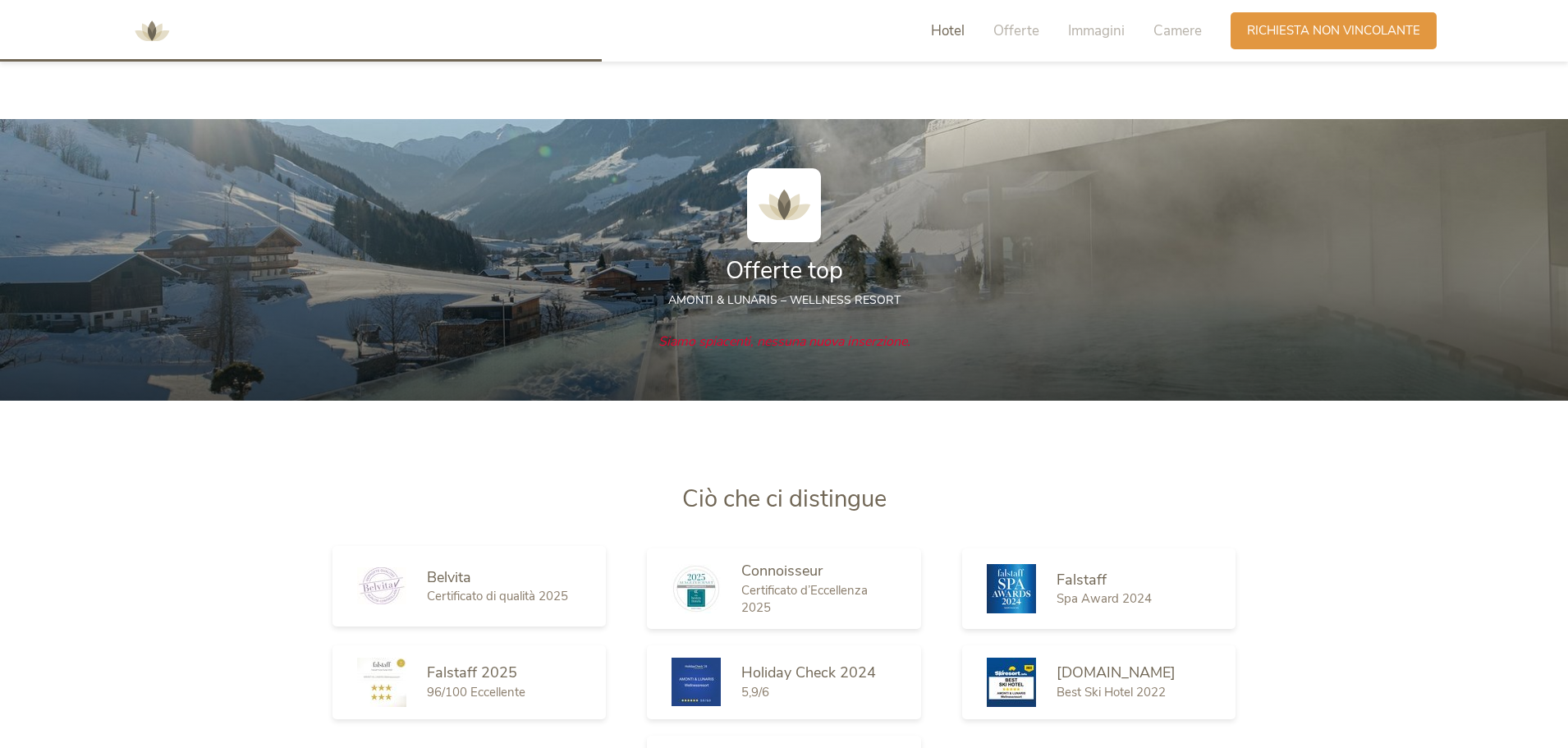
scroll to position [1739, 0]
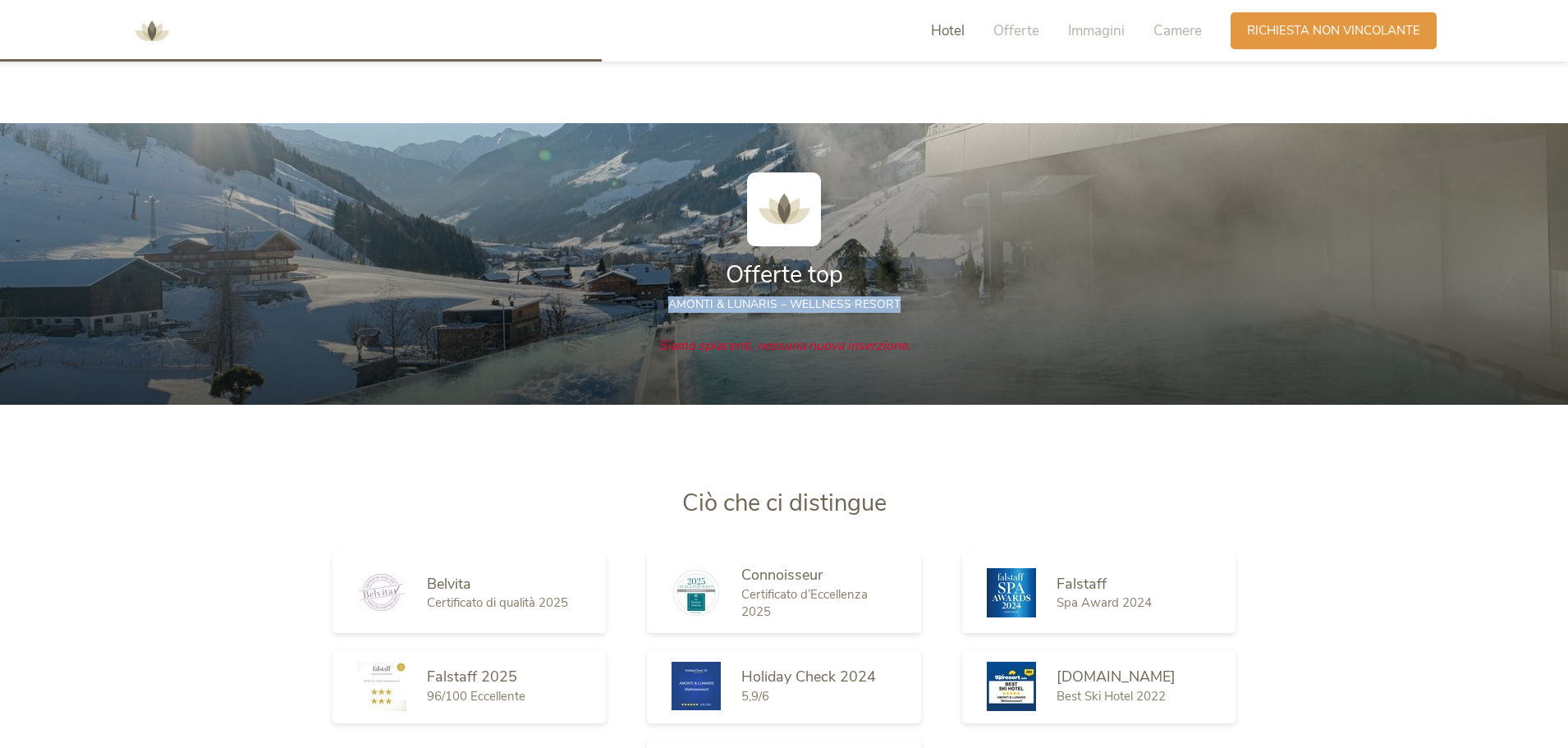
drag, startPoint x: 663, startPoint y: 304, endPoint x: 906, endPoint y: 315, distance: 243.2
click at [906, 315] on div "Offerte top AMONTI & LUNARIS – wellness resort" at bounding box center [784, 255] width 1117 height 164
copy span "AMONTI & LUNARIS – wellness resort"
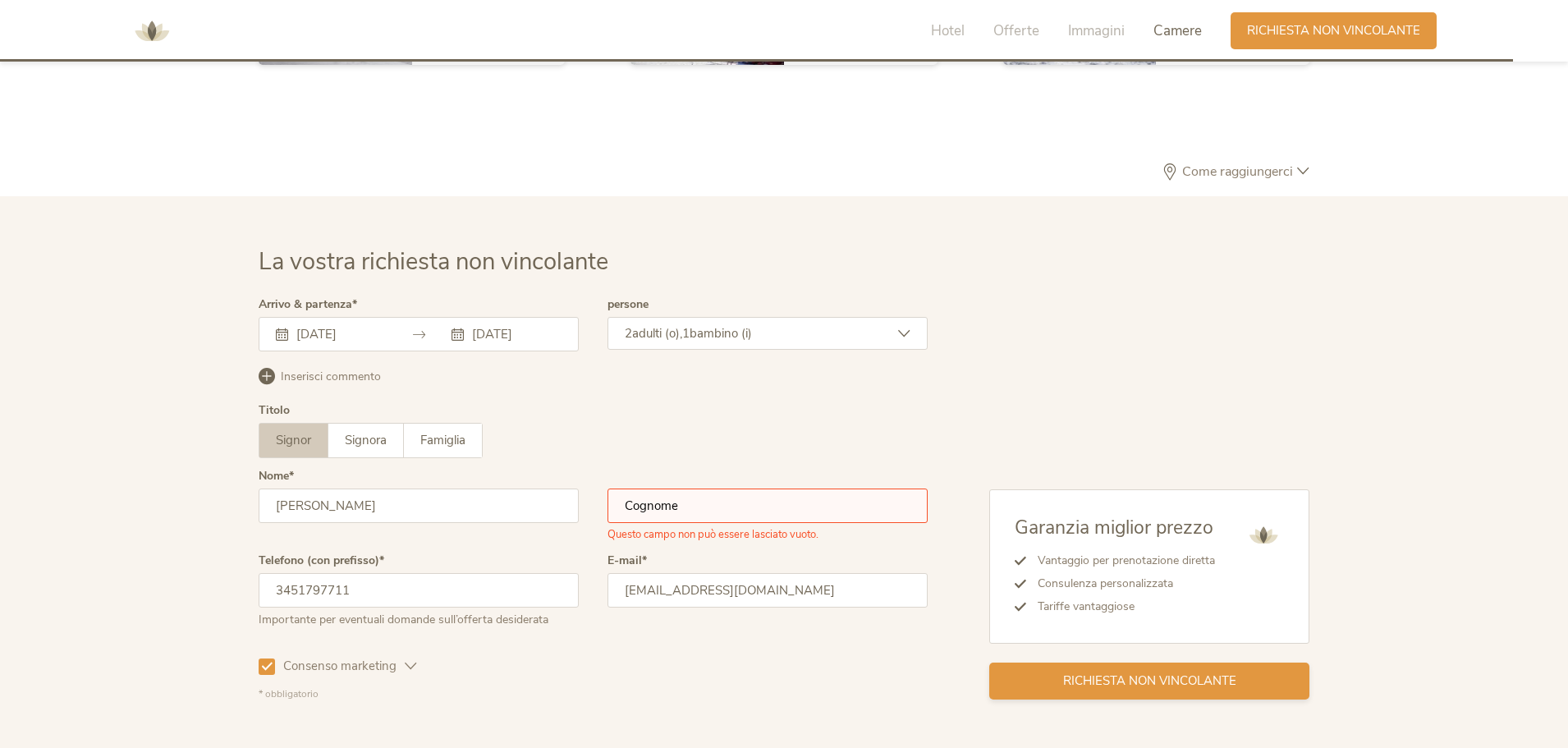
scroll to position [4533, 0]
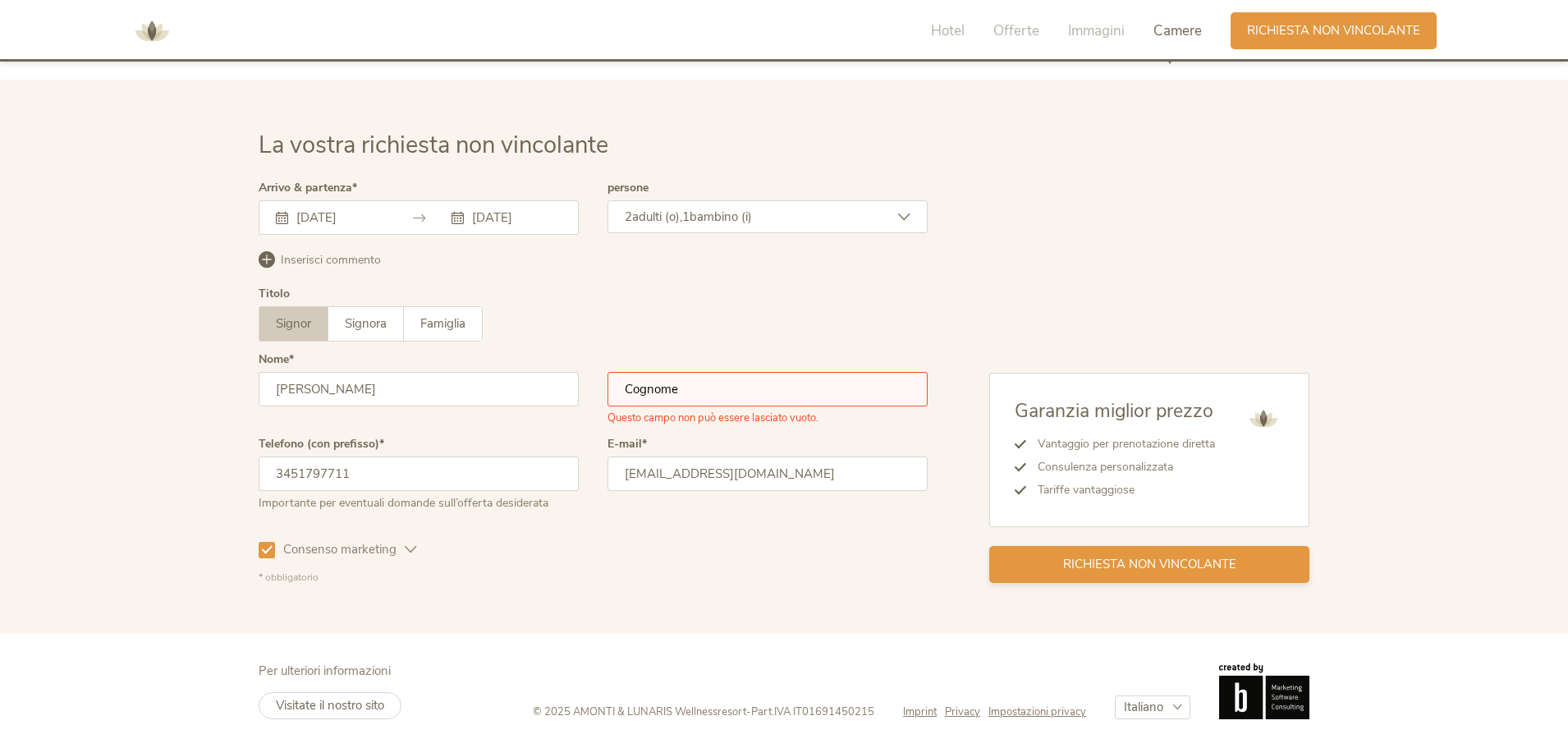
click at [1136, 561] on span "Richiesta non vincolante" at bounding box center [1150, 565] width 173 height 17
click at [739, 388] on input "text" at bounding box center [768, 388] width 320 height 34
type input "Russo"
click at [1174, 580] on div "Richiesta non vincolante" at bounding box center [1149, 564] width 320 height 37
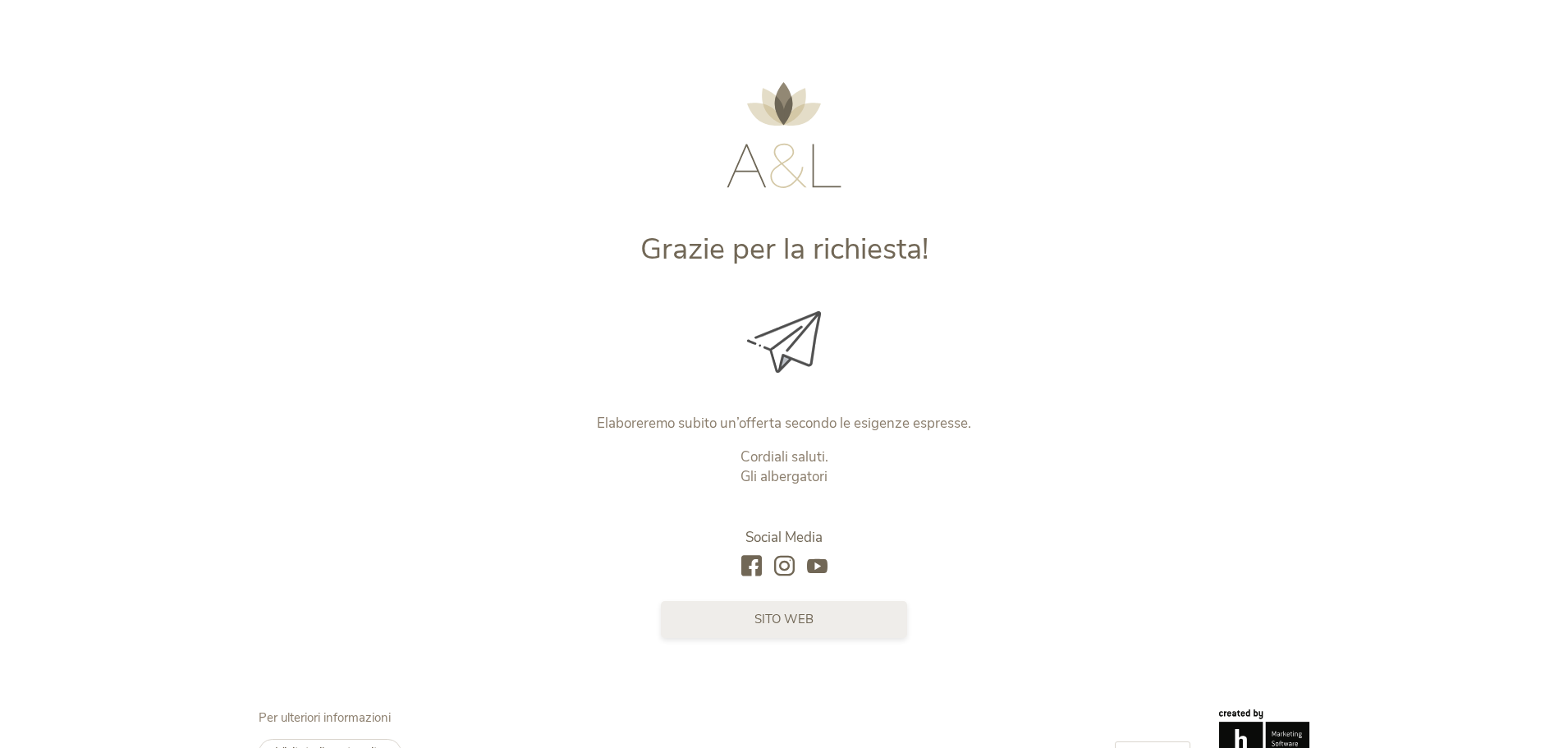
click at [766, 619] on span "sito web" at bounding box center [784, 620] width 59 height 17
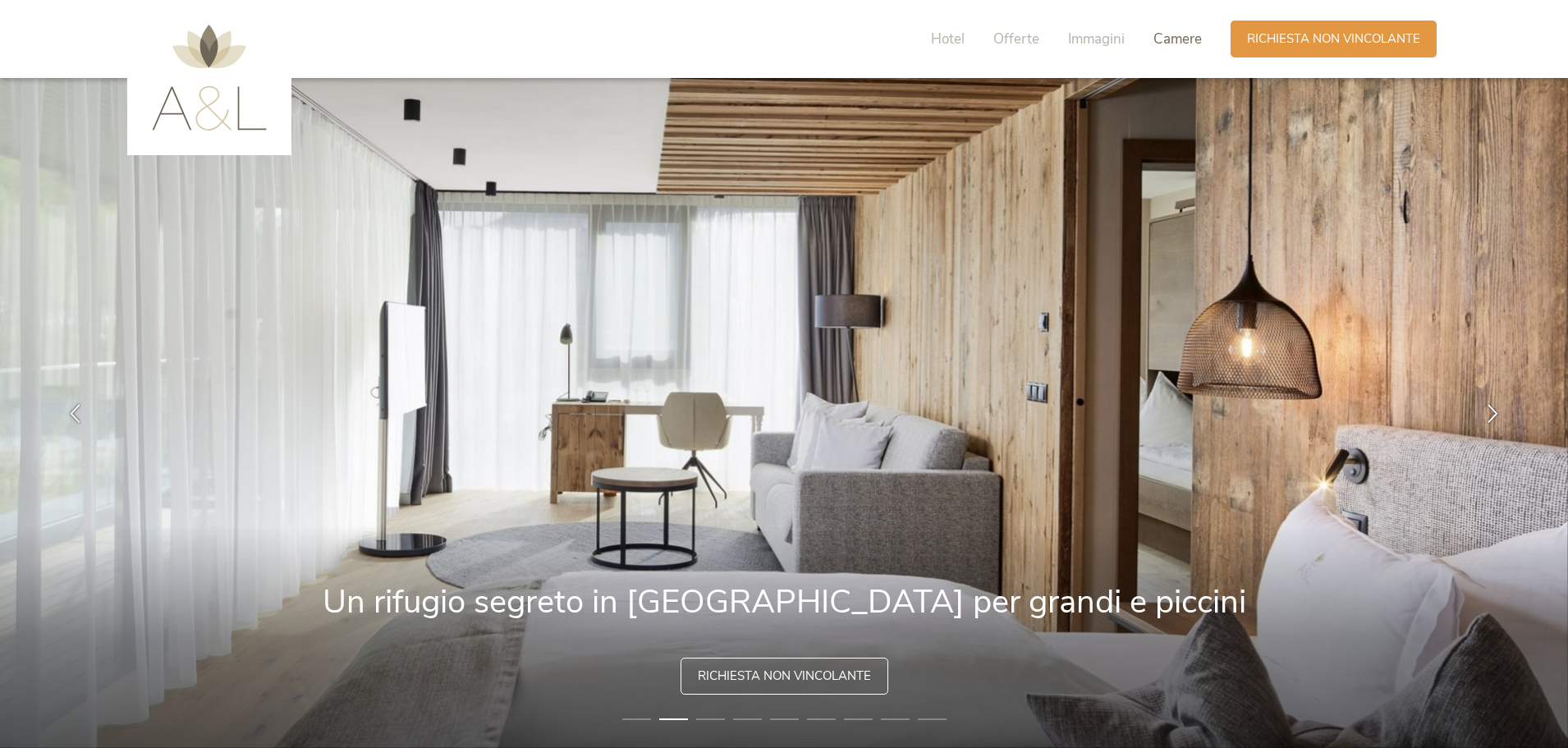
click at [1171, 47] on span "Camere" at bounding box center [1177, 39] width 48 height 19
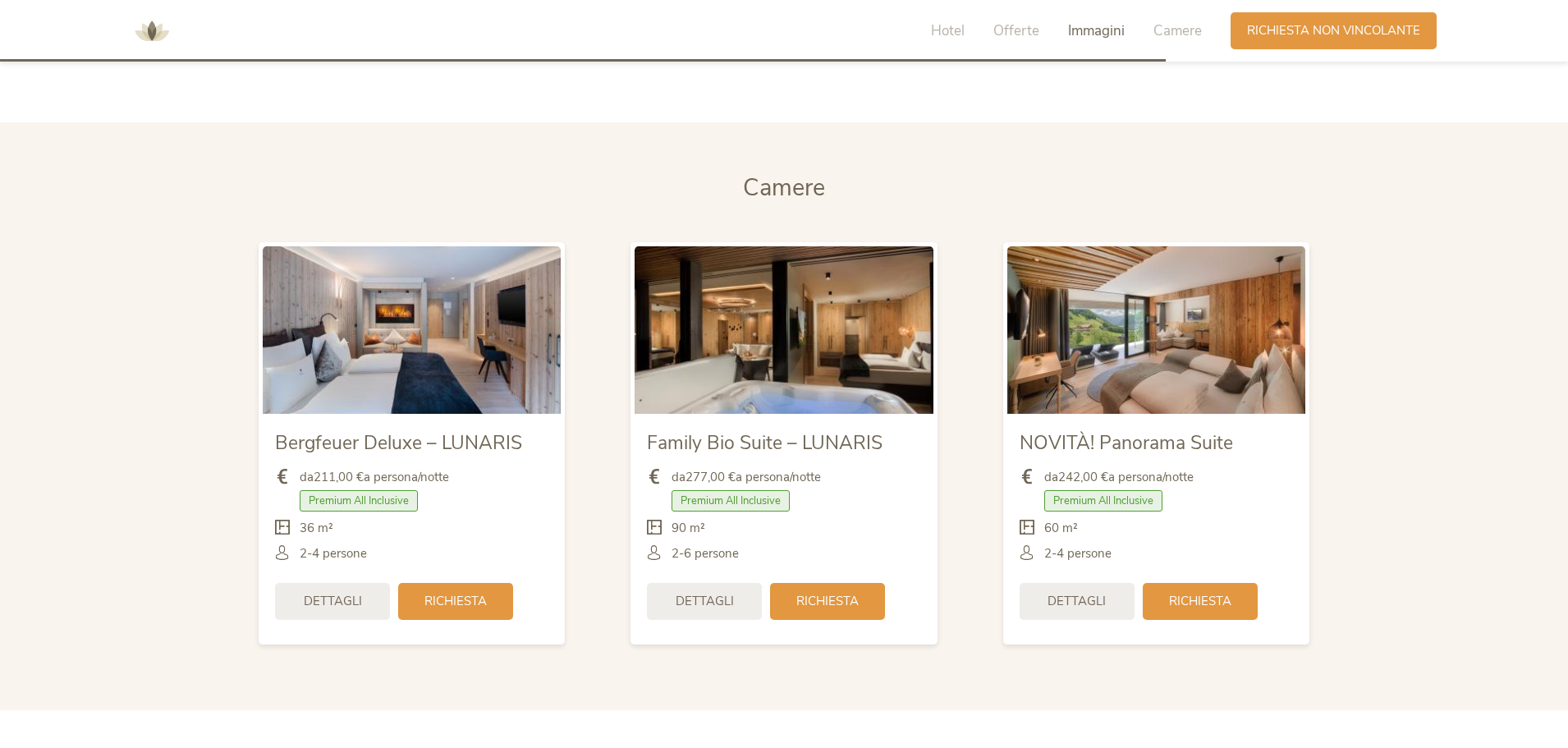
scroll to position [3903, 0]
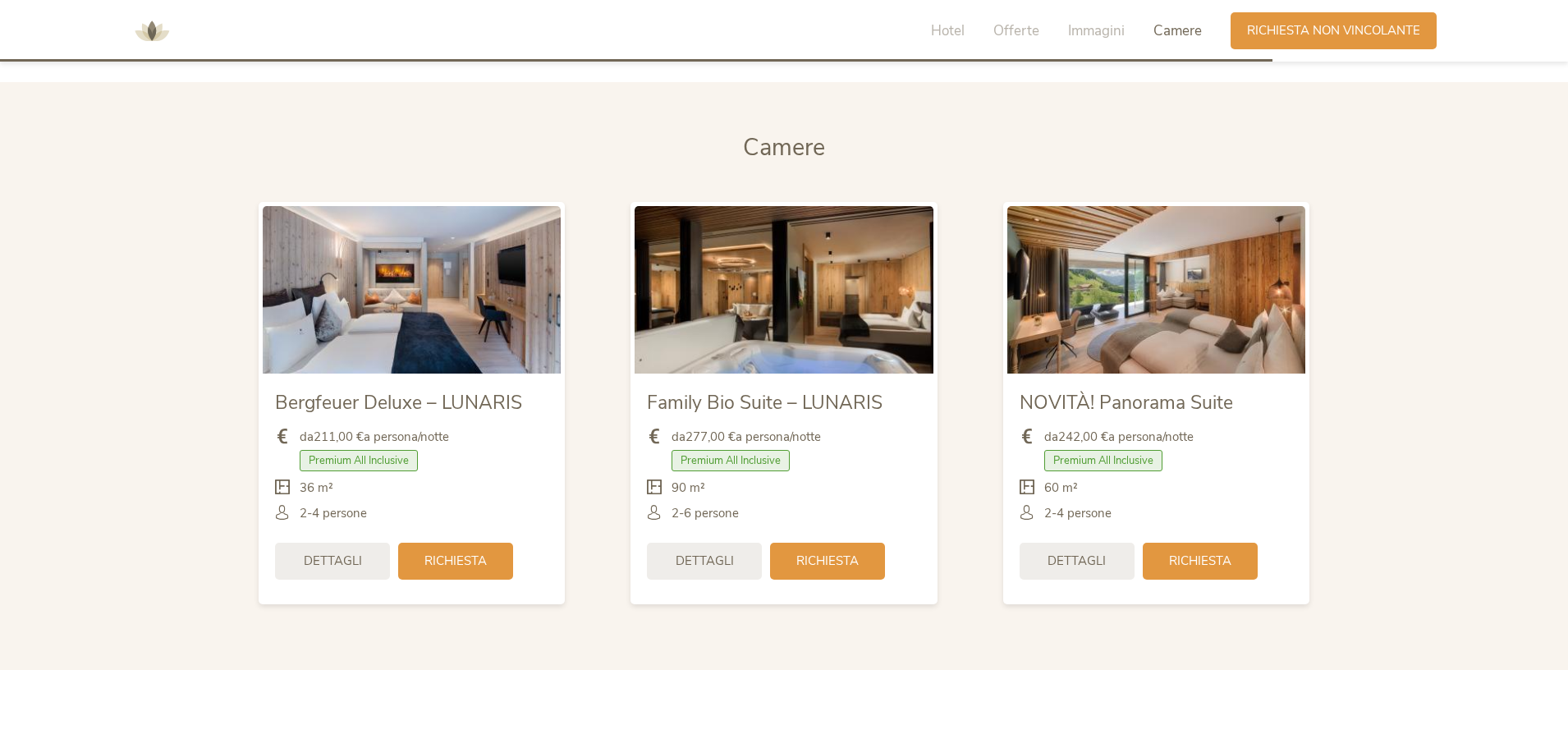
click at [779, 322] on img at bounding box center [784, 290] width 298 height 168
click at [852, 571] on div "Richiesta" at bounding box center [827, 560] width 115 height 37
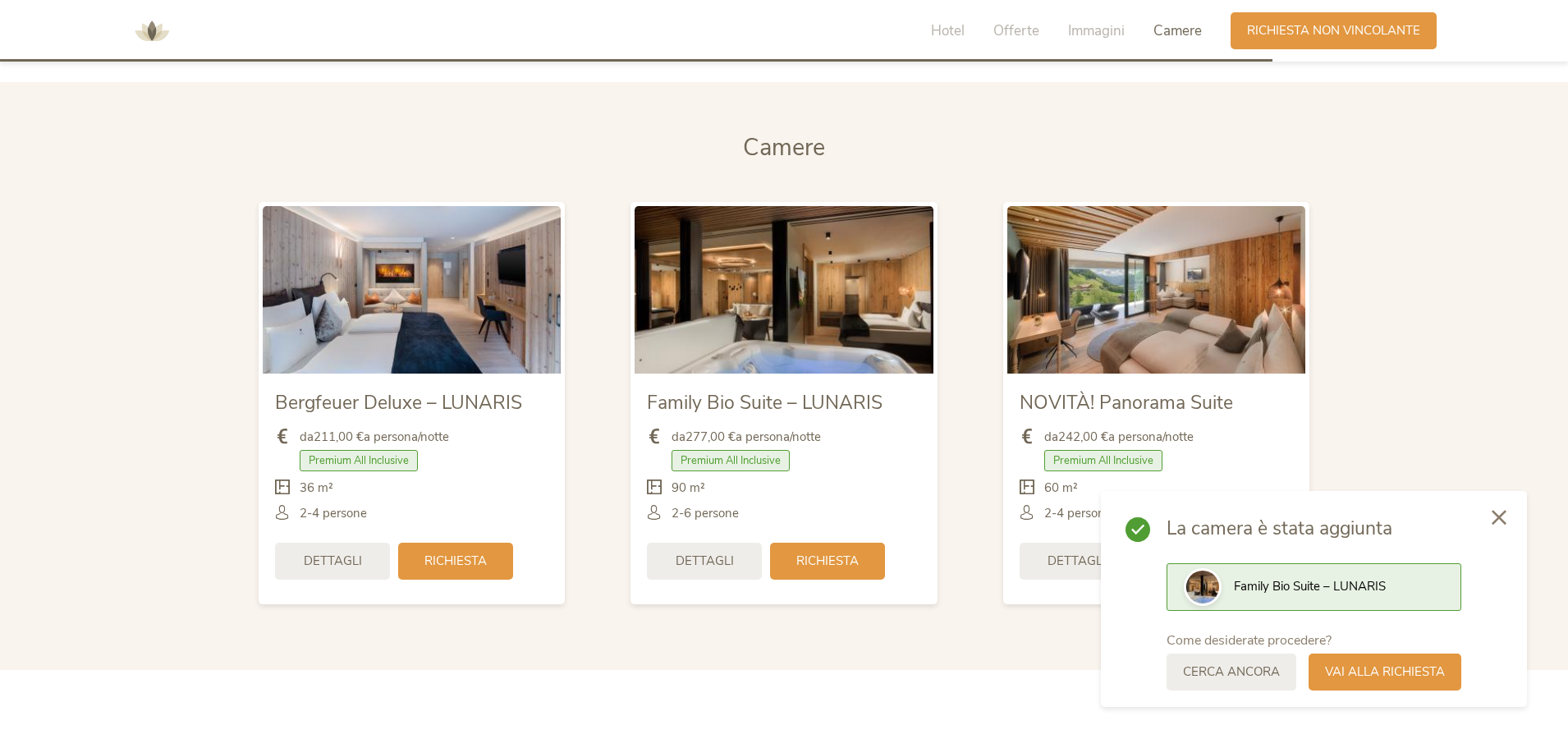
click at [1501, 517] on icon at bounding box center [1499, 517] width 15 height 15
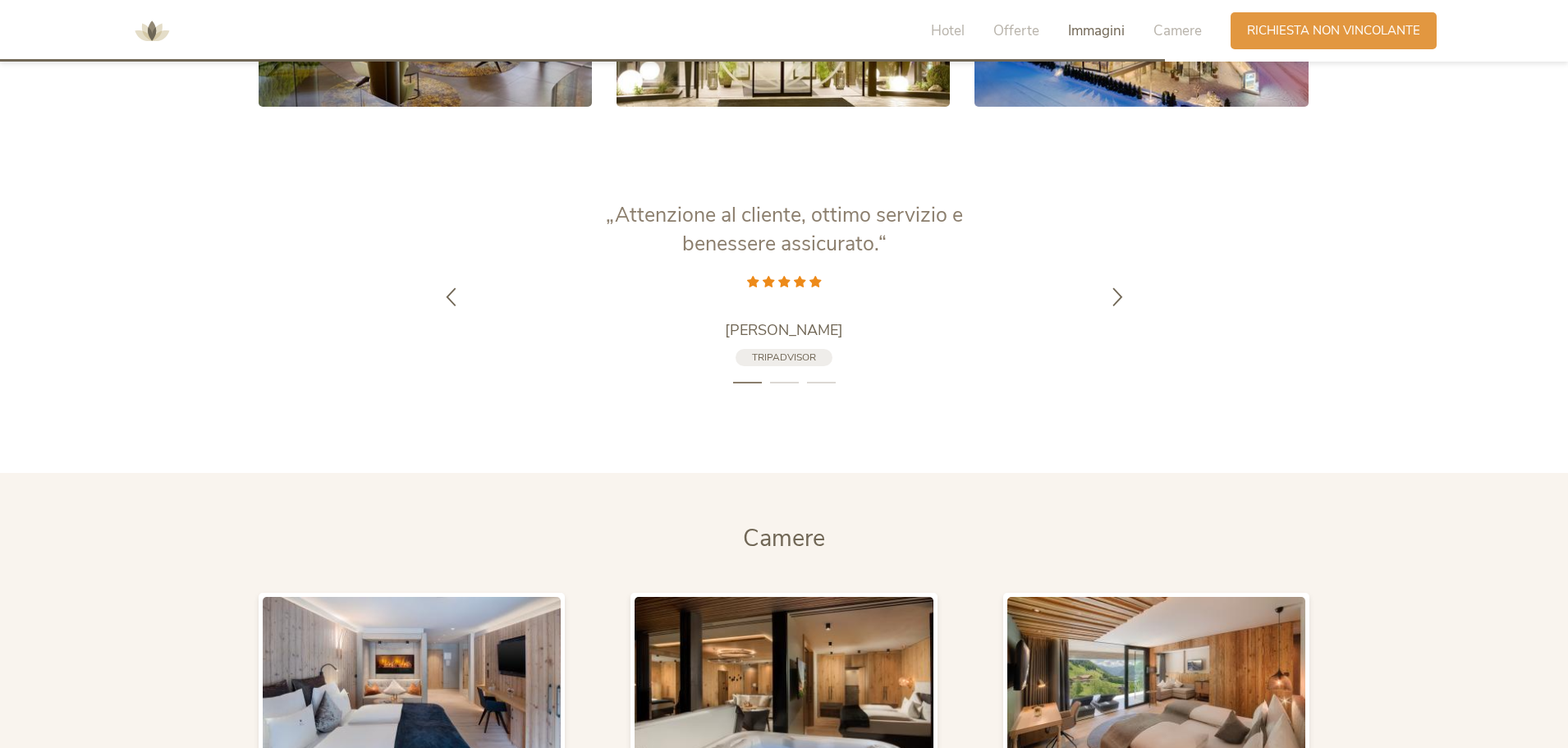
scroll to position [3328, 0]
